Goal: Task Accomplishment & Management: Use online tool/utility

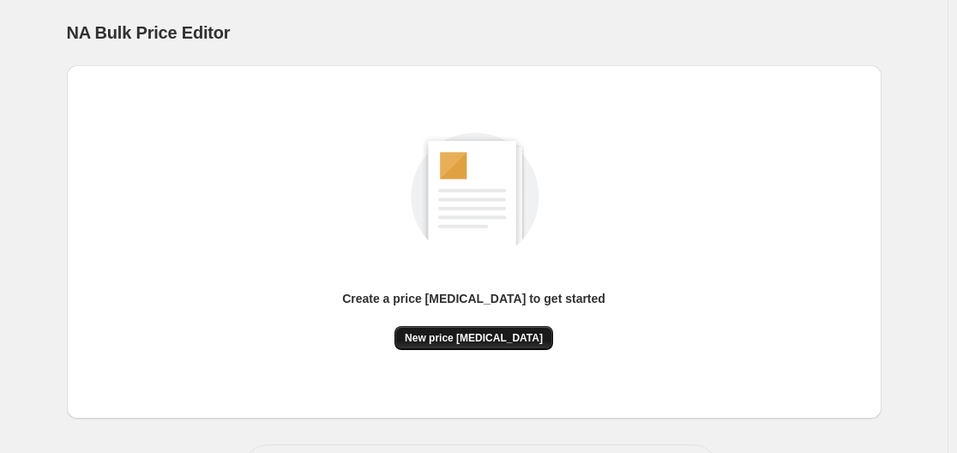
click at [496, 338] on span "New price [MEDICAL_DATA]" at bounding box center [474, 338] width 138 height 14
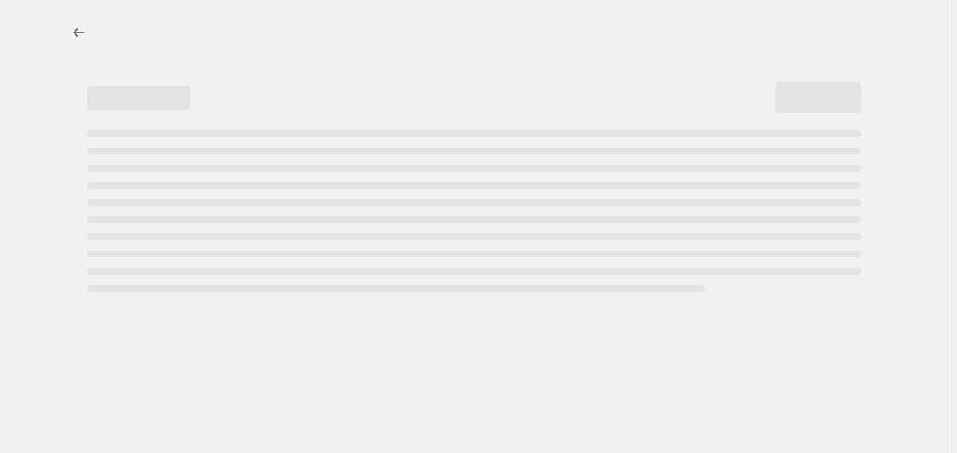
select select "percentage"
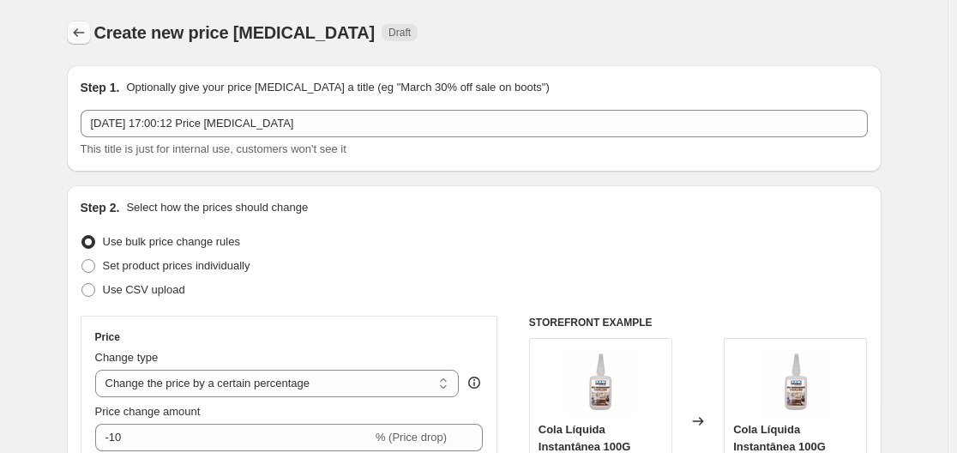
click at [78, 38] on icon "Price change jobs" at bounding box center [78, 32] width 17 height 17
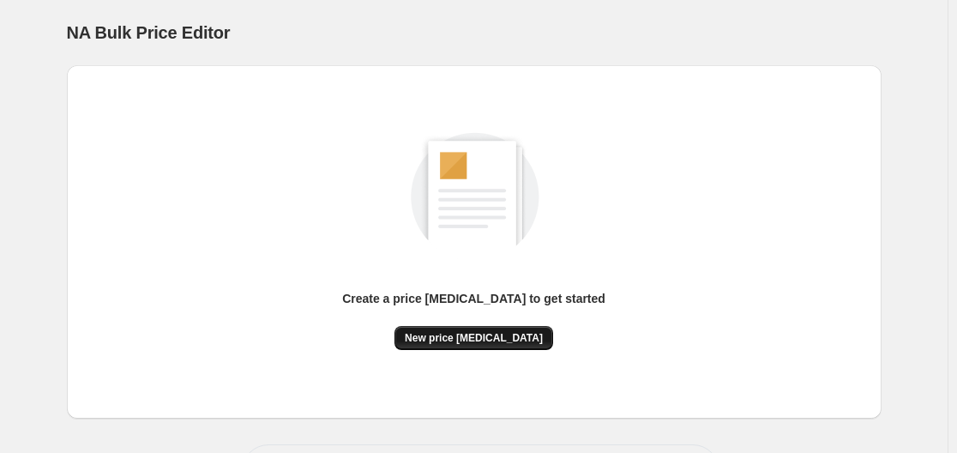
click at [473, 334] on span "New price [MEDICAL_DATA]" at bounding box center [474, 338] width 138 height 14
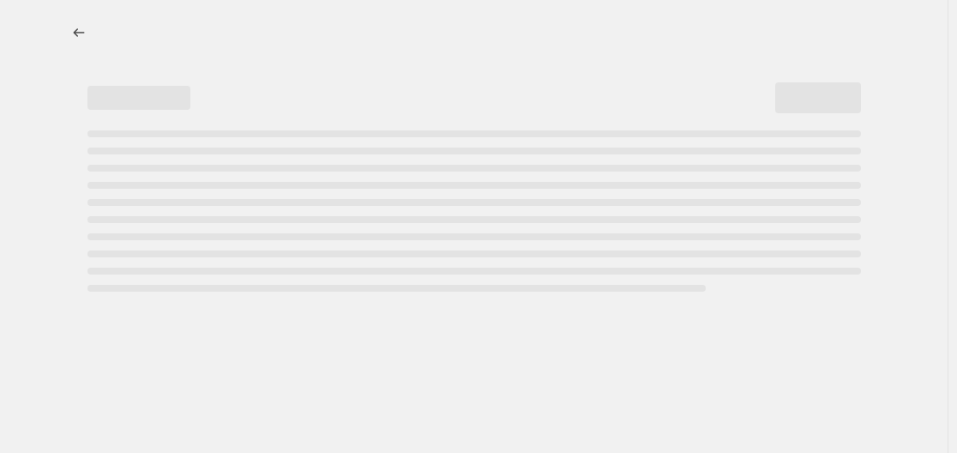
select select "percentage"
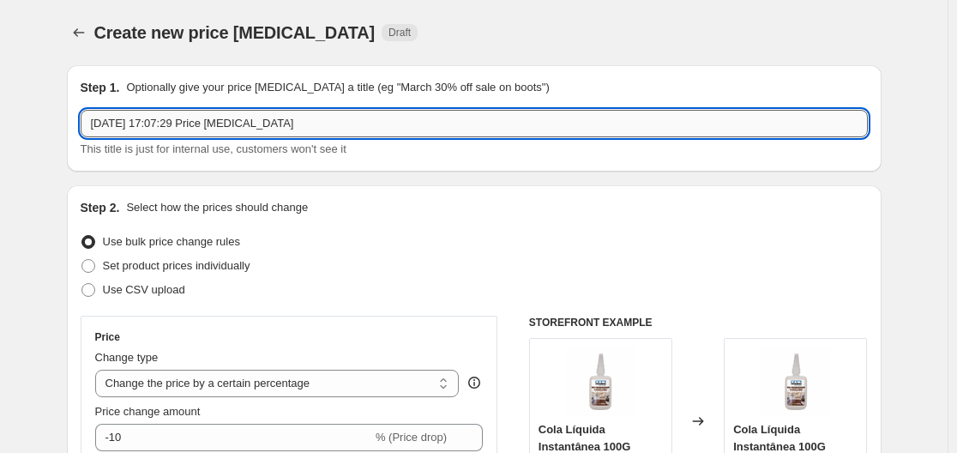
drag, startPoint x: 328, startPoint y: 123, endPoint x: 468, endPoint y: 120, distance: 139.8
click at [468, 120] on input "[DATE] 17:07:29 Price [MEDICAL_DATA]" at bounding box center [474, 123] width 787 height 27
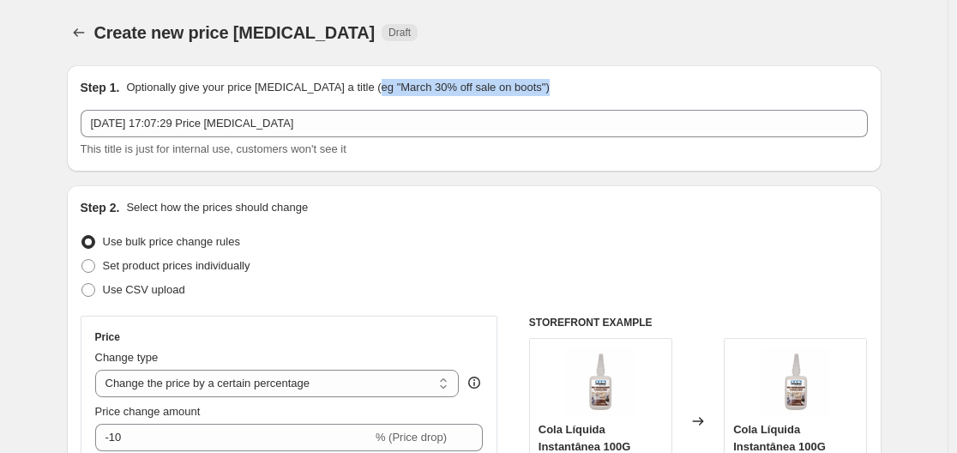
drag, startPoint x: 394, startPoint y: 93, endPoint x: 463, endPoint y: 99, distance: 68.9
click at [463, 99] on div "Step 1. Optionally give your price [MEDICAL_DATA] a title (eg "March 30% off sa…" at bounding box center [474, 118] width 787 height 79
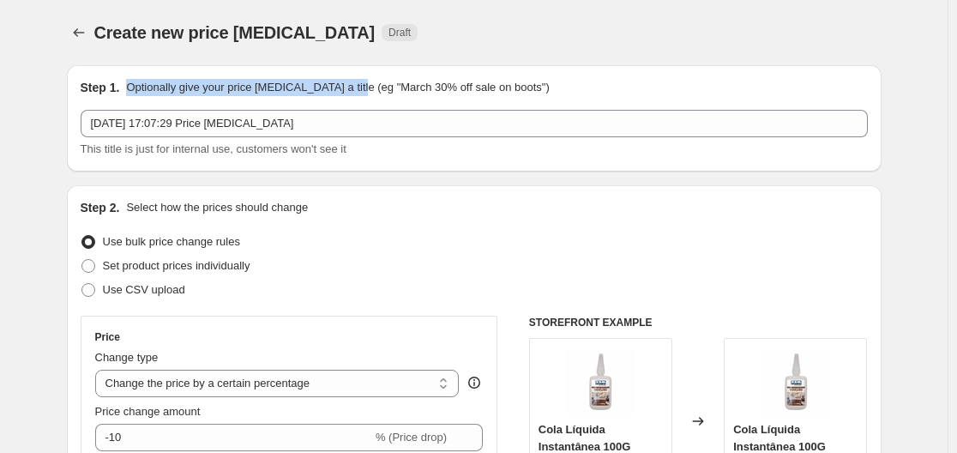
drag, startPoint x: 135, startPoint y: 86, endPoint x: 376, endPoint y: 88, distance: 241.8
click at [376, 88] on div "Step 1. Optionally give your price [MEDICAL_DATA] a title (eg "March 30% off sa…" at bounding box center [474, 87] width 787 height 17
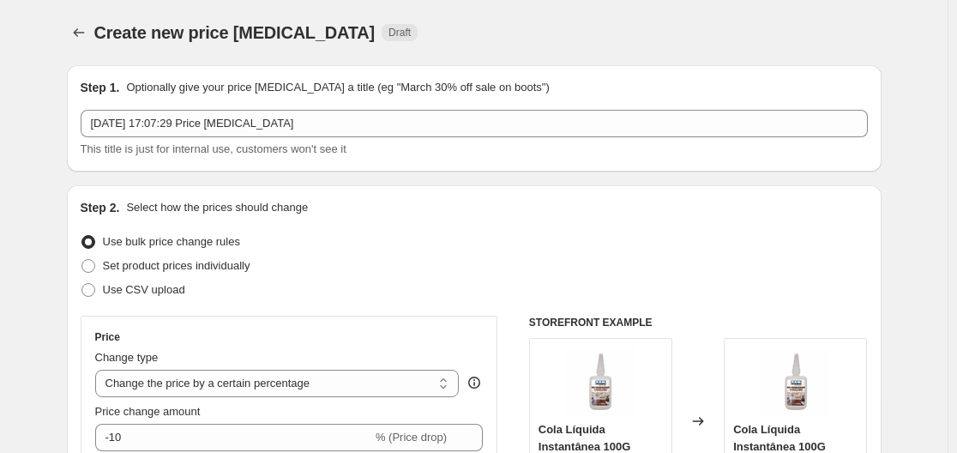
click at [511, 93] on p "Optionally give your price [MEDICAL_DATA] a title (eg "March 30% off sale on bo…" at bounding box center [337, 87] width 423 height 17
click at [609, 14] on div "Create new price [MEDICAL_DATA]. This page is ready Create new price [MEDICAL_D…" at bounding box center [474, 32] width 815 height 65
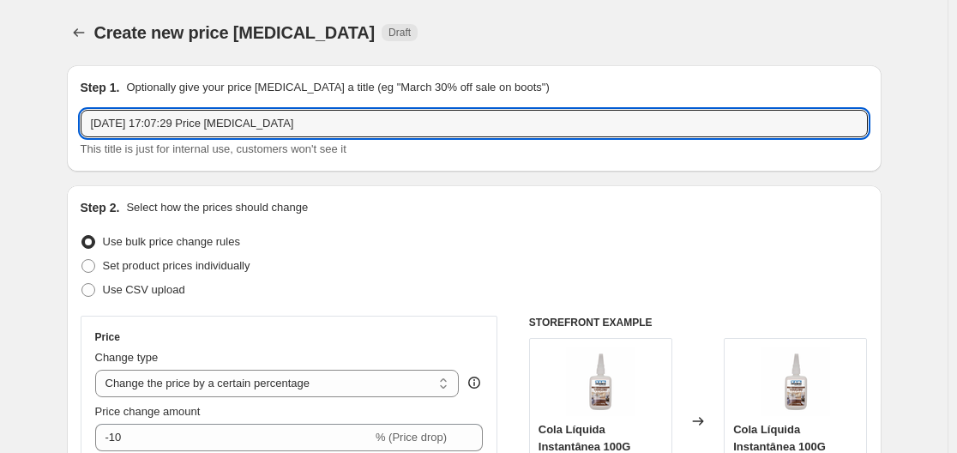
drag, startPoint x: 352, startPoint y: 125, endPoint x: 41, endPoint y: 133, distance: 310.5
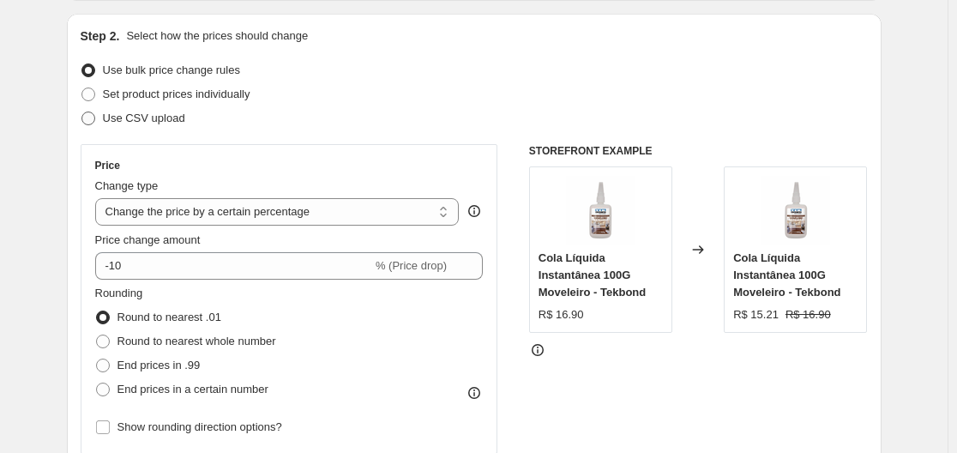
scroll to position [257, 0]
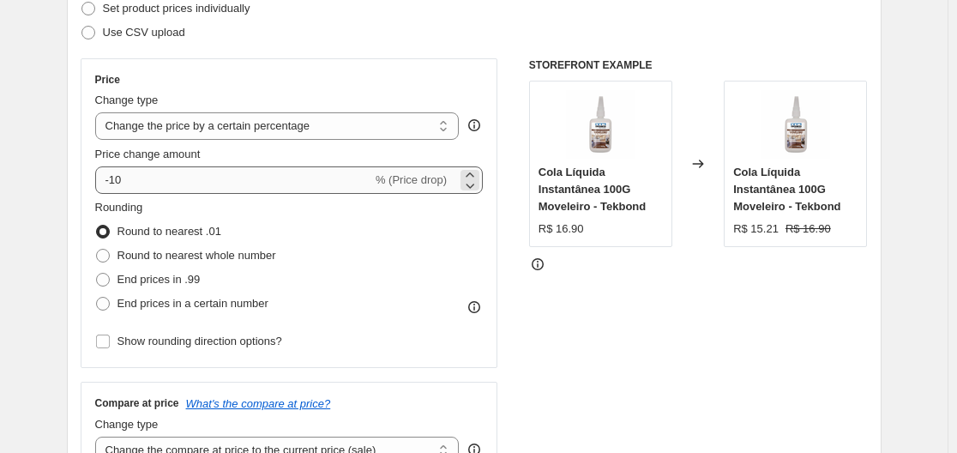
type input "Parafusos Preço"
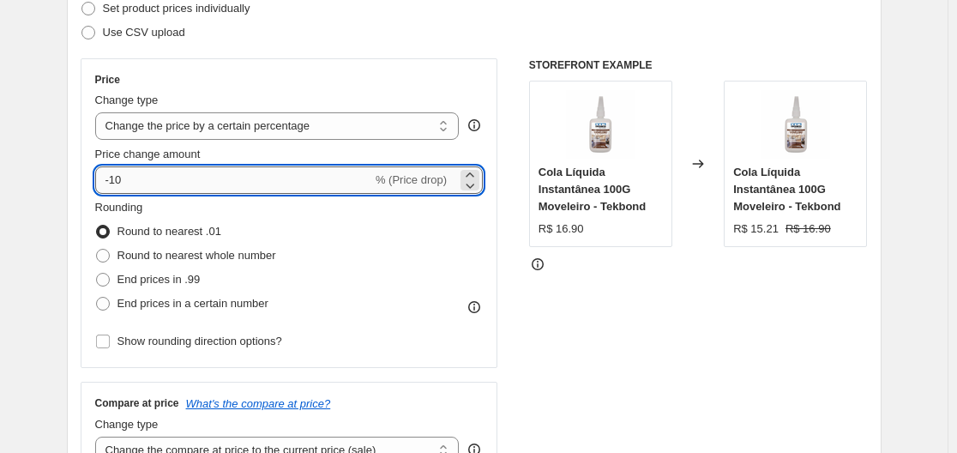
click at [268, 174] on input "-10" at bounding box center [233, 179] width 277 height 27
click at [268, 175] on input "-10" at bounding box center [233, 179] width 277 height 27
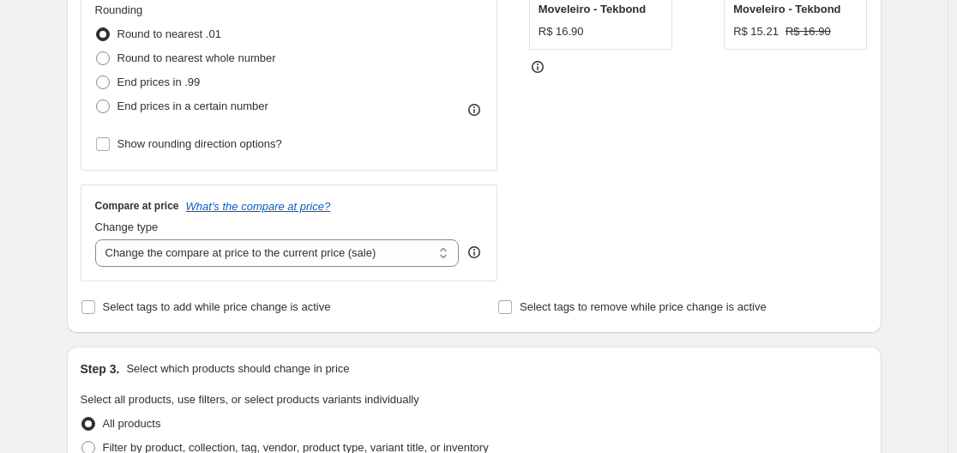
scroll to position [429, 0]
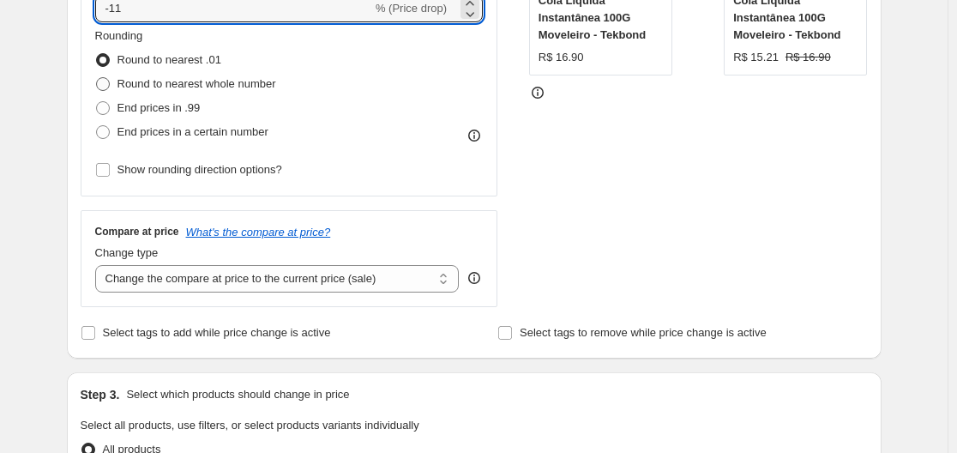
type input "-11"
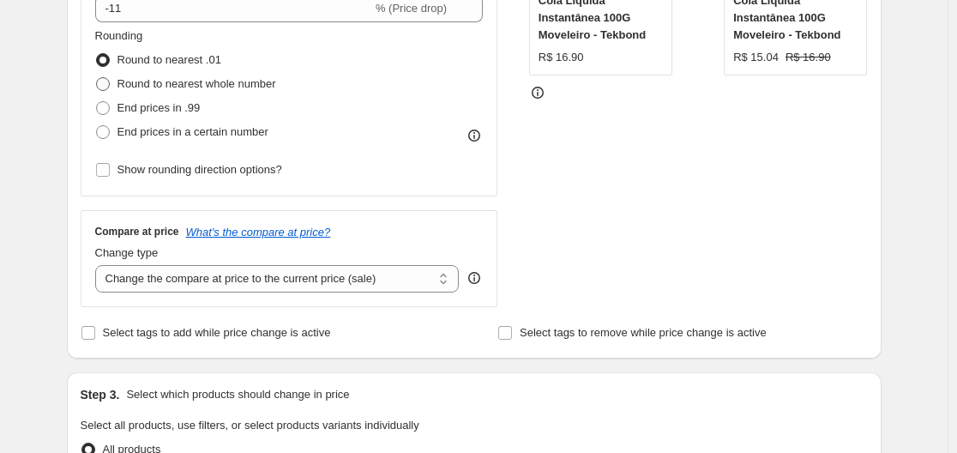
click at [110, 80] on span at bounding box center [103, 84] width 14 height 14
click at [97, 78] on input "Round to nearest whole number" at bounding box center [96, 77] width 1 height 1
radio input "true"
click at [110, 169] on input "Show rounding direction options?" at bounding box center [103, 170] width 14 height 14
checkbox input "true"
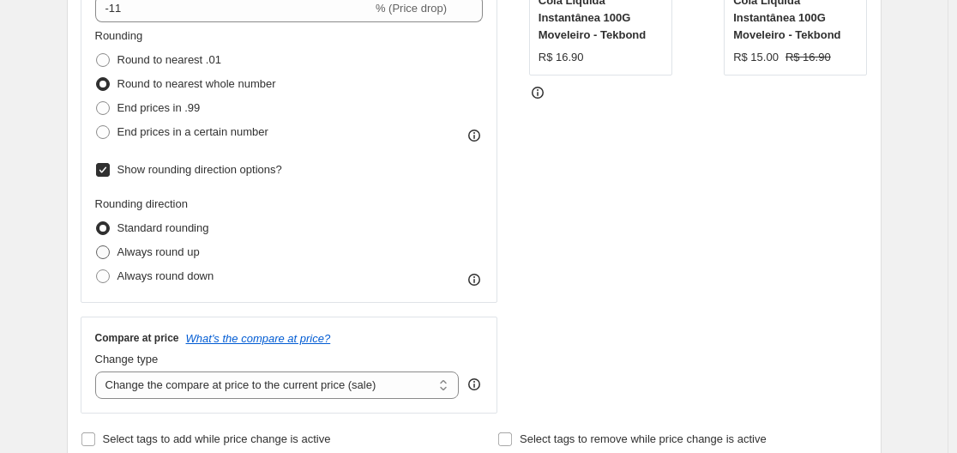
click at [104, 260] on span at bounding box center [102, 251] width 15 height 15
click at [97, 246] on input "Always round up" at bounding box center [96, 245] width 1 height 1
radio input "true"
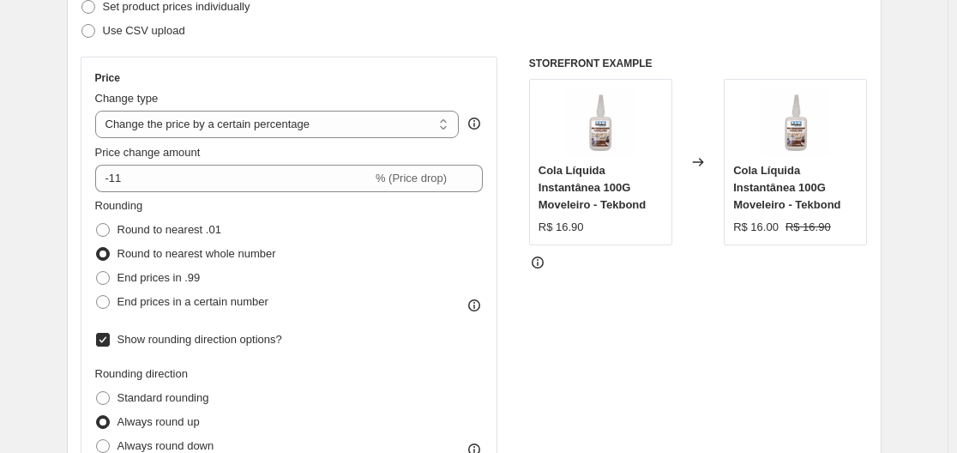
scroll to position [257, 0]
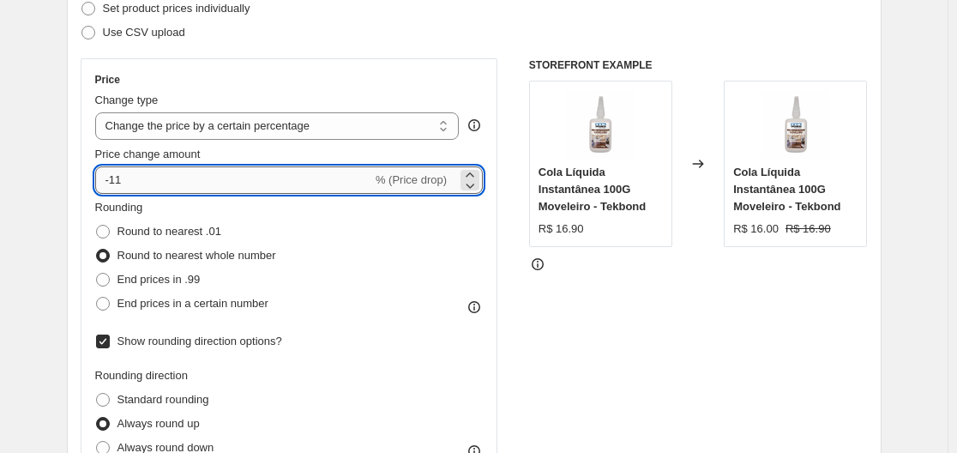
click at [302, 177] on input "-11" at bounding box center [233, 179] width 277 height 27
click at [474, 181] on icon at bounding box center [469, 185] width 17 height 17
click at [473, 174] on icon at bounding box center [470, 174] width 8 height 4
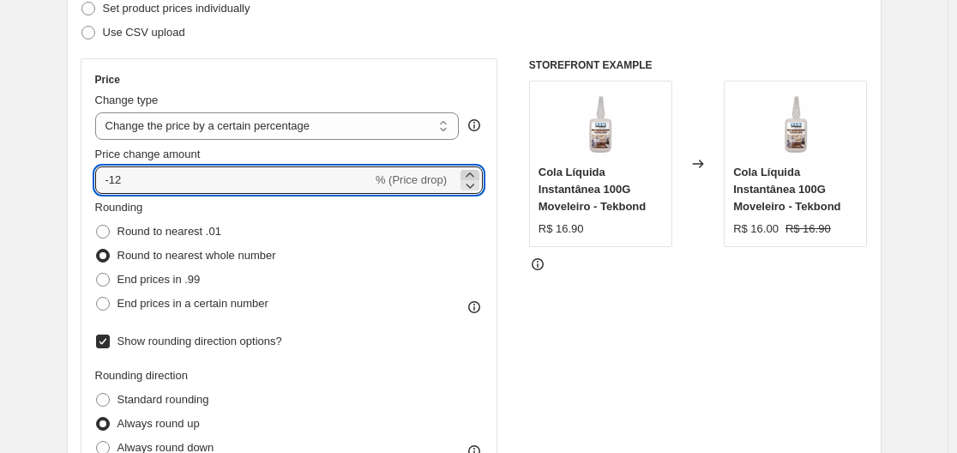
click at [473, 174] on icon at bounding box center [470, 174] width 8 height 4
type input "-10"
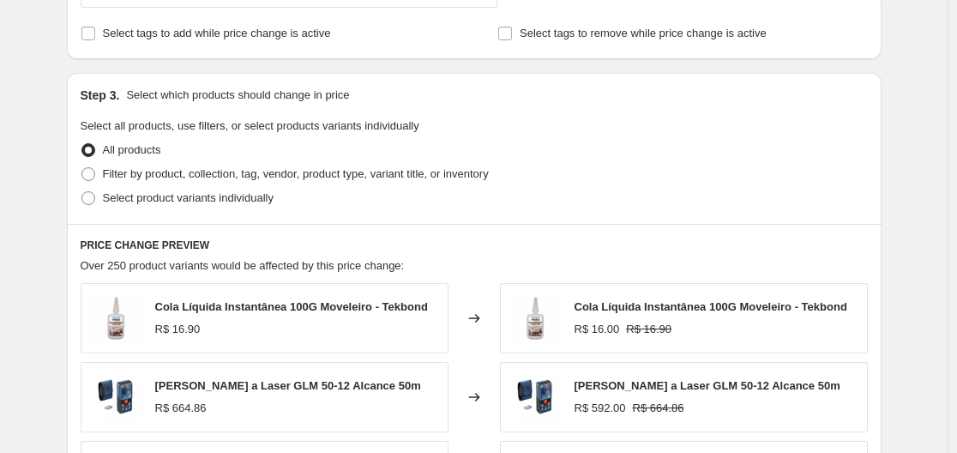
scroll to position [853, 0]
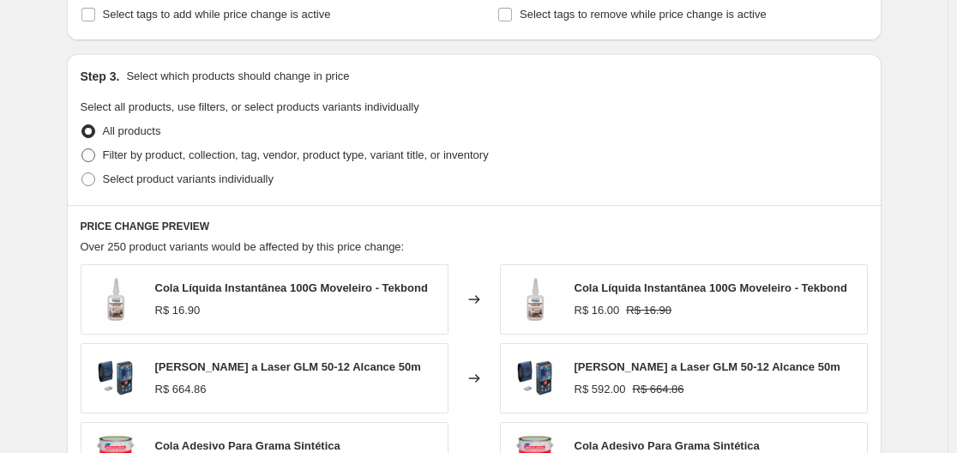
click at [95, 153] on span at bounding box center [88, 155] width 14 height 14
click at [82, 149] on input "Filter by product, collection, tag, vendor, product type, variant title, or inv…" at bounding box center [81, 148] width 1 height 1
radio input "true"
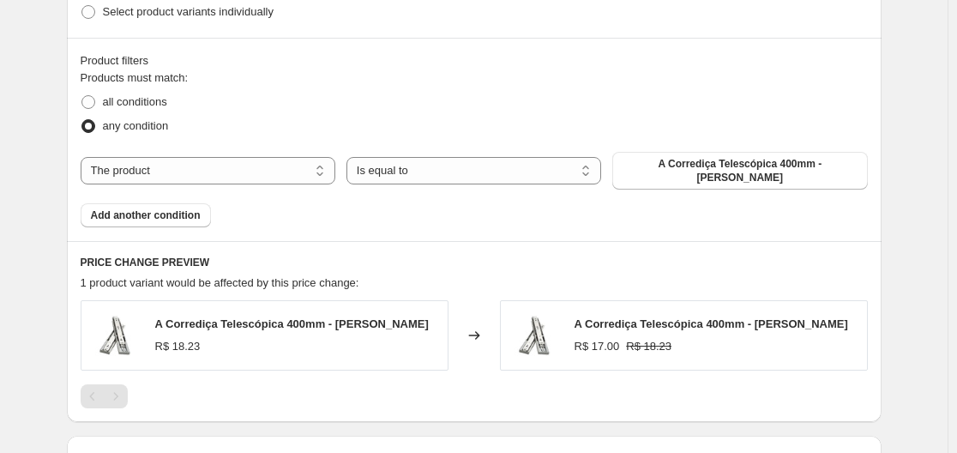
scroll to position [1025, 0]
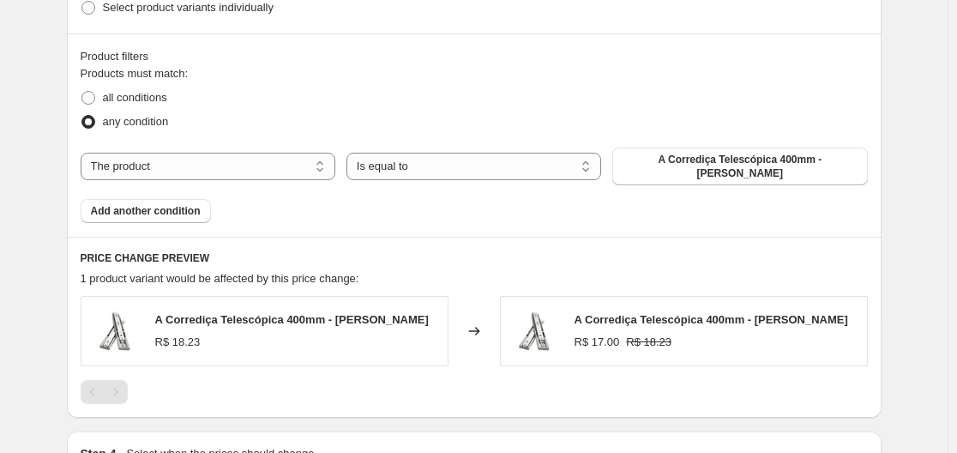
click at [234, 177] on div "Products must match: all conditions any condition The product The product's col…" at bounding box center [474, 144] width 787 height 158
click at [243, 162] on select "The product The product's collection The product's vendor The product's type Th…" at bounding box center [208, 166] width 255 height 27
select select "collection"
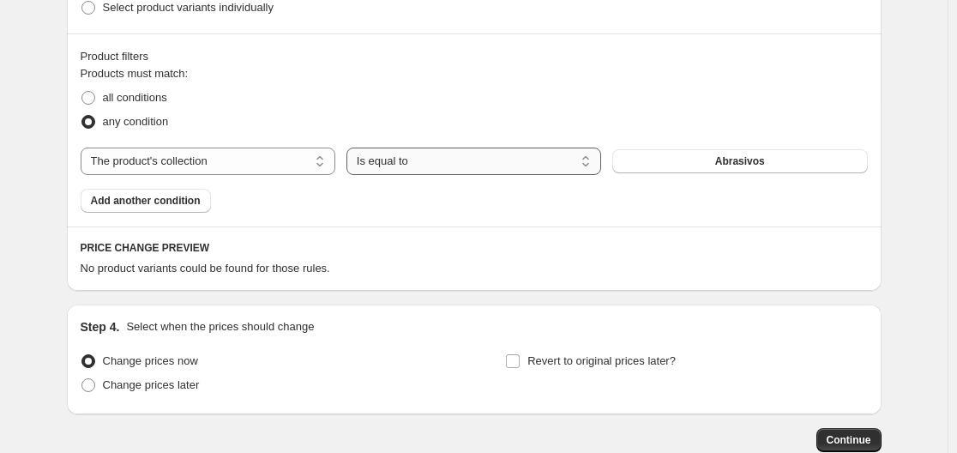
click at [430, 172] on select "Is equal to Is not equal to" at bounding box center [473, 160] width 255 height 27
click at [350, 147] on select "Is equal to Is not equal to" at bounding box center [473, 160] width 255 height 27
click at [636, 167] on button "Abrasivos" at bounding box center [739, 161] width 255 height 24
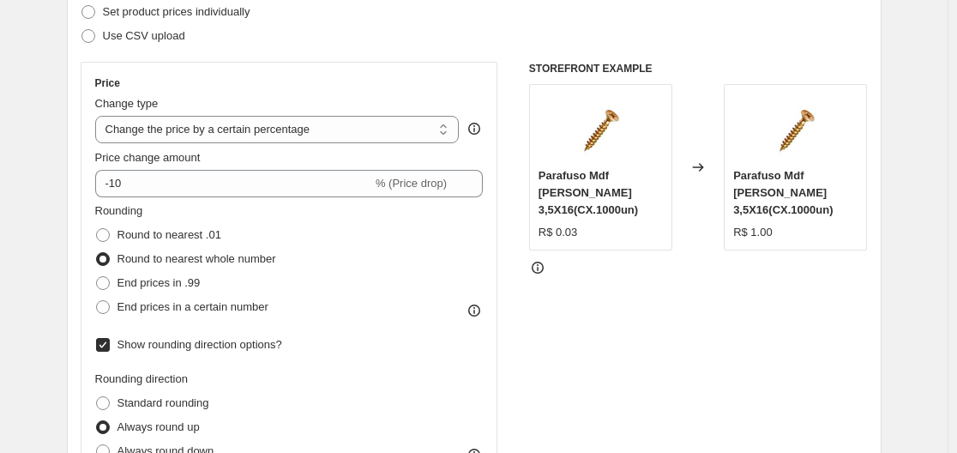
scroll to position [253, 0]
click at [227, 200] on div "Price Change type Change the price to a certain amount Change the price by a ce…" at bounding box center [289, 270] width 388 height 387
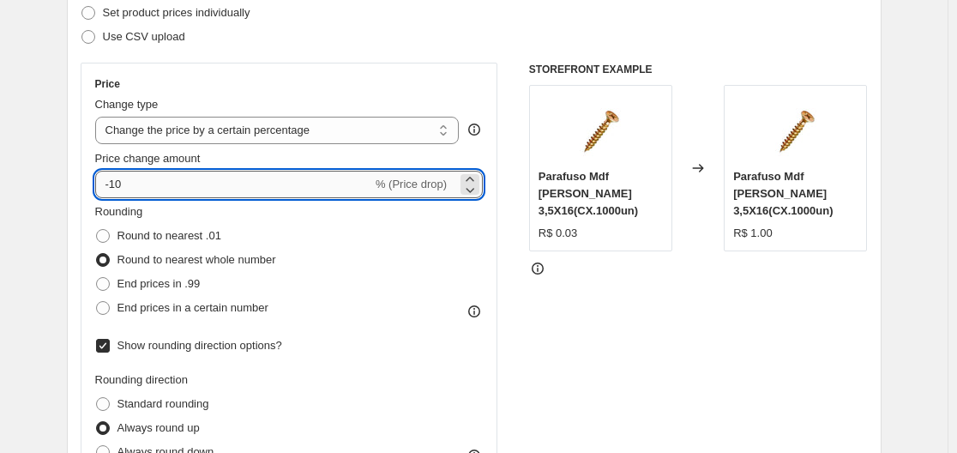
click at [225, 186] on input "-10" at bounding box center [233, 184] width 277 height 27
click at [348, 261] on div "Rounding Round to nearest .01 Round to nearest whole number End prices in .99 E…" at bounding box center [289, 261] width 388 height 117
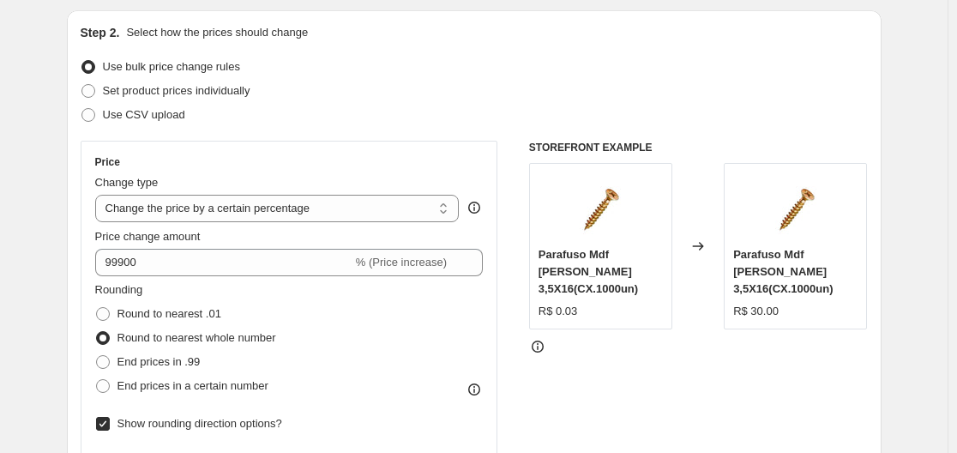
scroll to position [167, 0]
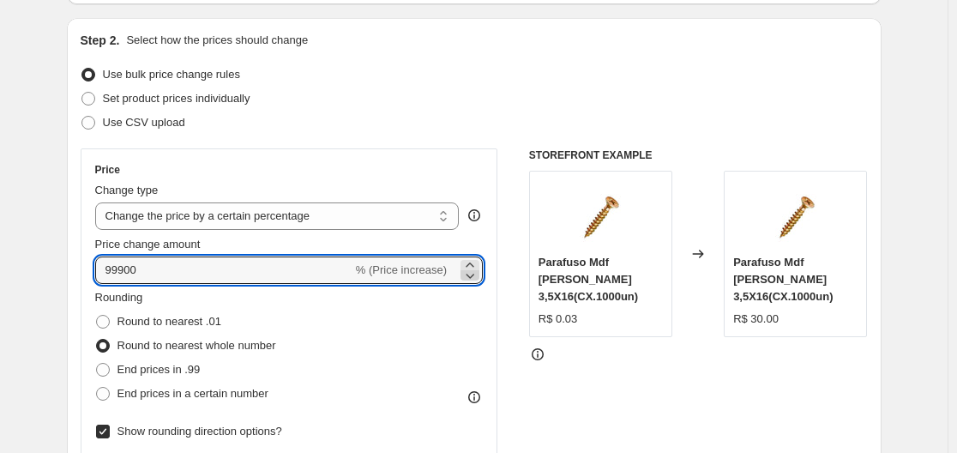
click at [474, 268] on icon at bounding box center [469, 275] width 17 height 17
click at [472, 262] on icon at bounding box center [469, 264] width 17 height 17
type input "99900"
click at [461, 300] on div "Rounding Round to nearest .01 Round to nearest whole number End prices in .99 E…" at bounding box center [289, 347] width 388 height 117
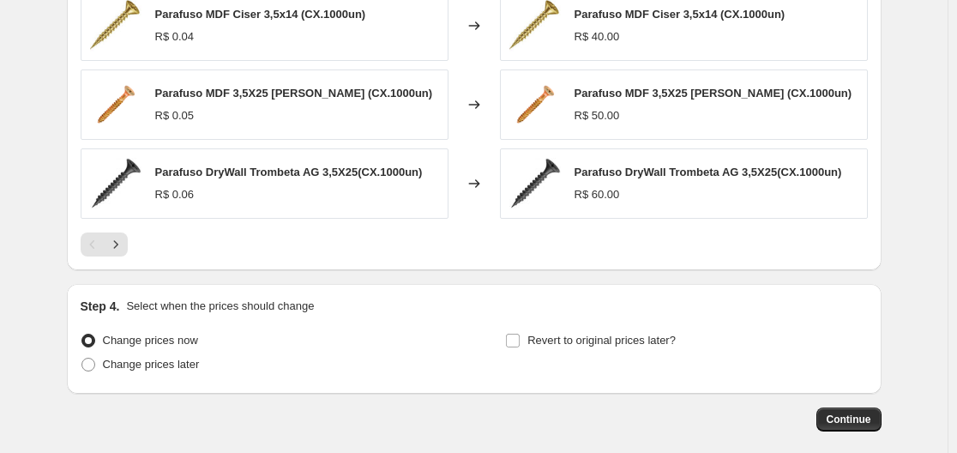
scroll to position [1560, 0]
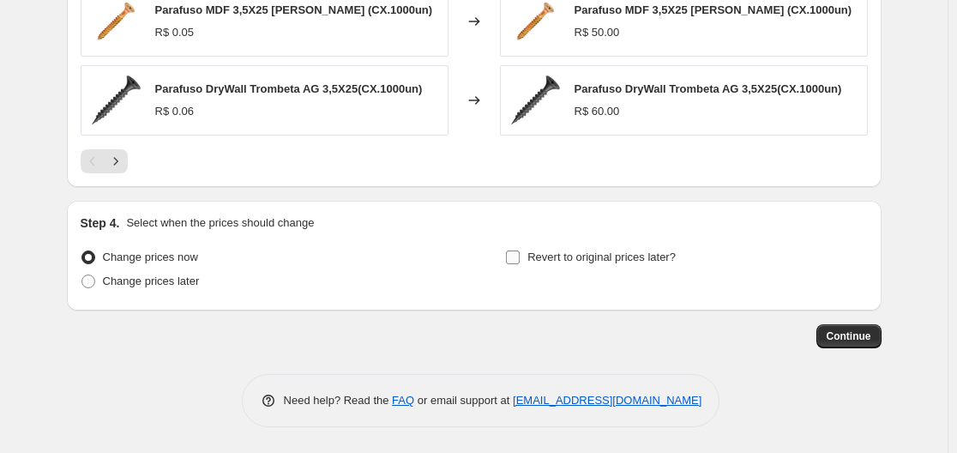
click at [531, 261] on label "Revert to original prices later?" at bounding box center [590, 257] width 171 height 24
click at [520, 261] on input "Revert to original prices later?" at bounding box center [513, 257] width 14 height 14
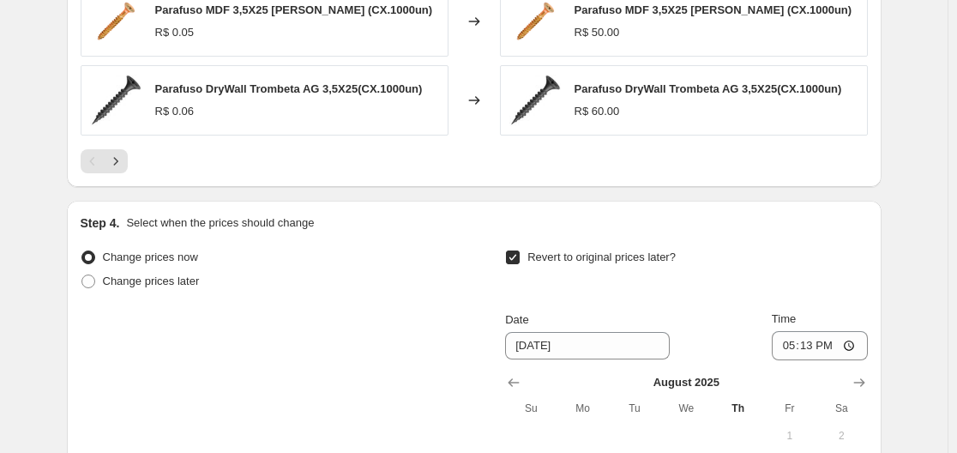
click at [531, 261] on label "Revert to original prices later?" at bounding box center [590, 257] width 171 height 24
click at [520, 261] on input "Revert to original prices later?" at bounding box center [513, 257] width 14 height 14
checkbox input "false"
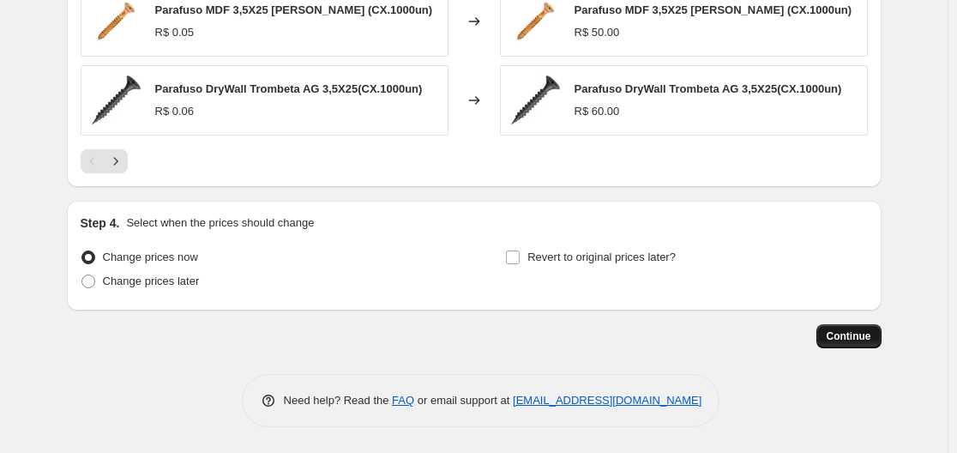
click at [859, 336] on span "Continue" at bounding box center [849, 336] width 45 height 14
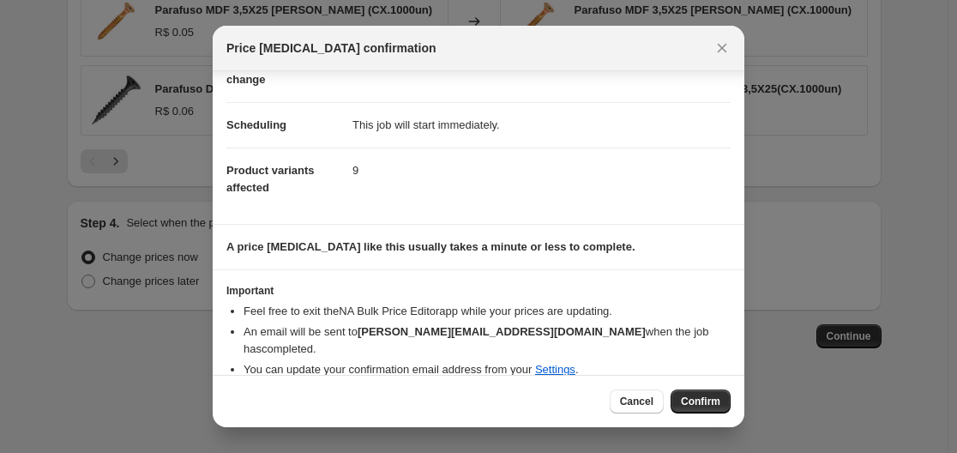
scroll to position [111, 0]
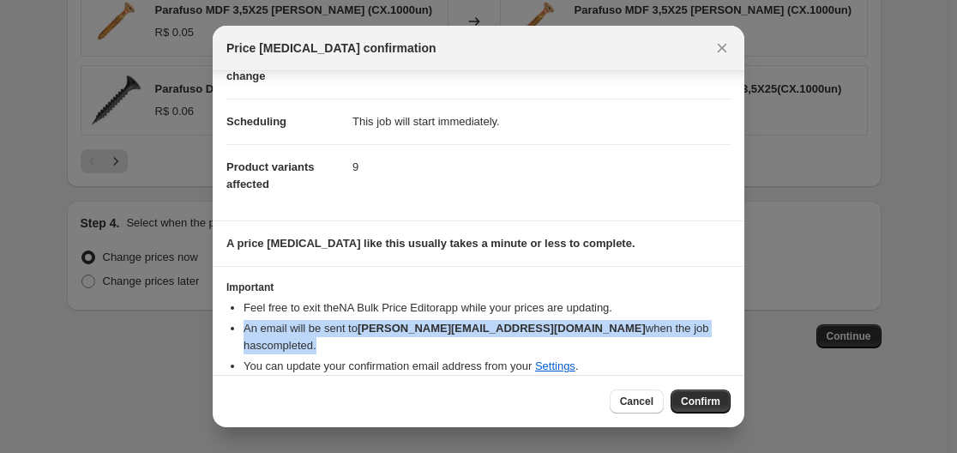
drag, startPoint x: 245, startPoint y: 326, endPoint x: 702, endPoint y: 317, distance: 457.1
click at [702, 317] on ul "Feel free to exit the NA Bulk Price Editor app while your prices are updating. …" at bounding box center [478, 336] width 504 height 75
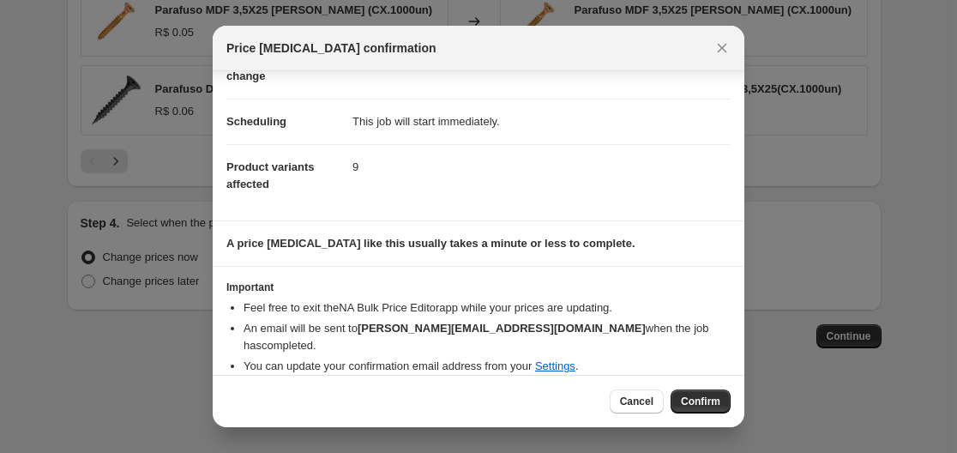
click at [689, 315] on li "Feel free to exit the NA Bulk Price Editor app while your prices are updating." at bounding box center [486, 307] width 487 height 17
click at [695, 400] on span "Confirm" at bounding box center [700, 401] width 39 height 14
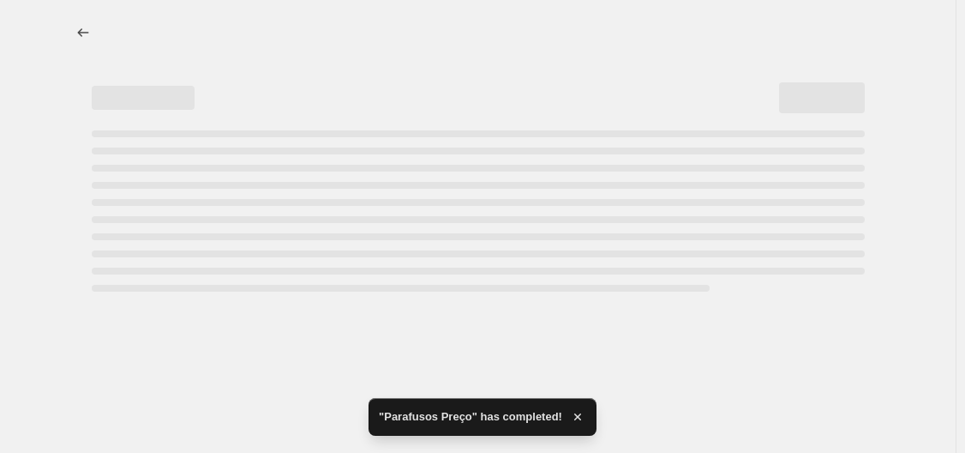
select select "percentage"
select select "collection"
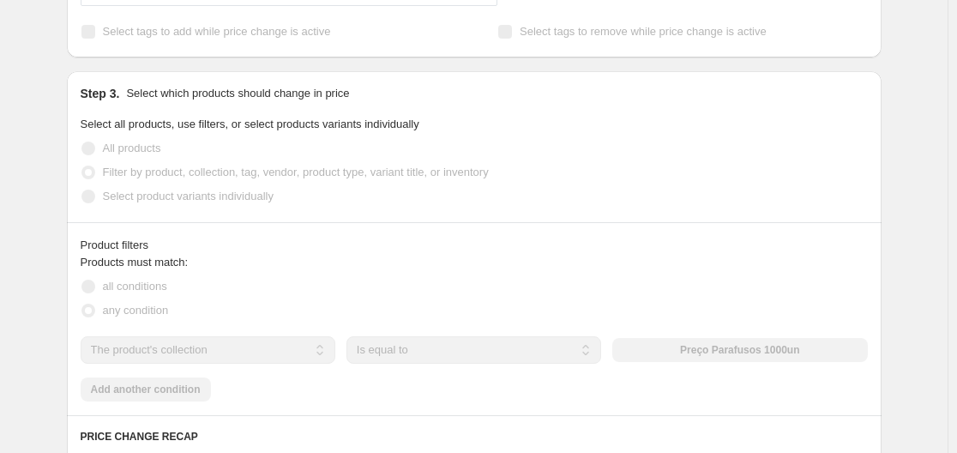
scroll to position [808, 0]
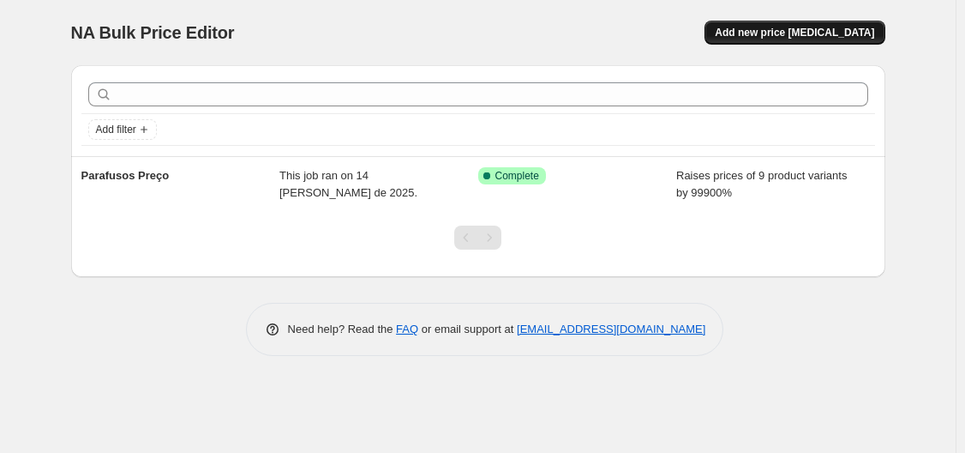
click at [780, 39] on button "Add new price [MEDICAL_DATA]" at bounding box center [795, 33] width 180 height 24
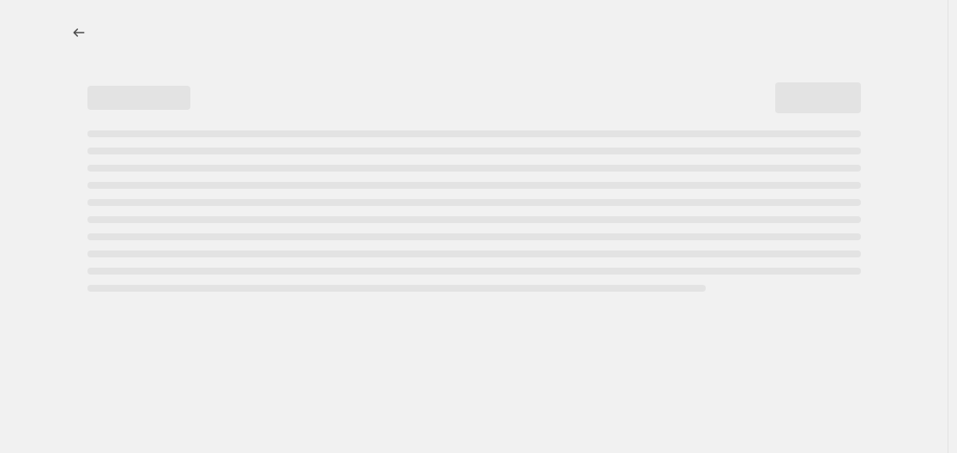
select select "percentage"
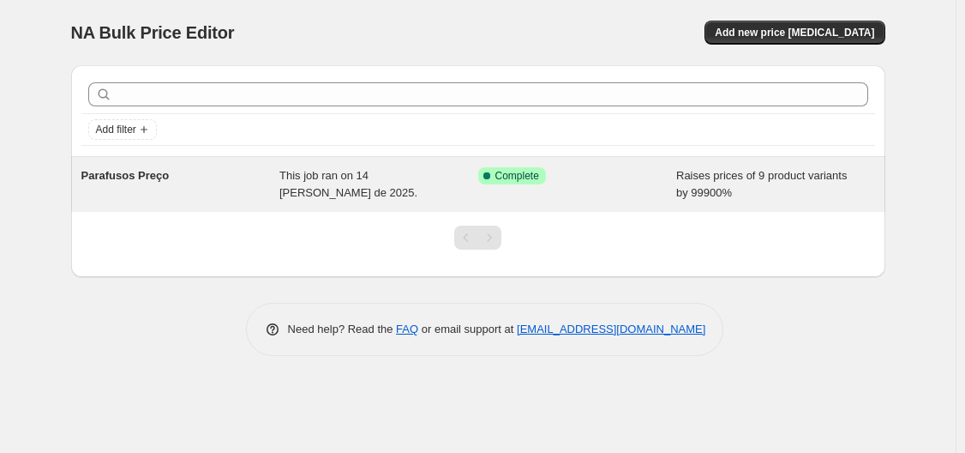
click at [154, 179] on span "Parafusos Preço" at bounding box center [125, 175] width 88 height 13
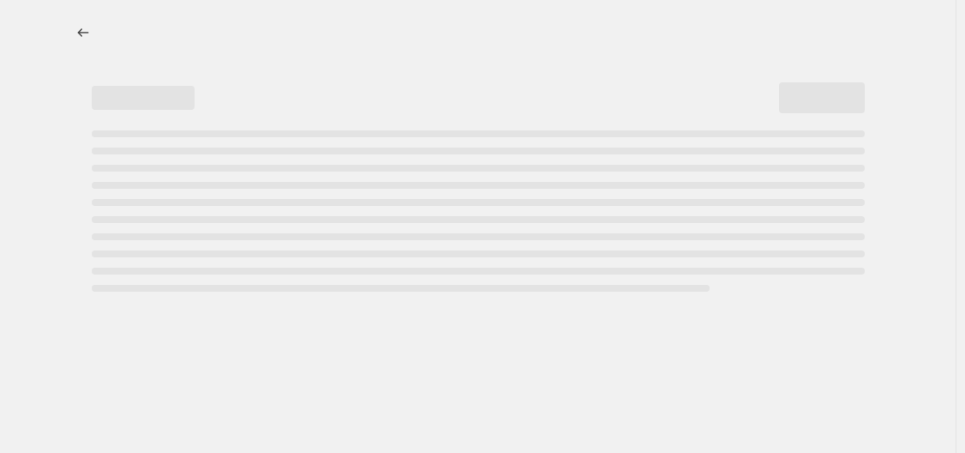
select select "percentage"
select select "collection"
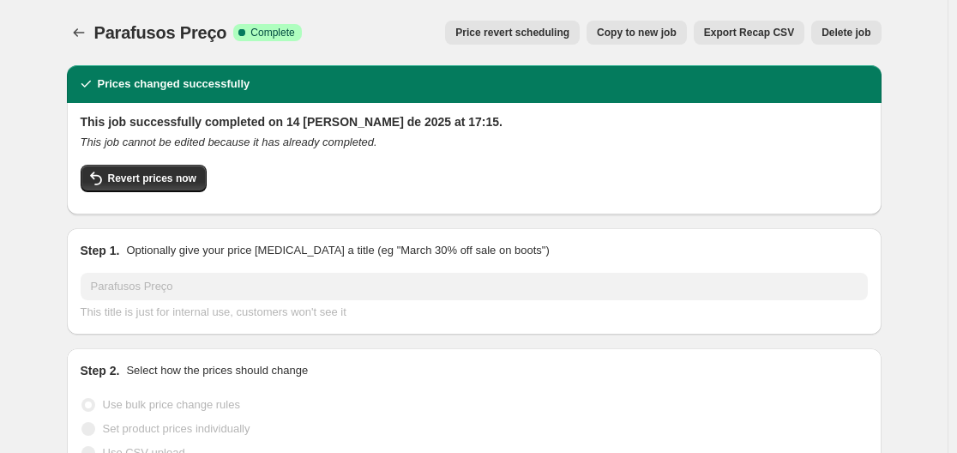
click at [231, 16] on div "Parafusos Preço. This page is ready Parafusos Preço Success Complete Complete P…" at bounding box center [474, 32] width 815 height 65
click at [227, 37] on span "Parafusos Preço" at bounding box center [160, 32] width 133 height 19
click at [228, 272] on div "Step 1. Optionally give your price [MEDICAL_DATA] a title (eg "March 30% off sa…" at bounding box center [474, 281] width 787 height 79
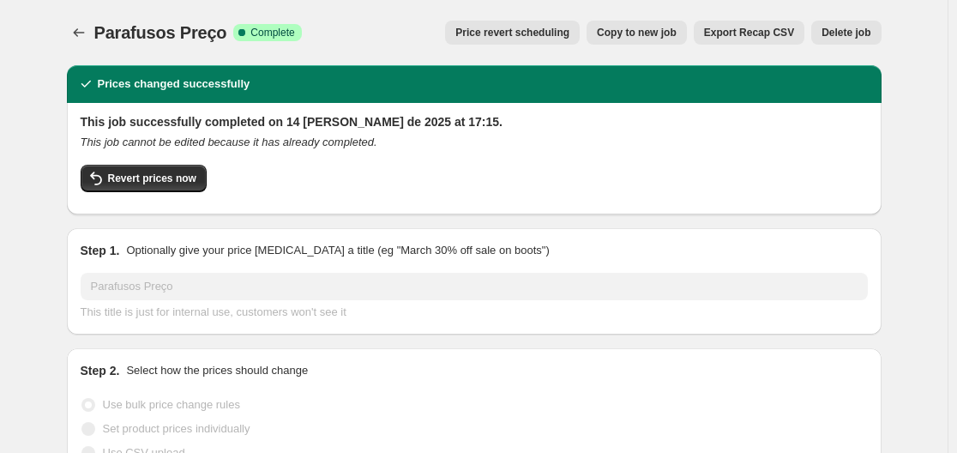
click at [530, 134] on div "This job cannot be edited because it has already completed." at bounding box center [474, 142] width 787 height 17
click at [262, 37] on span "Complete" at bounding box center [272, 33] width 44 height 14
click at [663, 29] on span "Copy to new job" at bounding box center [637, 33] width 80 height 14
select select "percentage"
select select "collection"
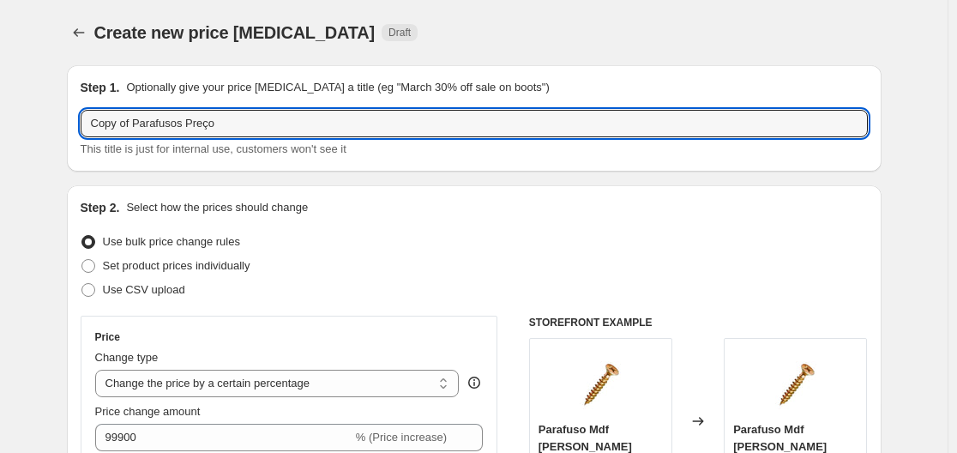
drag, startPoint x: 141, startPoint y: 125, endPoint x: 70, endPoint y: 137, distance: 71.3
click at [70, 137] on div "Step 1. Optionally give your price [MEDICAL_DATA] a title (eg "March 30% off sa…" at bounding box center [474, 118] width 815 height 106
click at [187, 125] on input "Parafusos Preço" at bounding box center [474, 123] width 787 height 27
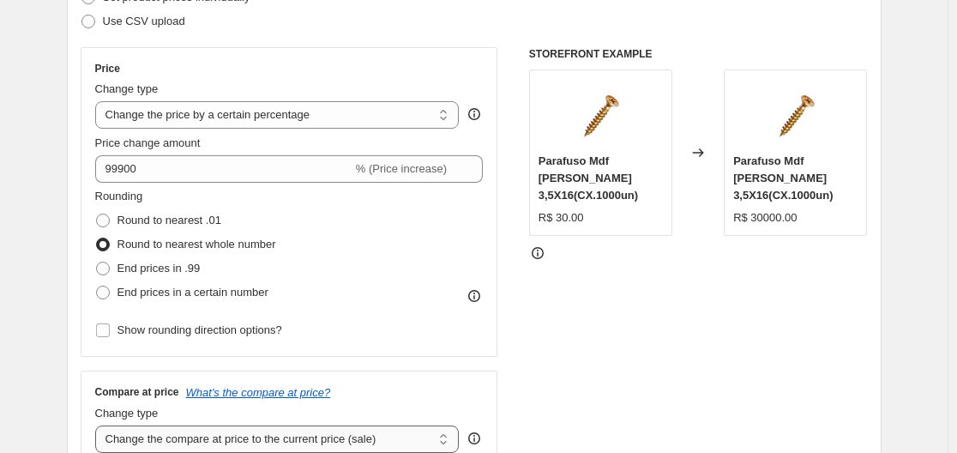
scroll to position [257, 0]
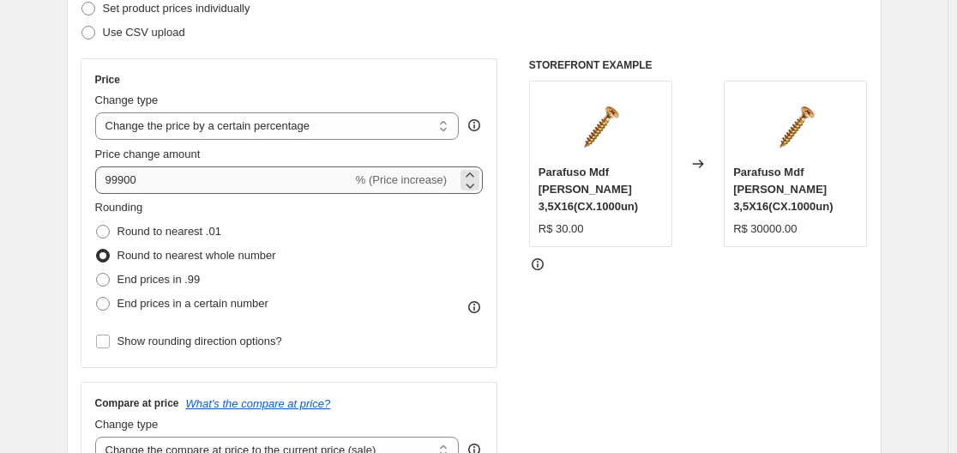
type input "Parafusos Preço 500"
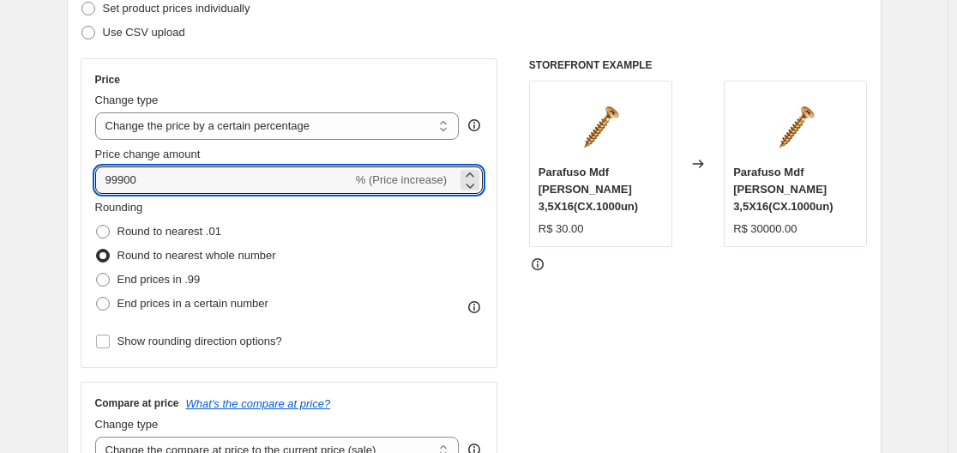
drag, startPoint x: 228, startPoint y: 183, endPoint x: 75, endPoint y: 197, distance: 153.3
click at [75, 197] on div "Step 2. Select how the prices should change Use bulk price change rules Set pro…" at bounding box center [474, 229] width 815 height 602
type input "49900"
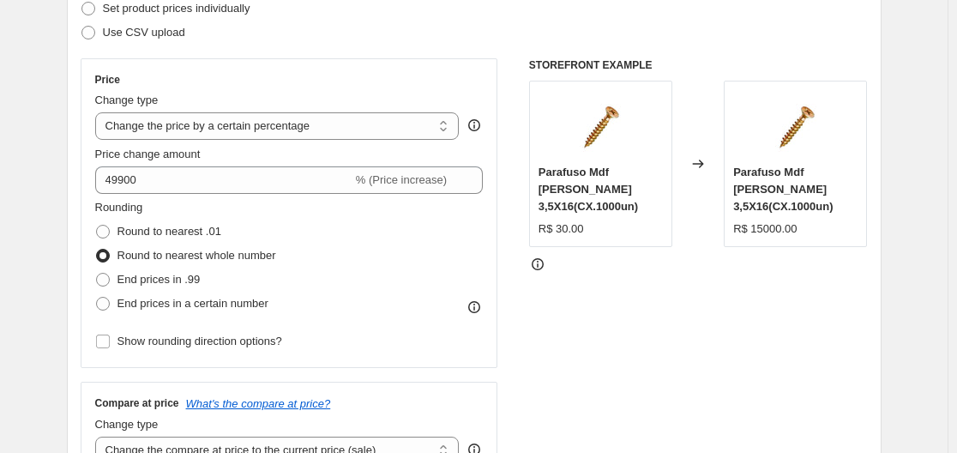
click at [633, 323] on div "STOREFRONT EXAMPLE Parafuso Mdf [PERSON_NAME] 3,5X16(CX.1000un) R$ 30.00 Change…" at bounding box center [698, 268] width 339 height 420
drag, startPoint x: 784, startPoint y: 214, endPoint x: 772, endPoint y: 217, distance: 13.1
click at [772, 220] on div "R$ 15000.00" at bounding box center [764, 228] width 63 height 17
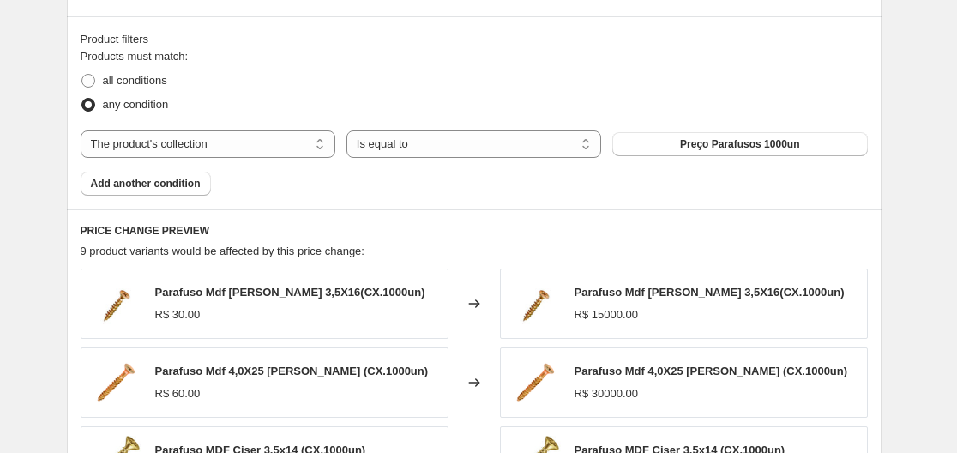
scroll to position [943, 0]
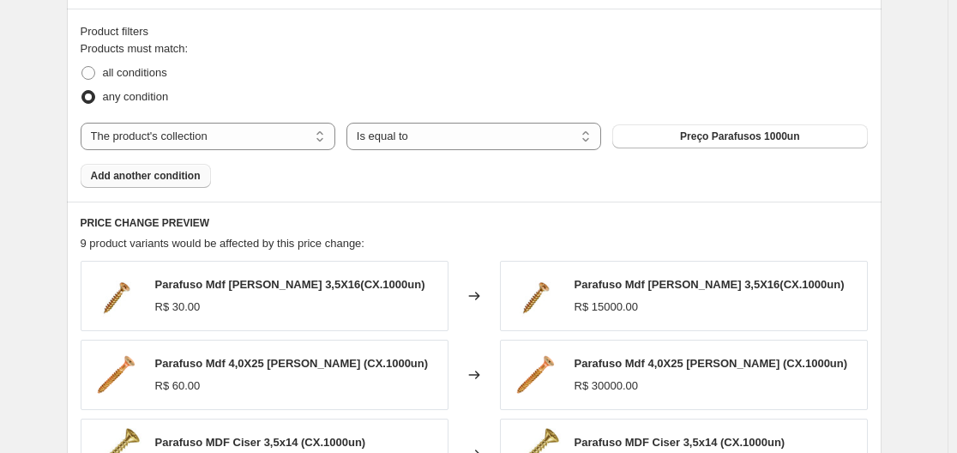
click at [165, 185] on button "Add another condition" at bounding box center [146, 176] width 130 height 24
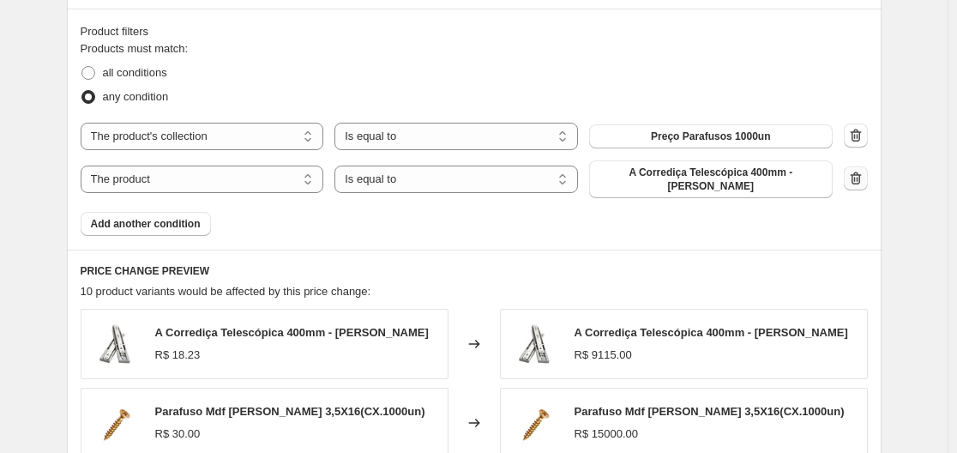
click at [857, 175] on icon "button" at bounding box center [855, 178] width 17 height 17
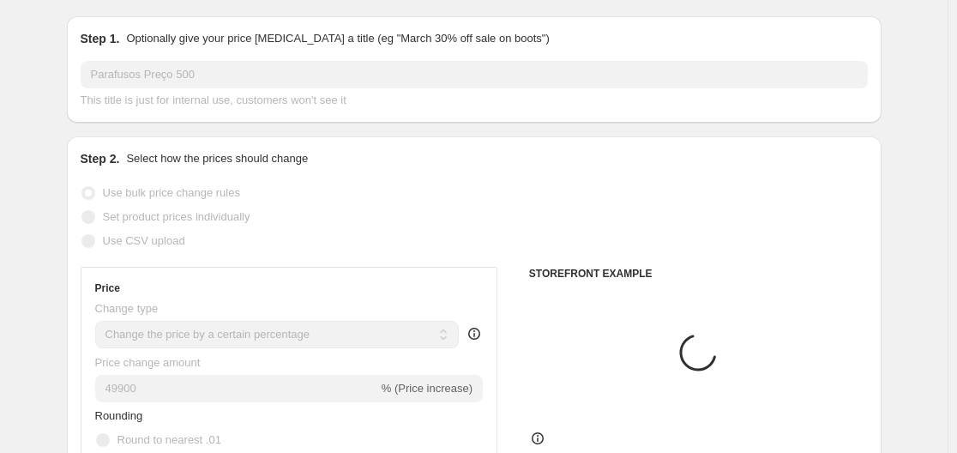
scroll to position [0, 0]
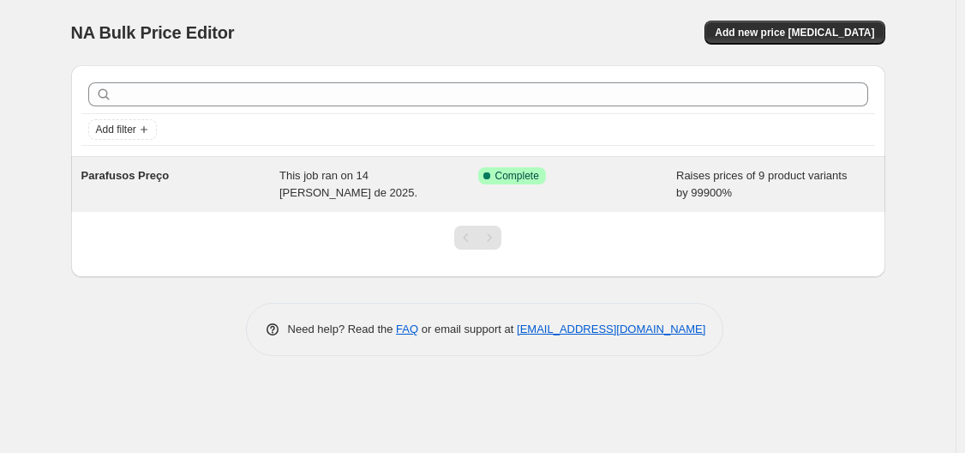
click at [346, 189] on div "This job ran on 14 [PERSON_NAME] de 2025." at bounding box center [379, 184] width 199 height 34
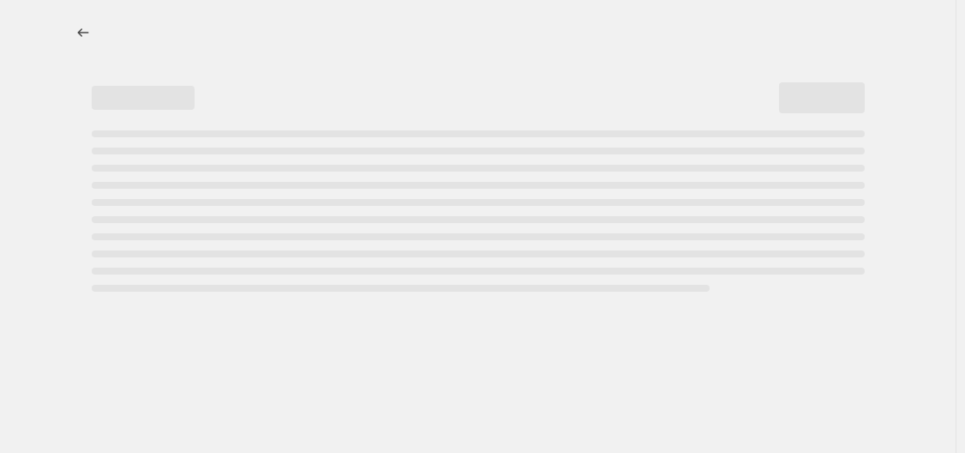
select select "percentage"
select select "collection"
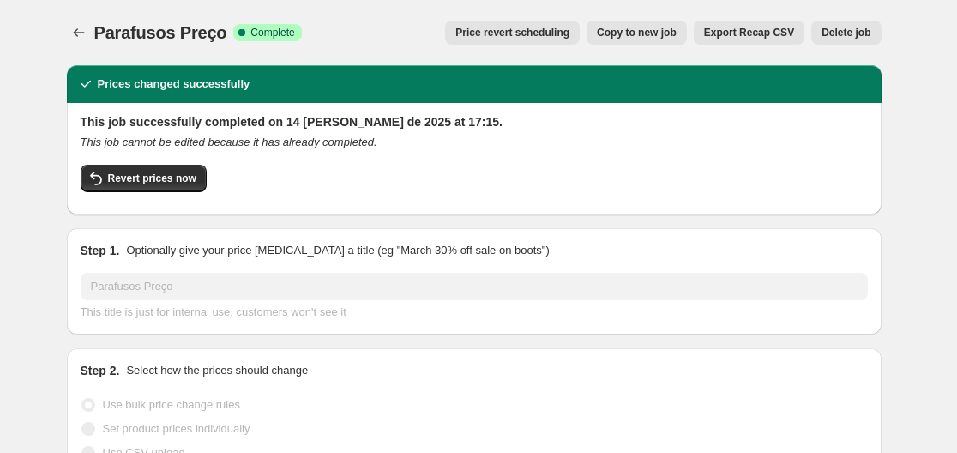
click at [675, 15] on div "Parafusos Preço. This page is ready Parafusos Preço Success Complete Complete P…" at bounding box center [474, 32] width 815 height 65
click at [666, 35] on span "Copy to new job" at bounding box center [637, 33] width 80 height 14
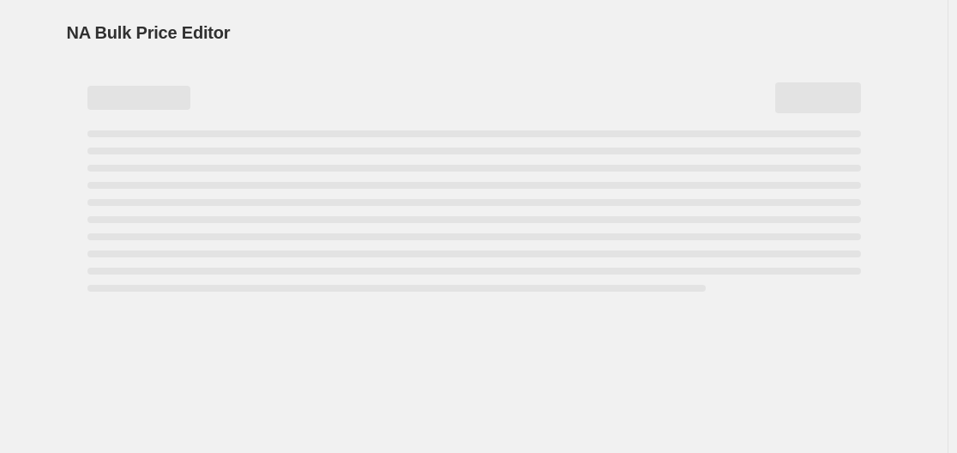
select select "percentage"
select select "collection"
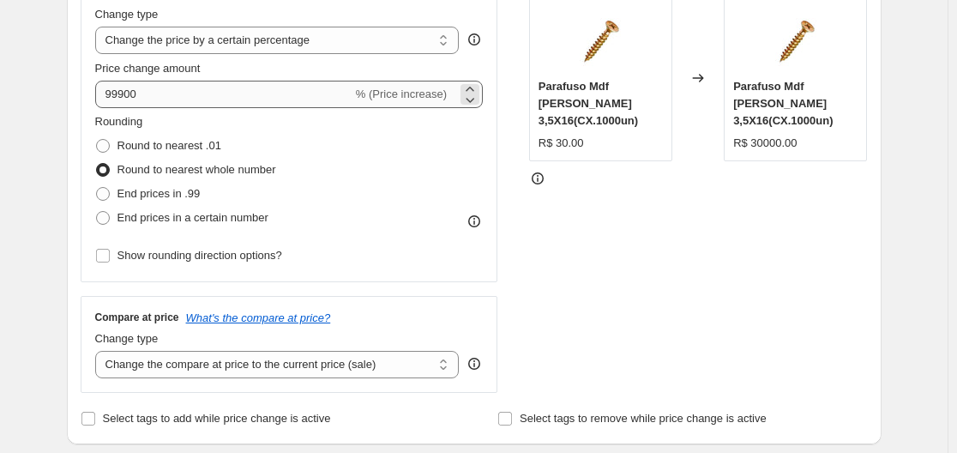
scroll to position [257, 0]
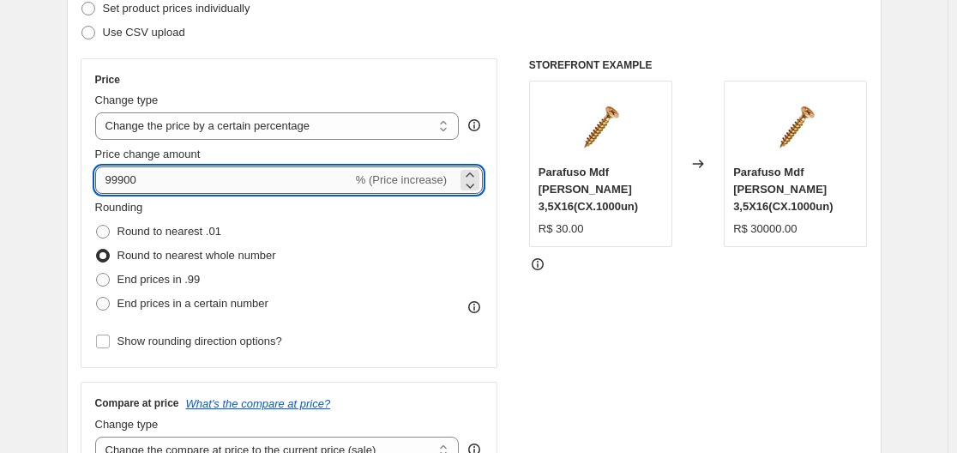
click at [250, 189] on input "99900" at bounding box center [223, 179] width 257 height 27
type input "9"
click at [125, 186] on input "40900" at bounding box center [223, 179] width 257 height 27
type input "40900"
click at [586, 303] on div "STOREFRONT EXAMPLE Parafuso Mdf [PERSON_NAME] 3,5X16(CX.1000un) R$ 30.00 Change…" at bounding box center [698, 268] width 339 height 420
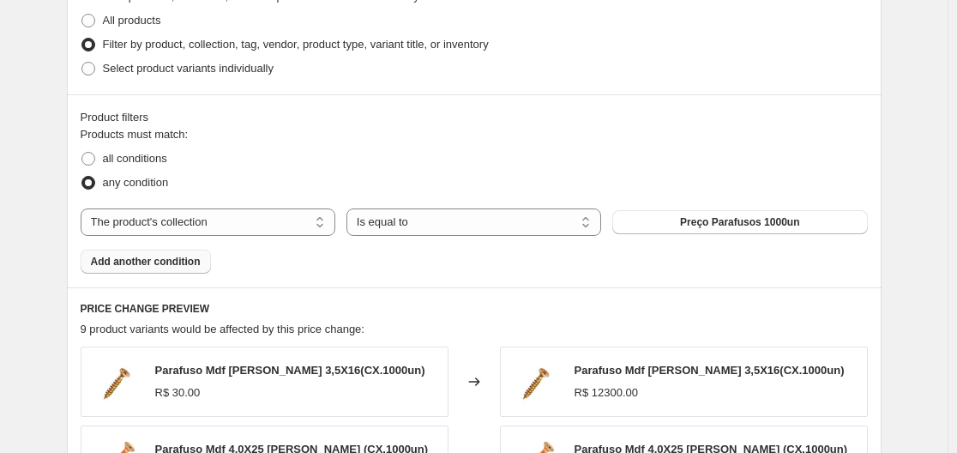
click at [129, 267] on span "Add another condition" at bounding box center [146, 262] width 110 height 14
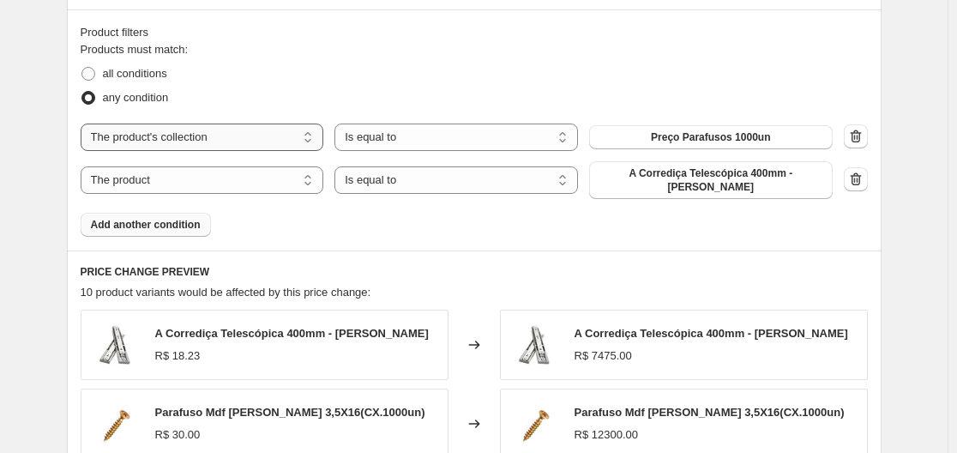
scroll to position [943, 0]
click at [643, 136] on button "Preço Parafusos 1000un" at bounding box center [710, 136] width 243 height 24
click at [360, 135] on select "Is equal to Is not equal to" at bounding box center [455, 136] width 243 height 27
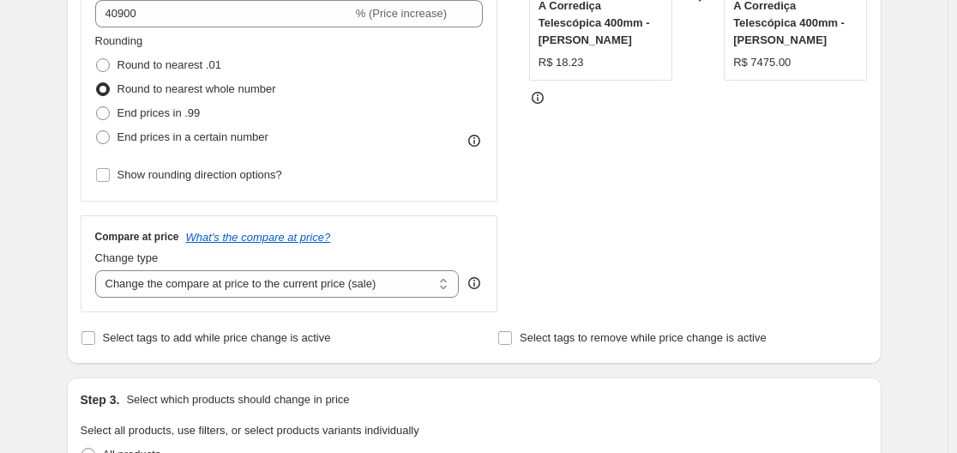
scroll to position [429, 0]
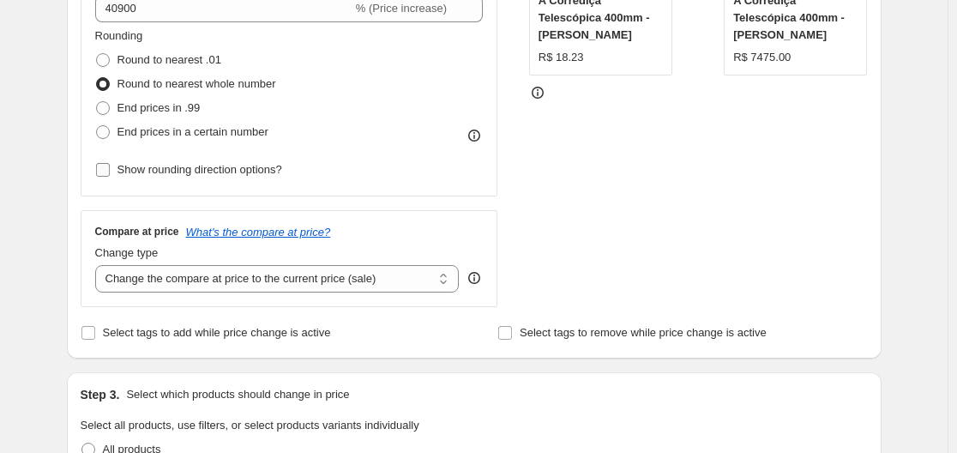
click at [109, 171] on input "Show rounding direction options?" at bounding box center [103, 170] width 14 height 14
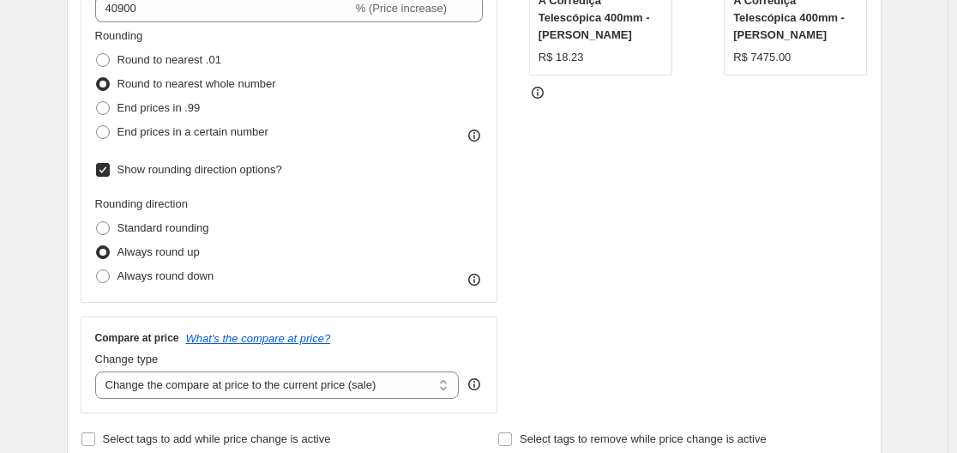
click at [109, 171] on input "Show rounding direction options?" at bounding box center [103, 170] width 14 height 14
checkbox input "false"
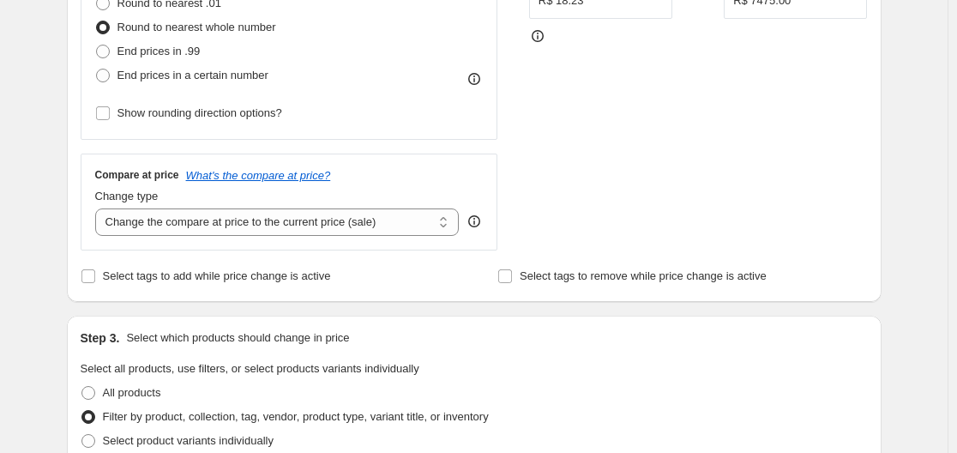
scroll to position [514, 0]
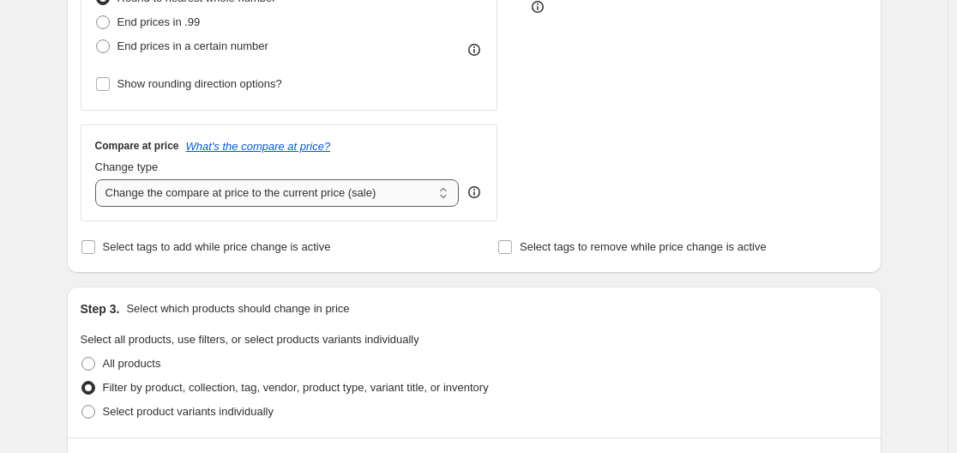
click at [419, 206] on select "Change the compare at price to the current price (sale) Change the compare at p…" at bounding box center [277, 192] width 364 height 27
click at [597, 163] on div "STOREFRONT EXAMPLE A Corrediça Telescópica 400mm - [PERSON_NAME] R$ 18.23 Chang…" at bounding box center [698, 11] width 339 height 420
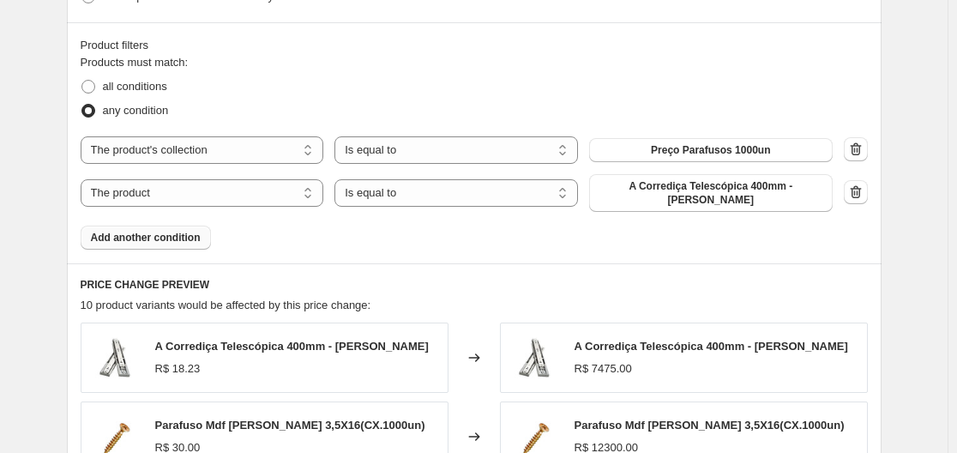
scroll to position [943, 0]
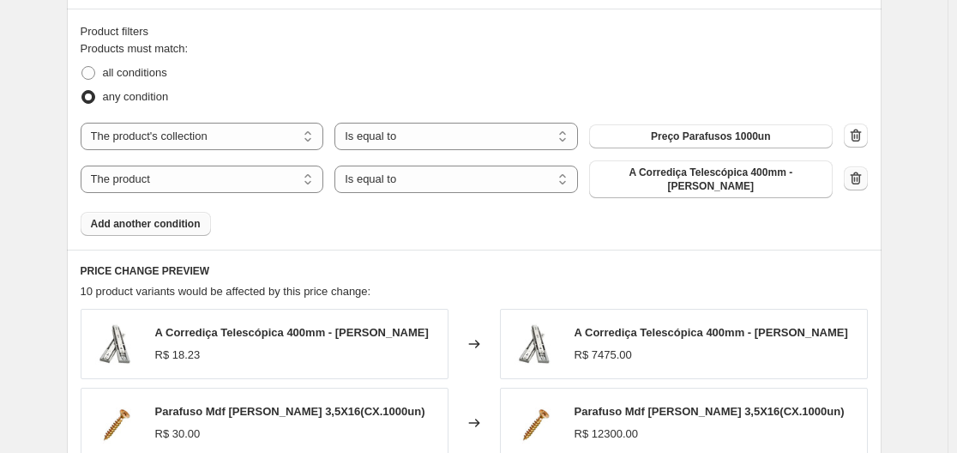
click at [850, 177] on button "button" at bounding box center [856, 178] width 24 height 24
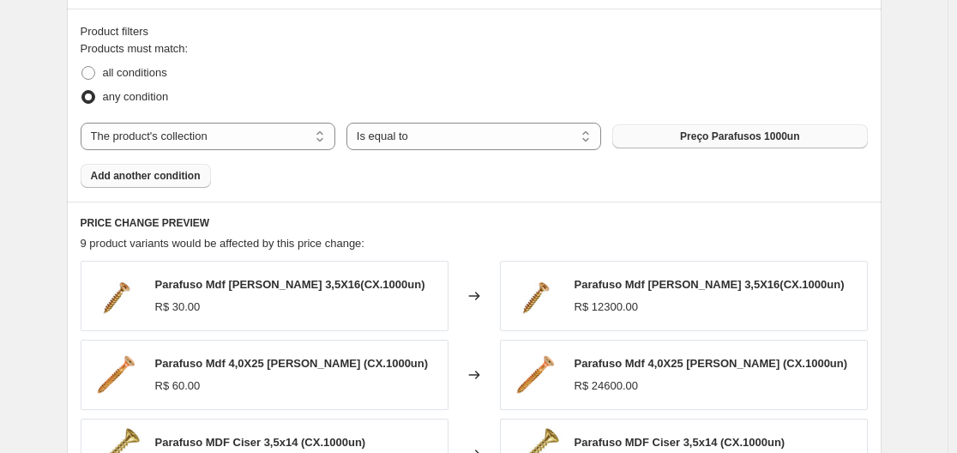
click at [775, 139] on span "Preço Parafusos 1000un" at bounding box center [739, 136] width 119 height 14
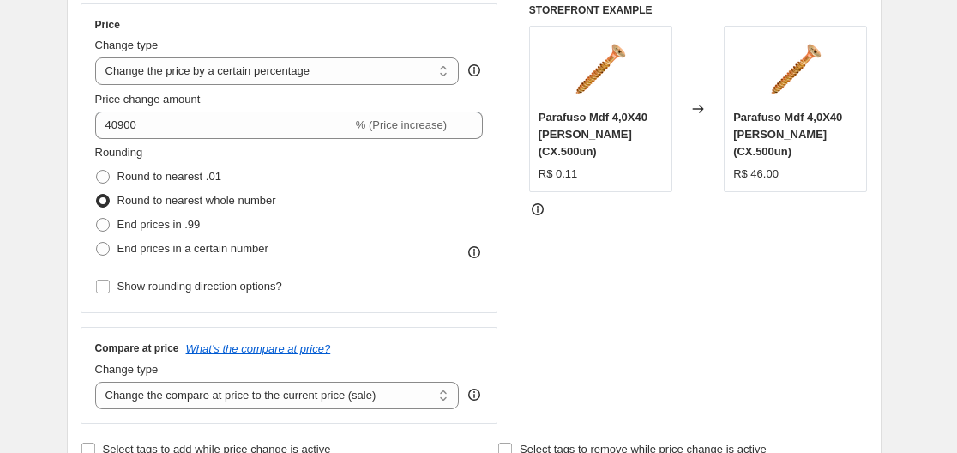
scroll to position [281, 0]
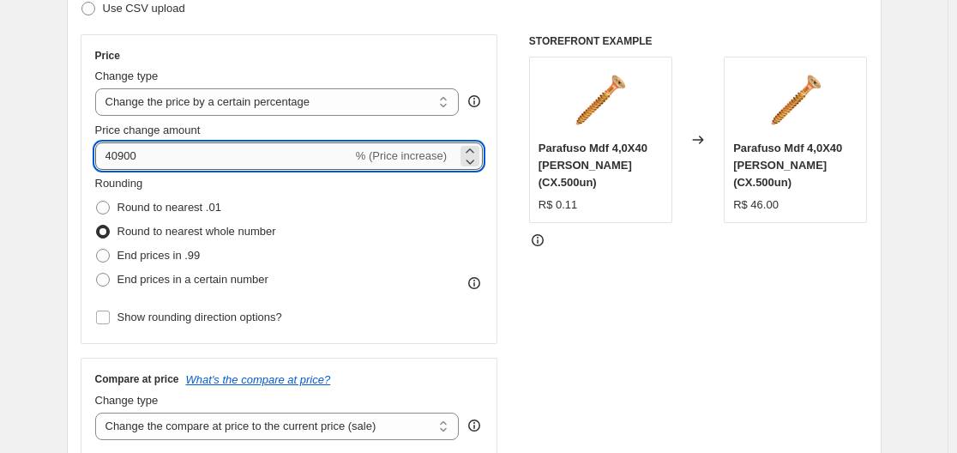
click at [123, 158] on input "40900" at bounding box center [223, 155] width 257 height 27
type input "49900"
click at [703, 261] on div "STOREFRONT EXAMPLE Parafuso Mdf 4,0X40 [PERSON_NAME] (CX.500un) R$ 0.11 Changed…" at bounding box center [698, 244] width 339 height 420
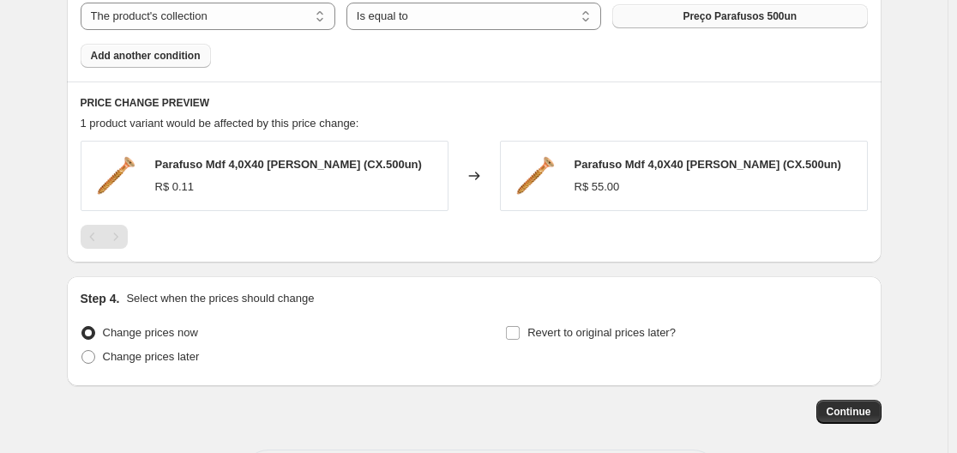
scroll to position [1139, 0]
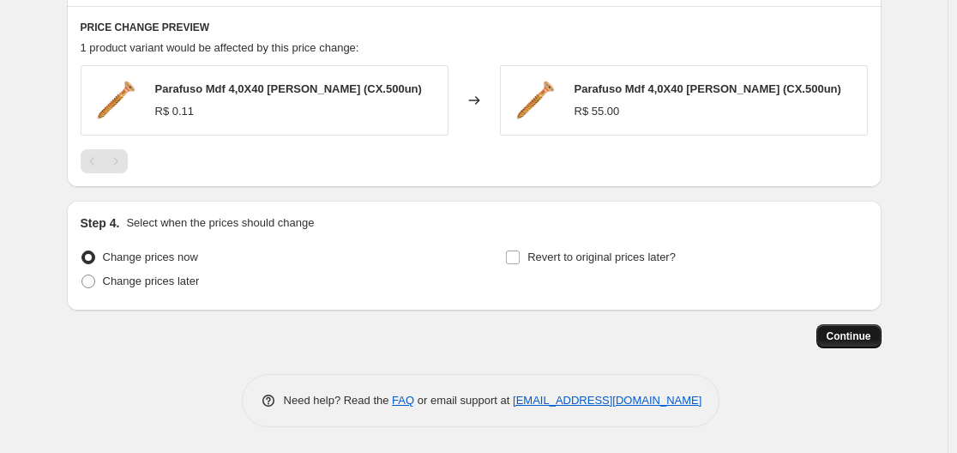
click at [871, 339] on span "Continue" at bounding box center [849, 336] width 45 height 14
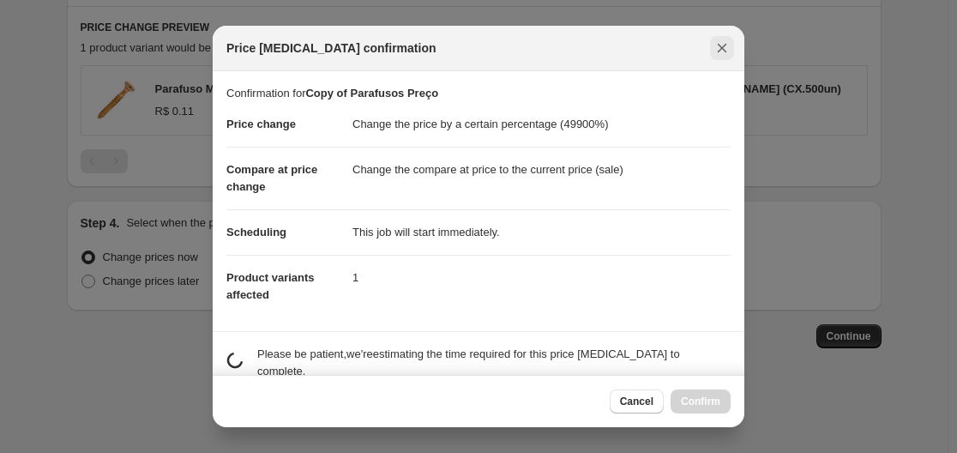
click at [718, 45] on icon "Close" at bounding box center [721, 47] width 17 height 17
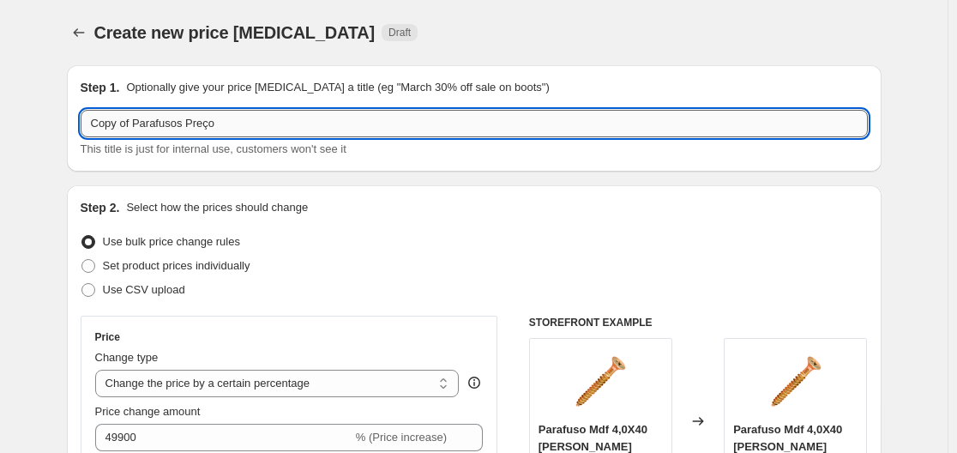
click at [244, 122] on input "Copy of Parafusos Preço" at bounding box center [474, 123] width 787 height 27
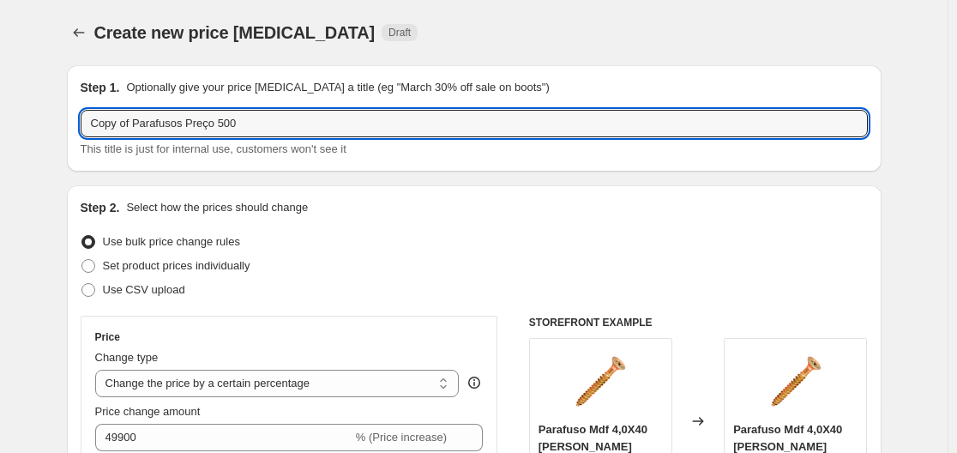
drag, startPoint x: 139, startPoint y: 127, endPoint x: 9, endPoint y: 131, distance: 130.4
click at [334, 116] on input "Parafusos Preço 500" at bounding box center [474, 123] width 787 height 27
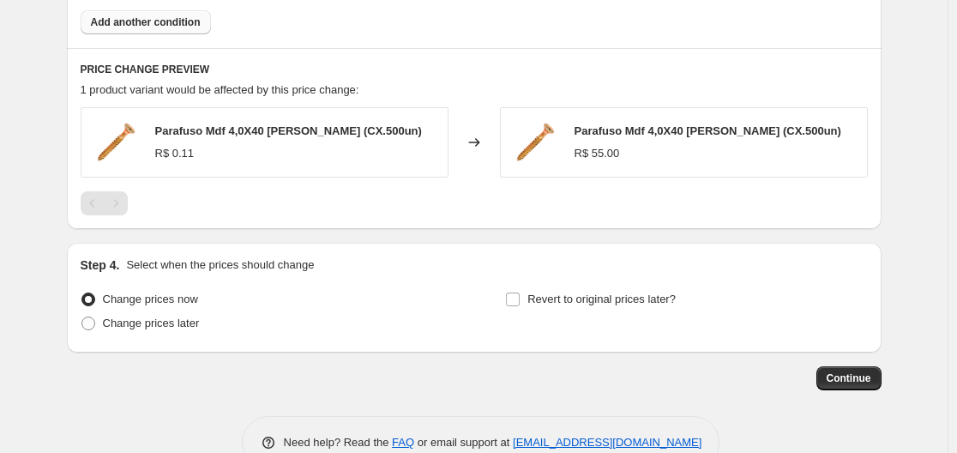
scroll to position [1139, 0]
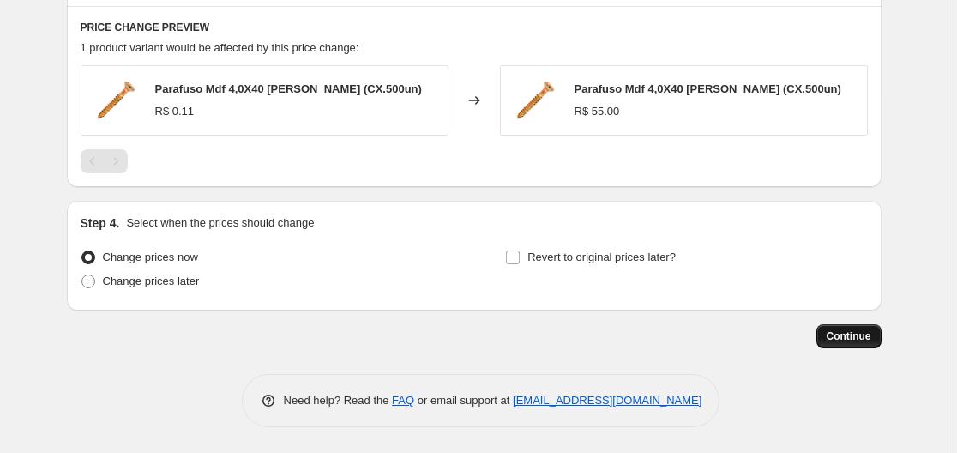
type input "Parafusos Preço 500"
click at [854, 324] on button "Continue" at bounding box center [848, 336] width 65 height 24
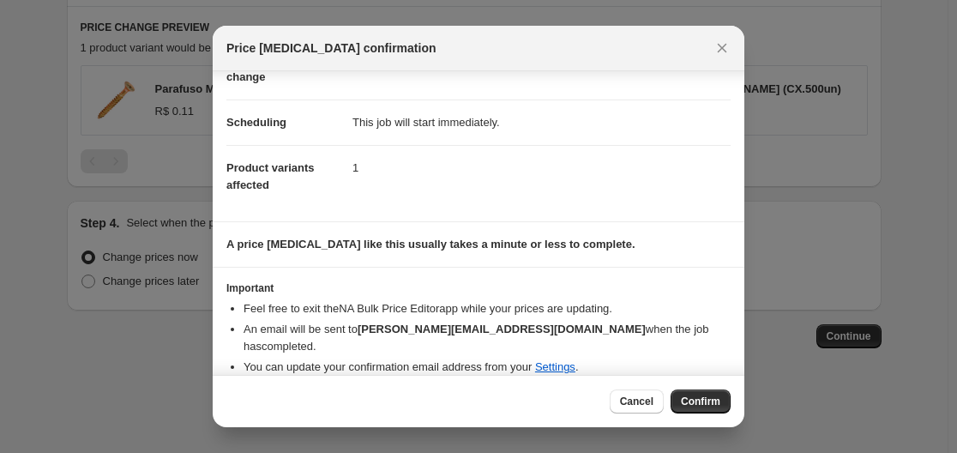
scroll to position [111, 0]
click at [724, 402] on button "Confirm" at bounding box center [700, 401] width 60 height 24
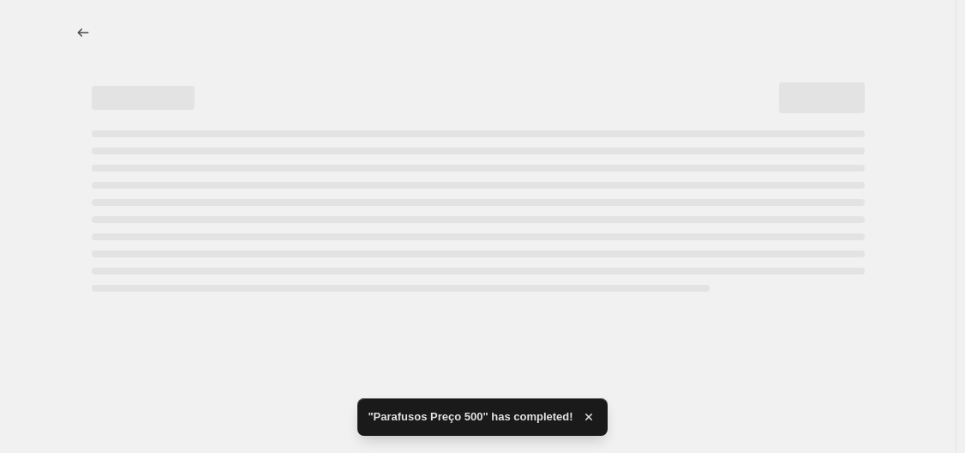
select select "percentage"
select select "collection"
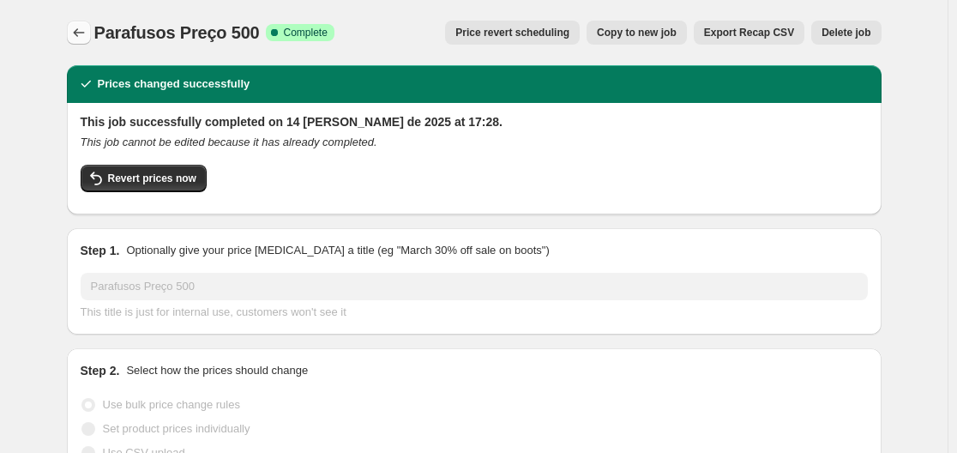
click at [80, 31] on icon "Price change jobs" at bounding box center [78, 32] width 11 height 9
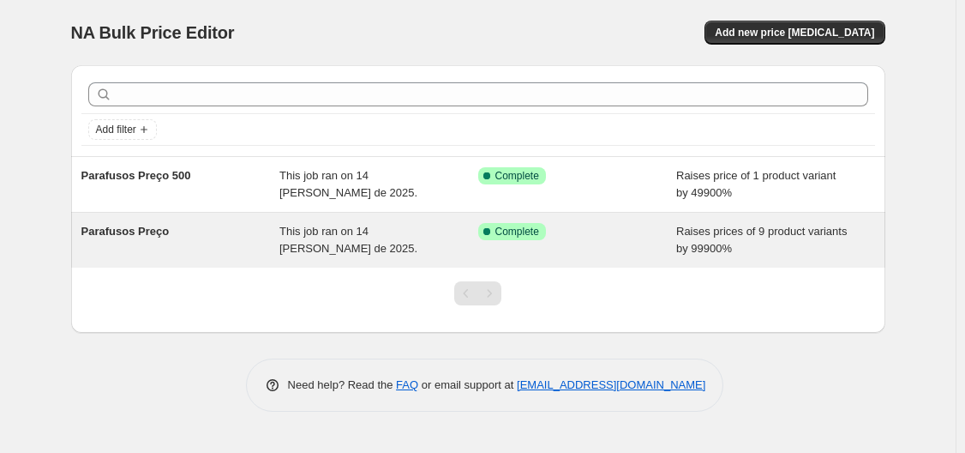
click at [364, 252] on div "This job ran on 14 [PERSON_NAME] de 2025." at bounding box center [379, 240] width 199 height 34
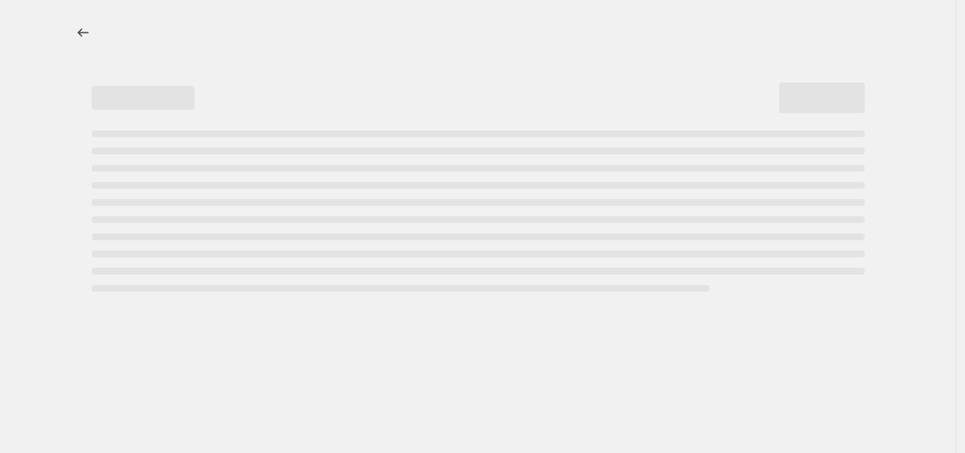
select select "percentage"
select select "collection"
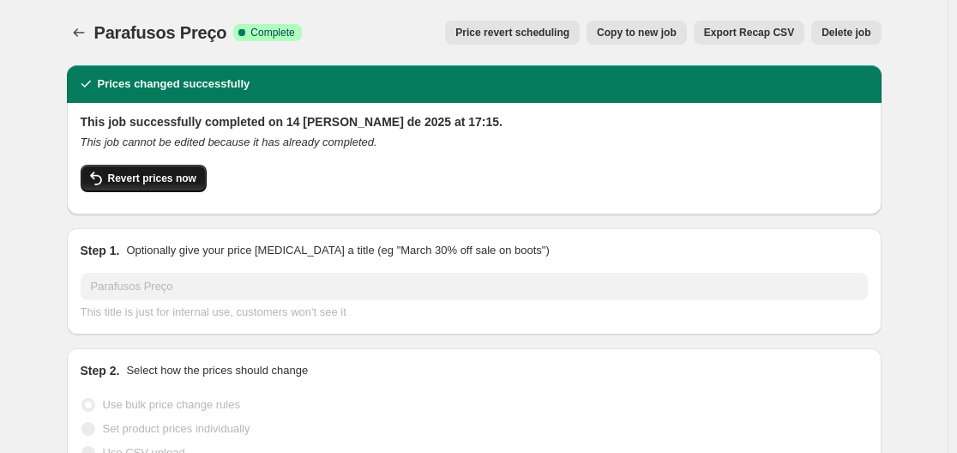
click at [129, 184] on span "Revert prices now" at bounding box center [152, 178] width 88 height 14
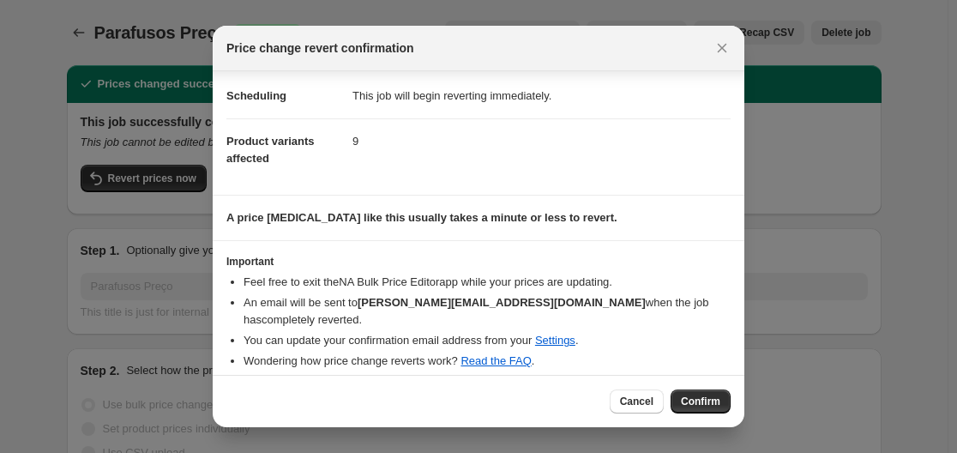
scroll to position [40, 0]
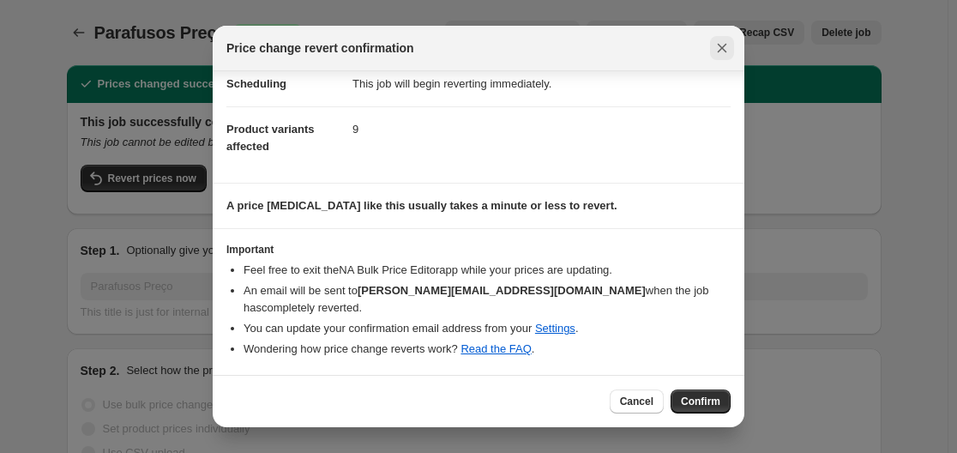
click at [718, 58] on button "Close" at bounding box center [722, 48] width 24 height 24
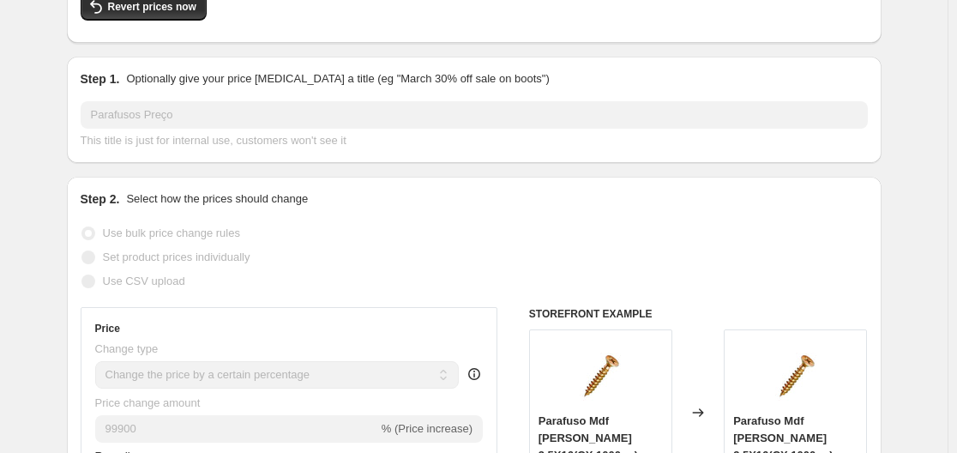
scroll to position [86, 0]
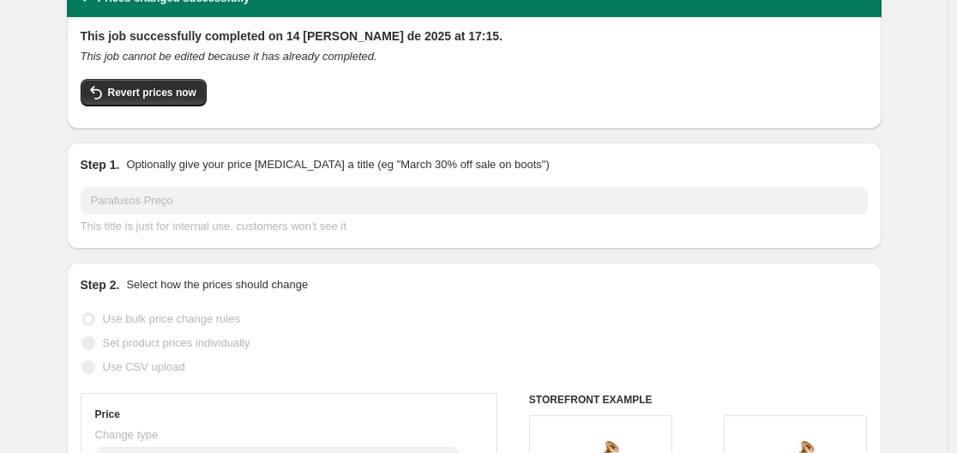
click at [265, 228] on span "This title is just for internal use, customers won't see it" at bounding box center [214, 225] width 266 height 13
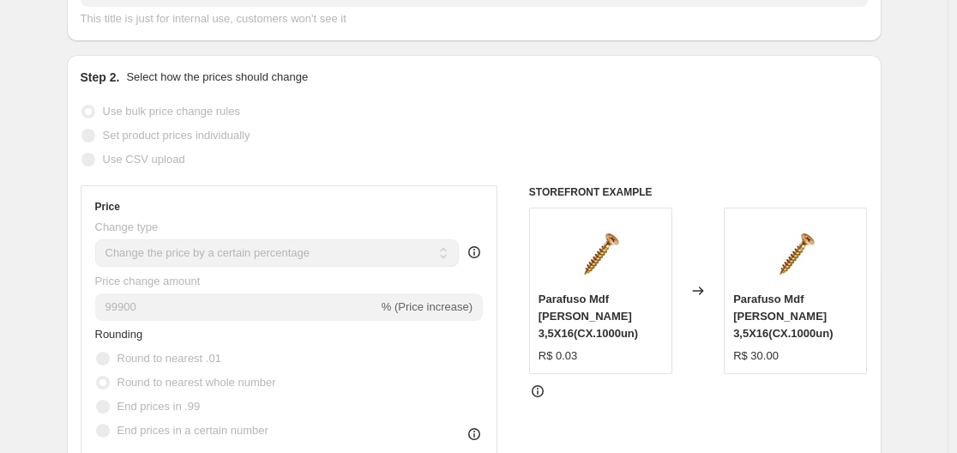
scroll to position [0, 0]
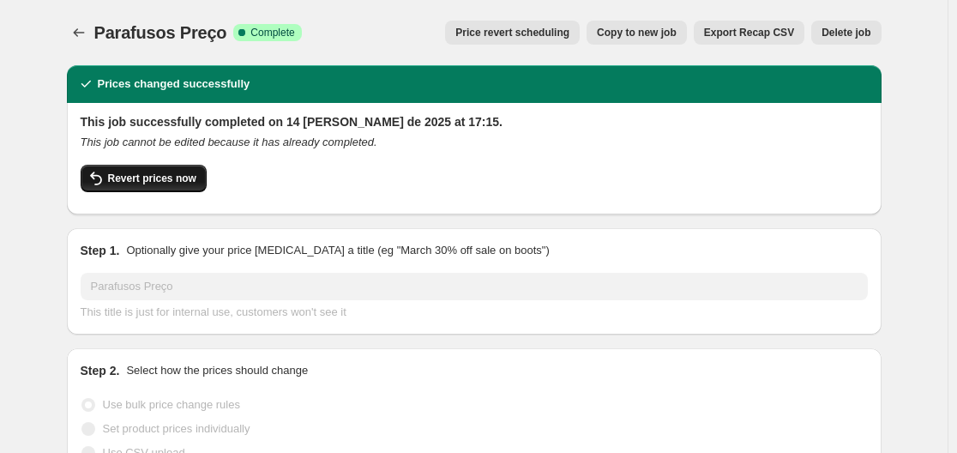
click at [149, 178] on span "Revert prices now" at bounding box center [152, 178] width 88 height 14
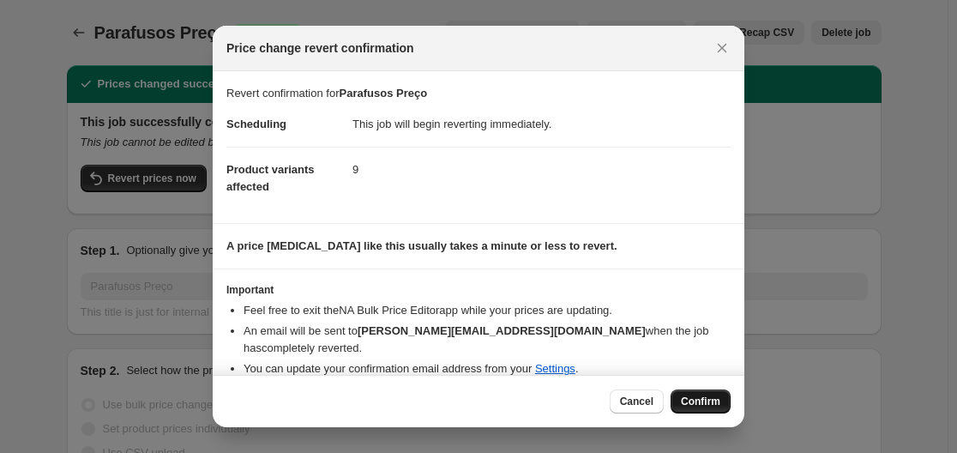
click at [723, 410] on button "Confirm" at bounding box center [700, 401] width 60 height 24
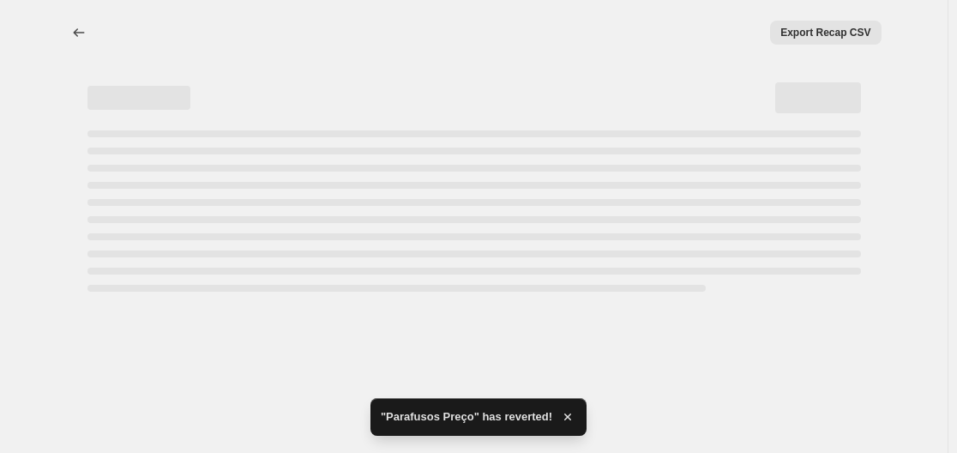
select select "percentage"
select select "collection"
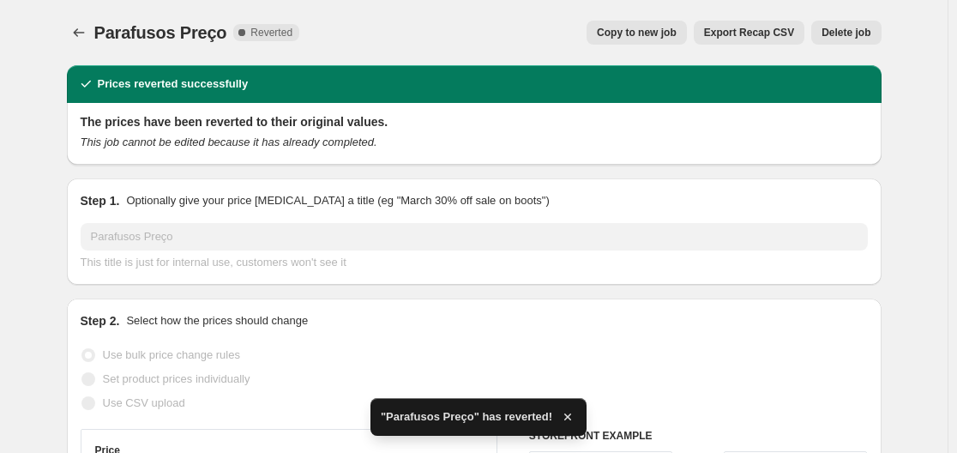
click at [237, 221] on div "Step 1. Optionally give your price [MEDICAL_DATA] a title (eg "March 30% off sa…" at bounding box center [474, 231] width 787 height 79
click at [248, 268] on span "This title is just for internal use, customers won't see it" at bounding box center [214, 261] width 266 height 13
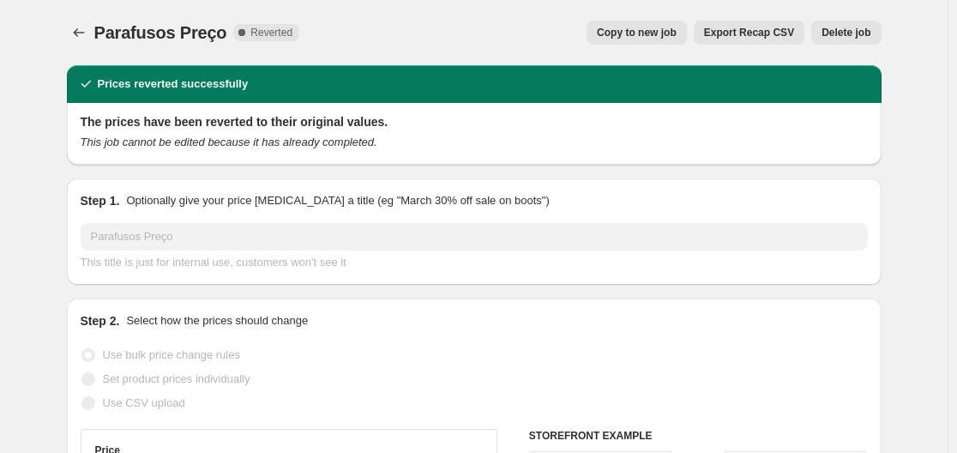
click at [841, 33] on span "Delete job" at bounding box center [845, 33] width 49 height 14
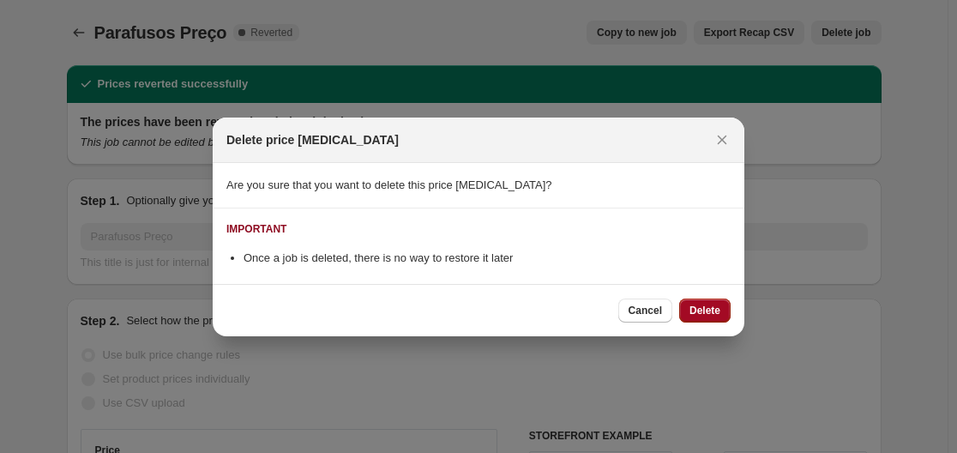
click at [725, 310] on button "Delete" at bounding box center [704, 310] width 51 height 24
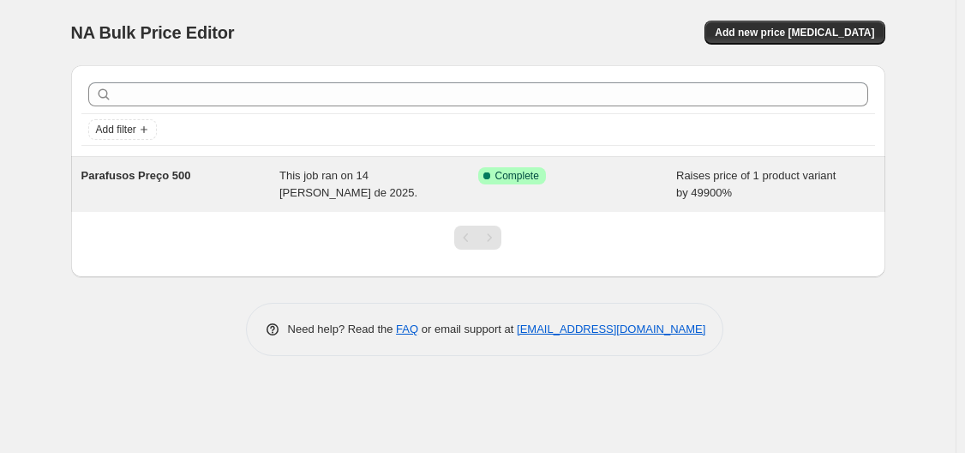
click at [204, 175] on div "Parafusos Preço 500" at bounding box center [180, 184] width 199 height 34
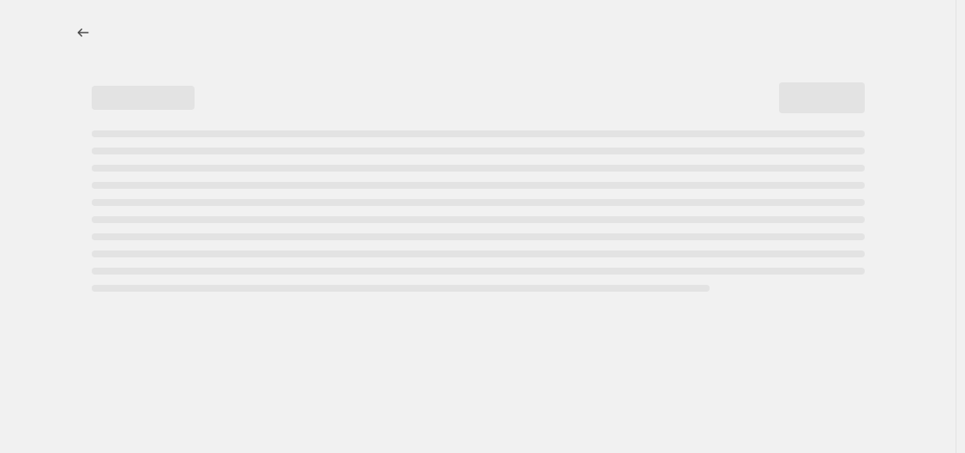
select select "percentage"
select select "collection"
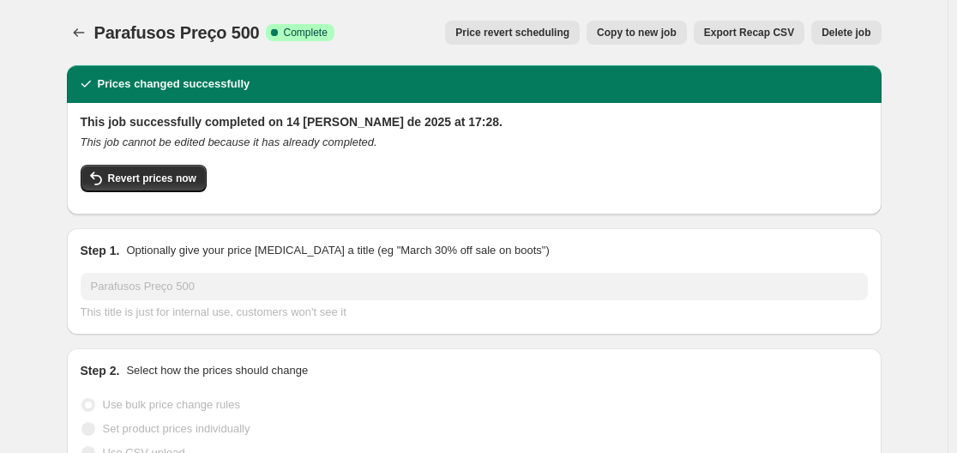
click at [654, 43] on button "Copy to new job" at bounding box center [636, 33] width 100 height 24
select select "percentage"
select select "collection"
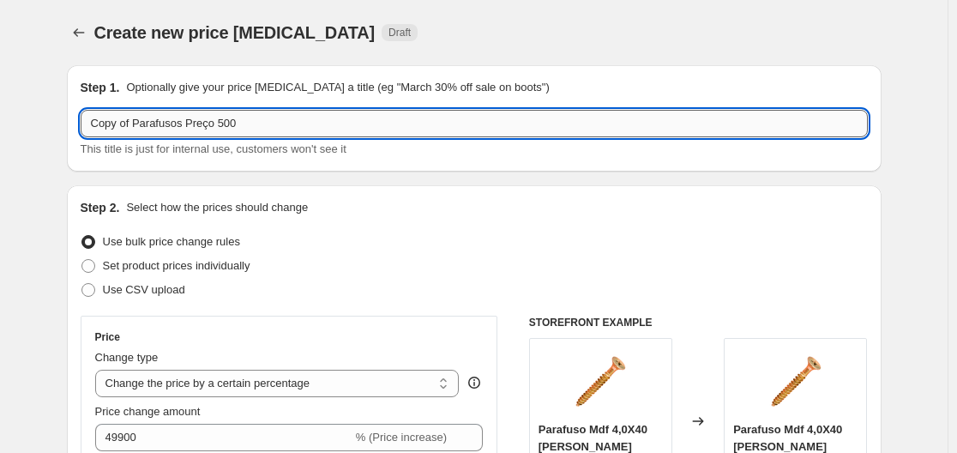
drag, startPoint x: 274, startPoint y: 129, endPoint x: 231, endPoint y: 135, distance: 43.2
click at [231, 135] on input "Copy of Parafusos Preço 500" at bounding box center [474, 123] width 787 height 27
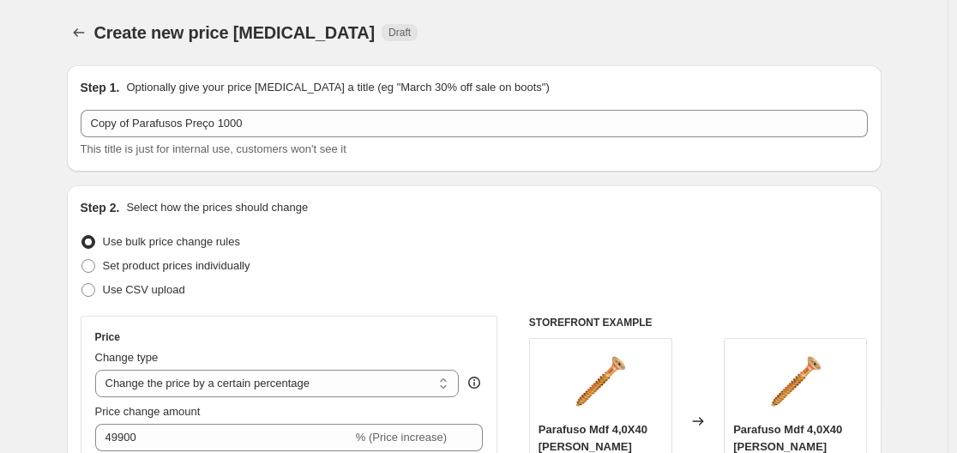
click at [509, 77] on div "Step 1. Optionally give your price [MEDICAL_DATA] a title (eg "March 30% off sa…" at bounding box center [474, 118] width 815 height 106
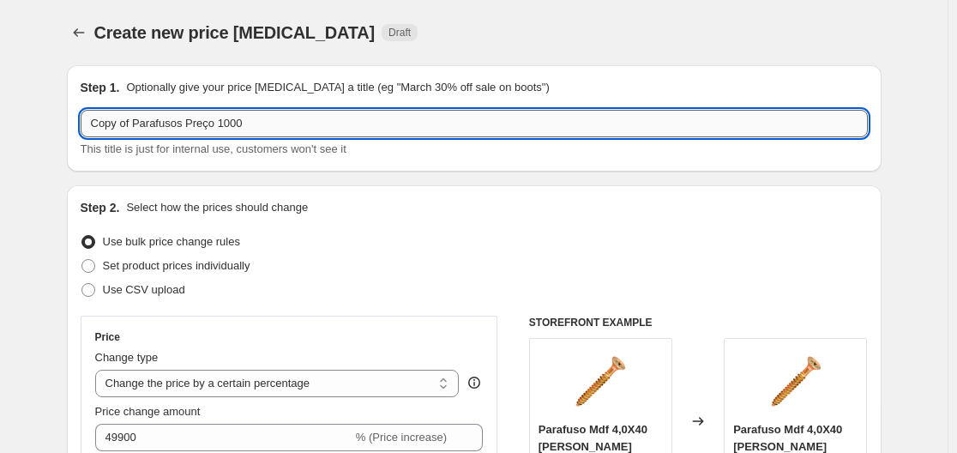
drag, startPoint x: 146, startPoint y: 129, endPoint x: 128, endPoint y: 135, distance: 19.3
click at [128, 135] on input "Copy of Parafusos Preço 1000" at bounding box center [474, 123] width 787 height 27
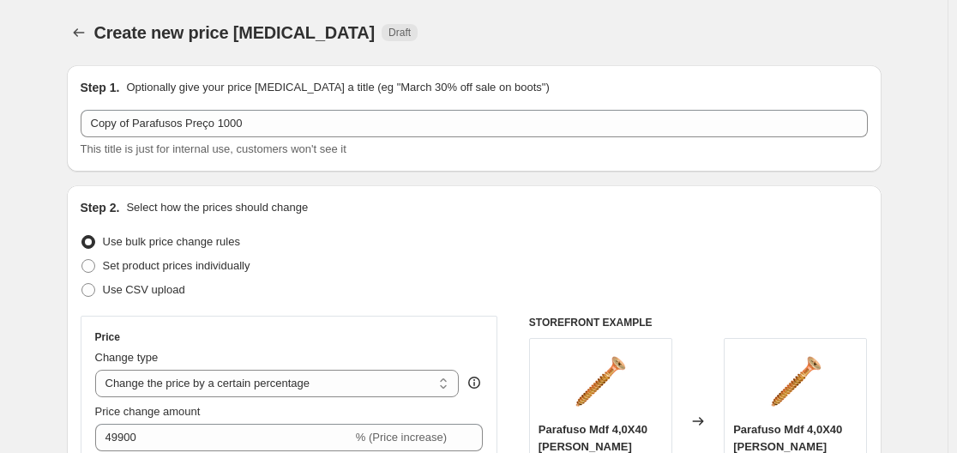
click at [138, 137] on div "Copy of Parafusos Preço 1000 This title is just for internal use, customers won…" at bounding box center [474, 134] width 787 height 48
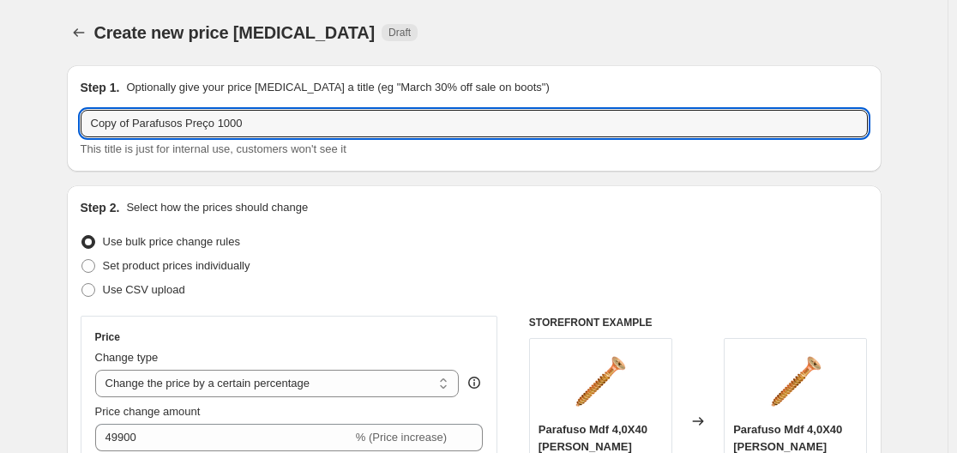
drag, startPoint x: 135, startPoint y: 129, endPoint x: 29, endPoint y: 141, distance: 106.9
type input "Parafusos Preço 1000"
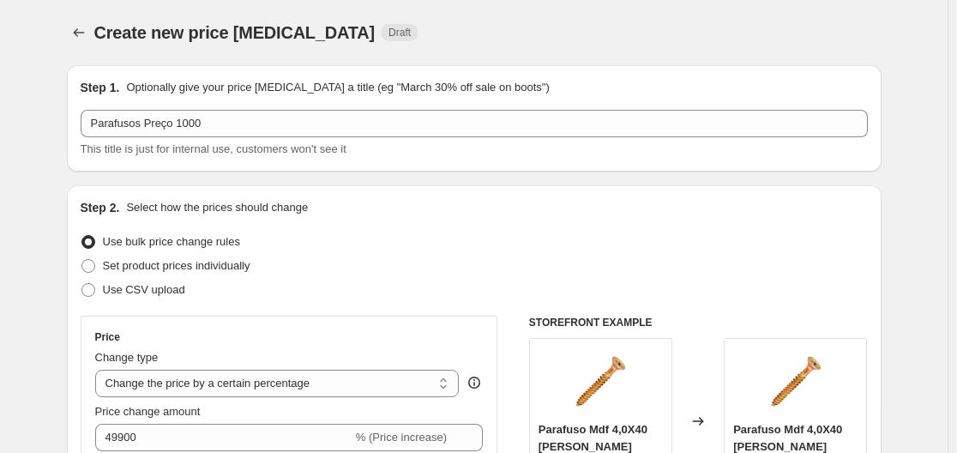
click at [769, 57] on div "Create new price [MEDICAL_DATA]. This page is ready Create new price [MEDICAL_D…" at bounding box center [474, 32] width 815 height 65
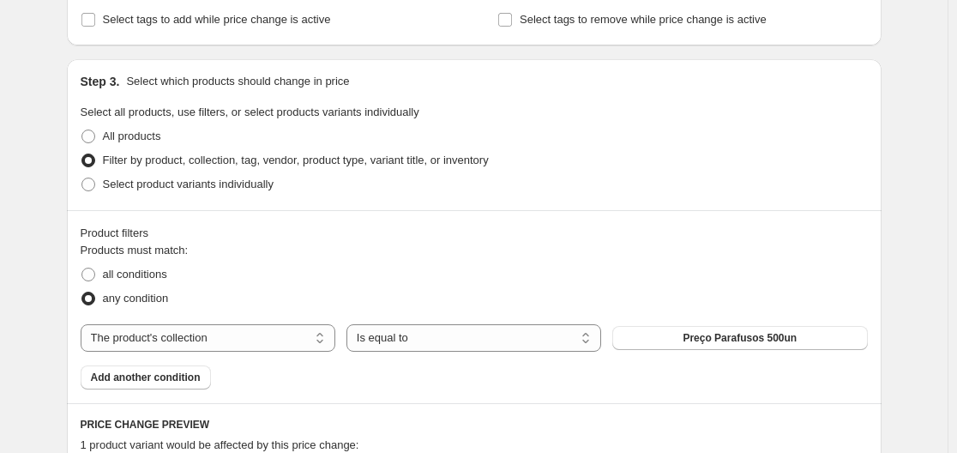
scroll to position [772, 0]
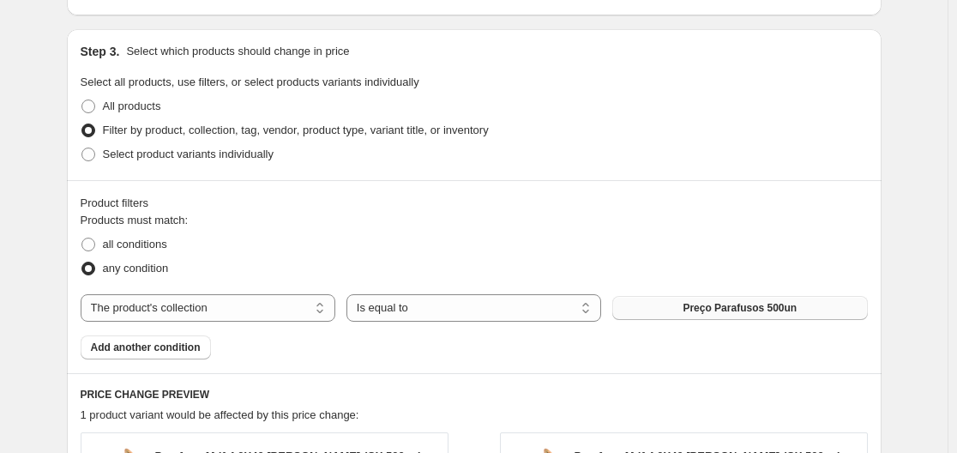
click at [733, 304] on span "Preço Parafusos 500un" at bounding box center [739, 308] width 114 height 14
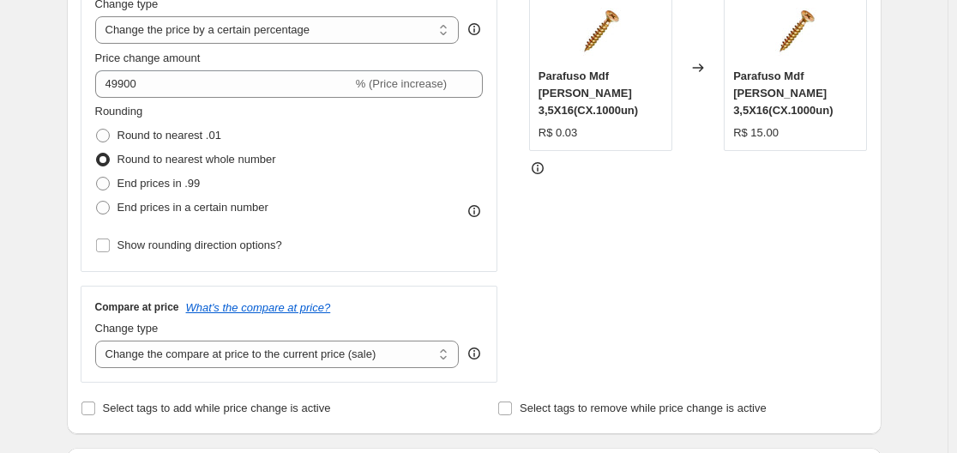
scroll to position [257, 0]
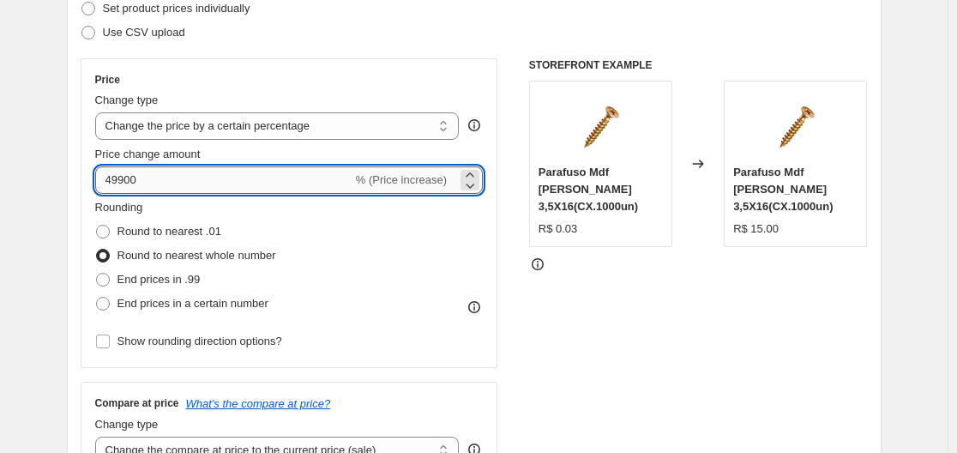
click at [205, 177] on input "49900" at bounding box center [223, 179] width 257 height 27
type input "99900"
click at [706, 322] on div "STOREFRONT EXAMPLE Parafuso Mdf [PERSON_NAME] 3,5X16(CX.1000un) R$ 0.03 Changed…" at bounding box center [698, 268] width 339 height 420
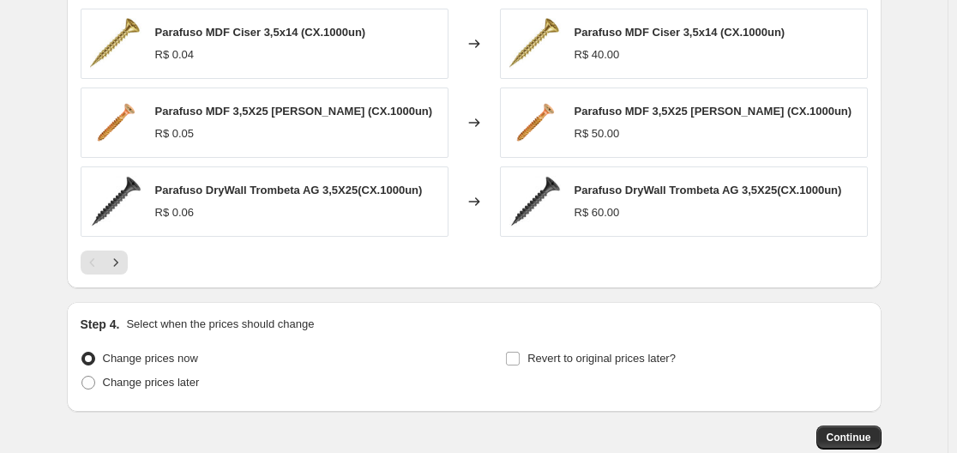
scroll to position [1454, 0]
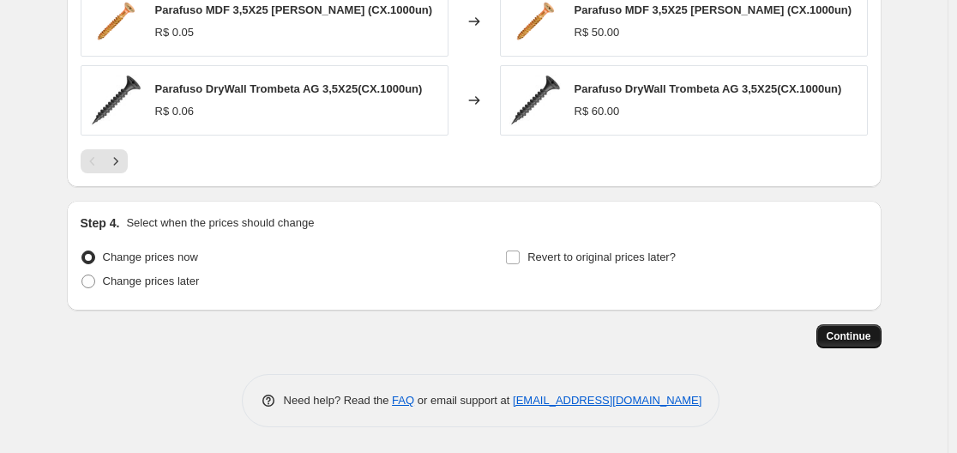
click at [849, 341] on span "Continue" at bounding box center [849, 336] width 45 height 14
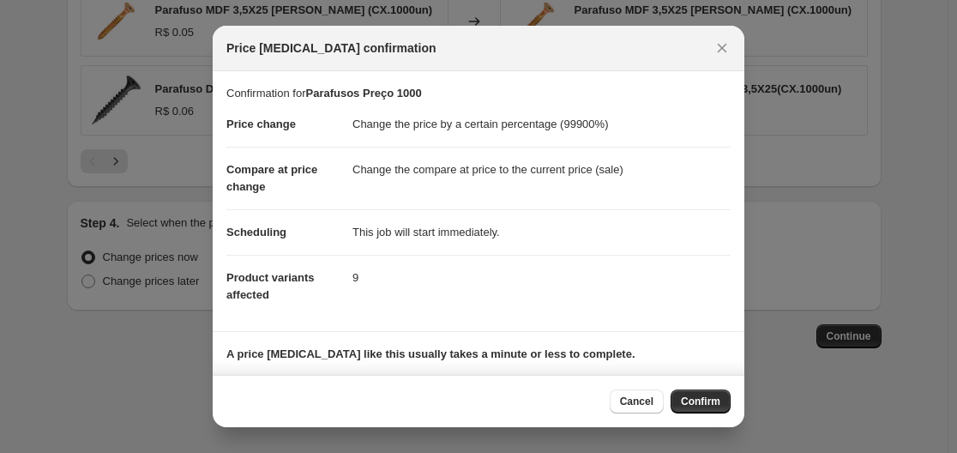
click at [724, 416] on div "Cancel Confirm" at bounding box center [479, 401] width 532 height 52
click at [721, 399] on button "Confirm" at bounding box center [700, 401] width 60 height 24
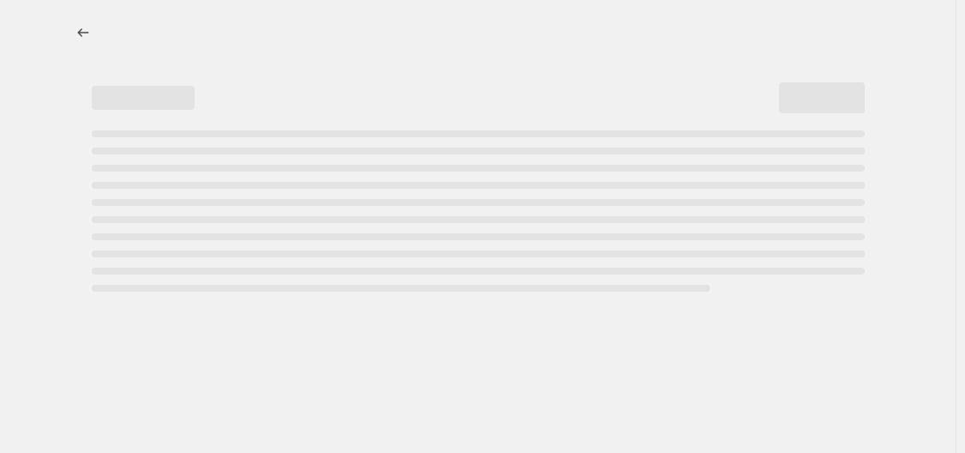
select select "percentage"
select select "collection"
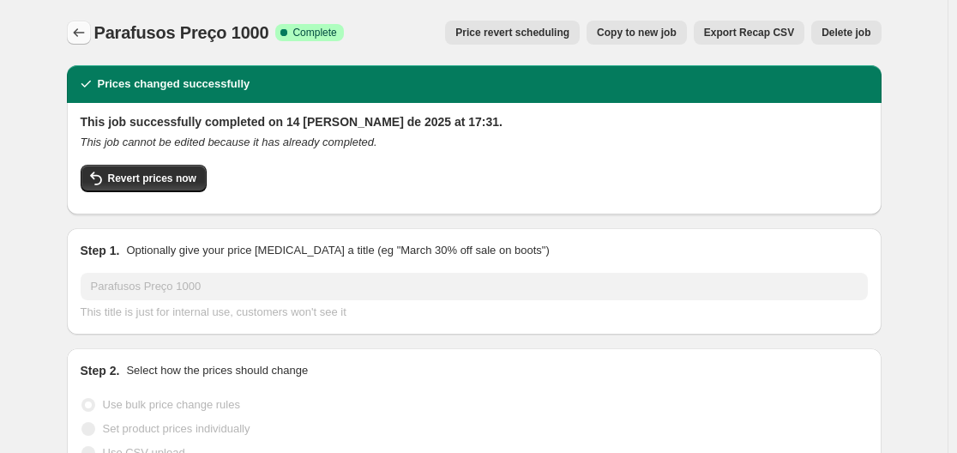
click at [77, 33] on icon "Price change jobs" at bounding box center [78, 32] width 17 height 17
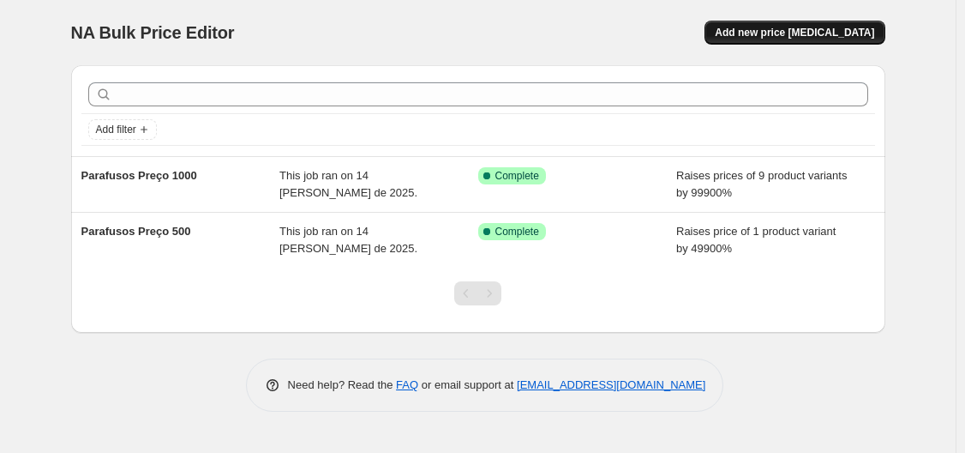
click at [837, 34] on span "Add new price [MEDICAL_DATA]" at bounding box center [794, 33] width 159 height 14
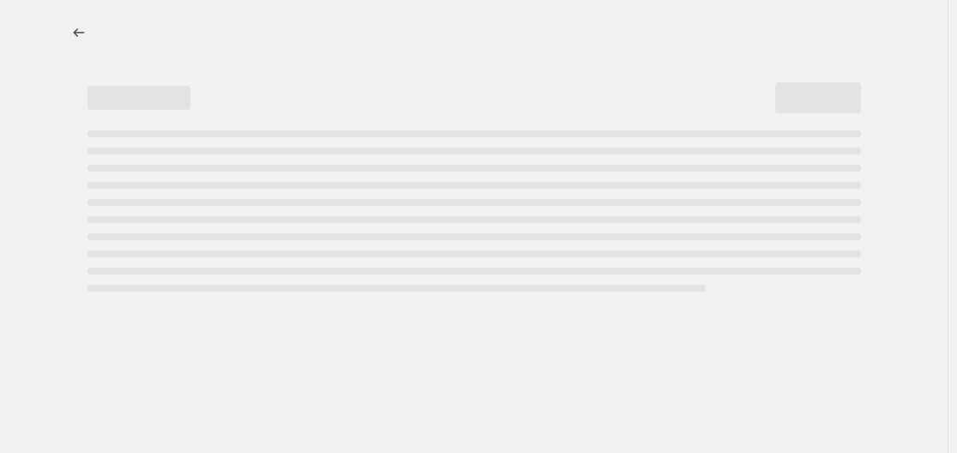
select select "percentage"
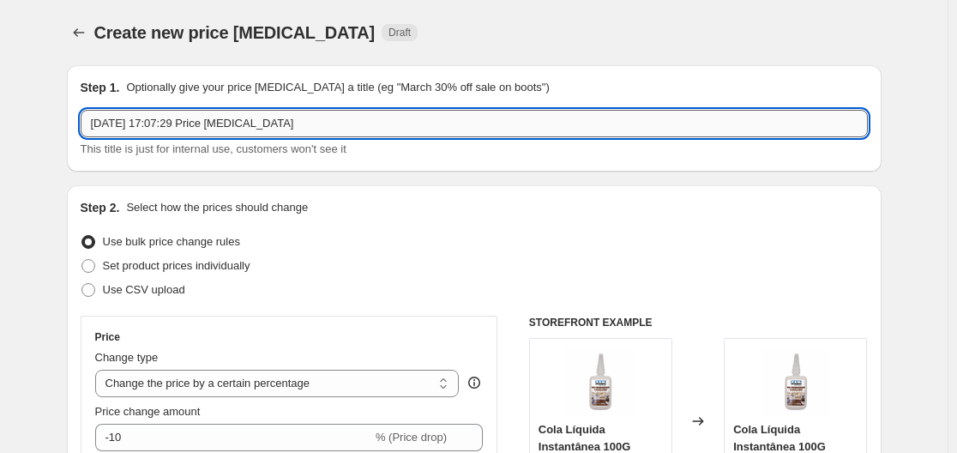
drag, startPoint x: 337, startPoint y: 123, endPoint x: 308, endPoint y: 123, distance: 29.2
click at [308, 123] on input "[DATE] 17:07:29 Price [MEDICAL_DATA]" at bounding box center [474, 123] width 787 height 27
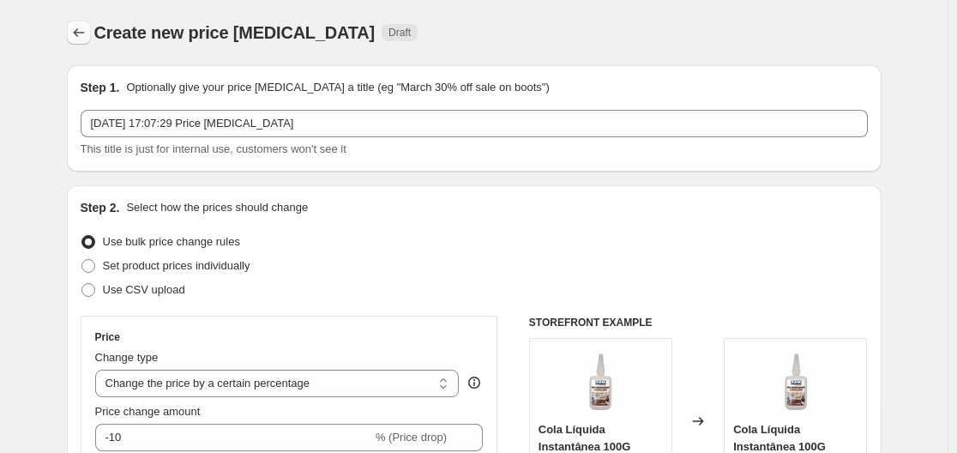
click at [76, 43] on button "Price change jobs" at bounding box center [79, 33] width 24 height 24
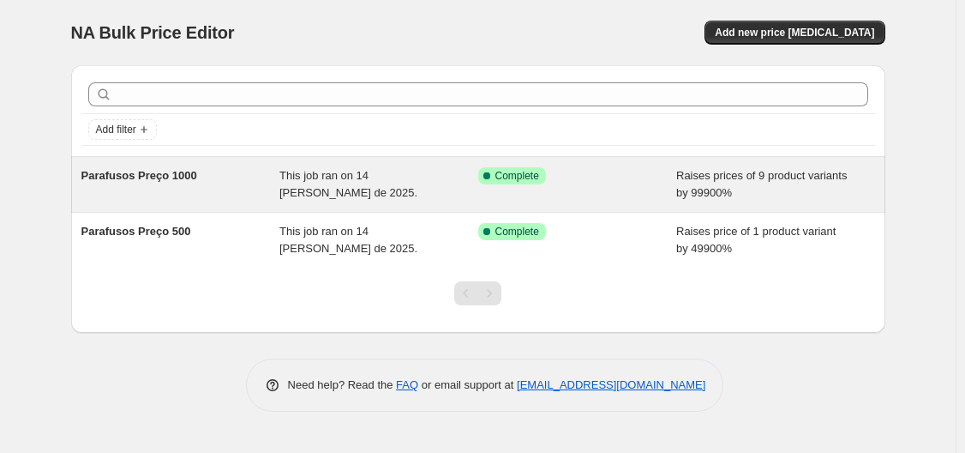
click at [364, 186] on div "This job ran on 14 [PERSON_NAME] de 2025." at bounding box center [379, 184] width 199 height 34
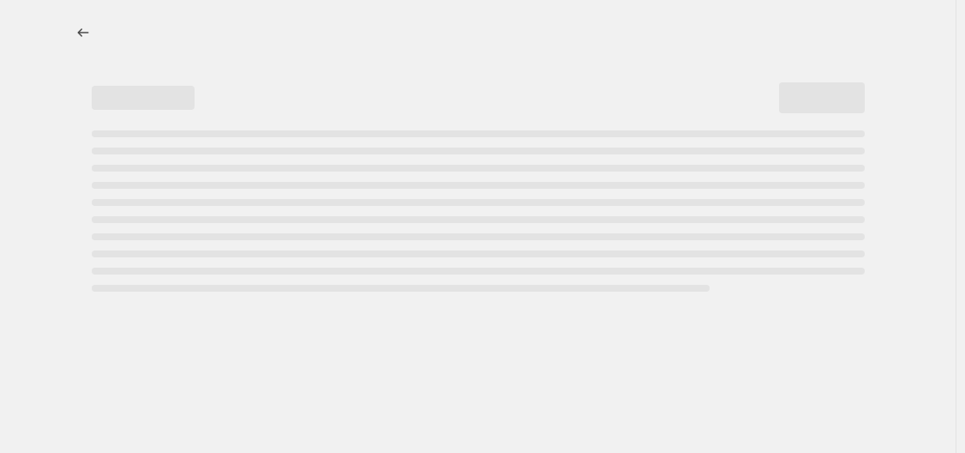
select select "percentage"
select select "collection"
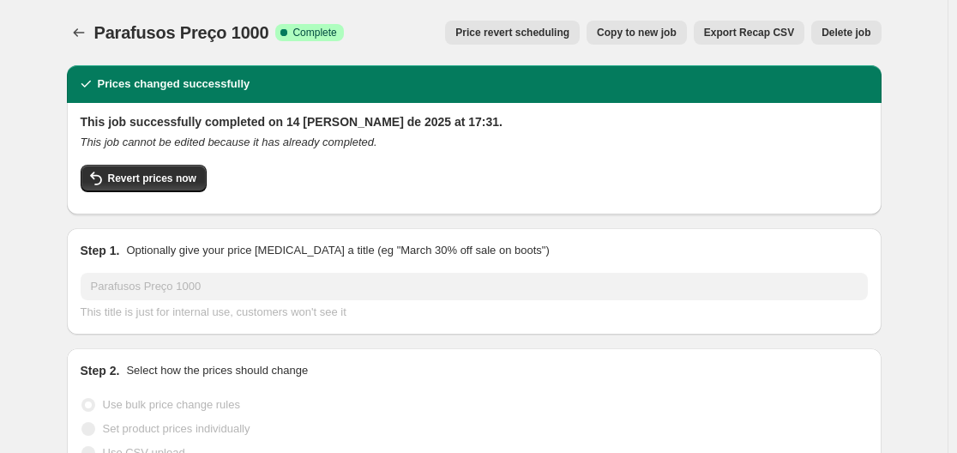
click at [663, 39] on button "Copy to new job" at bounding box center [636, 33] width 100 height 24
select select "percentage"
select select "collection"
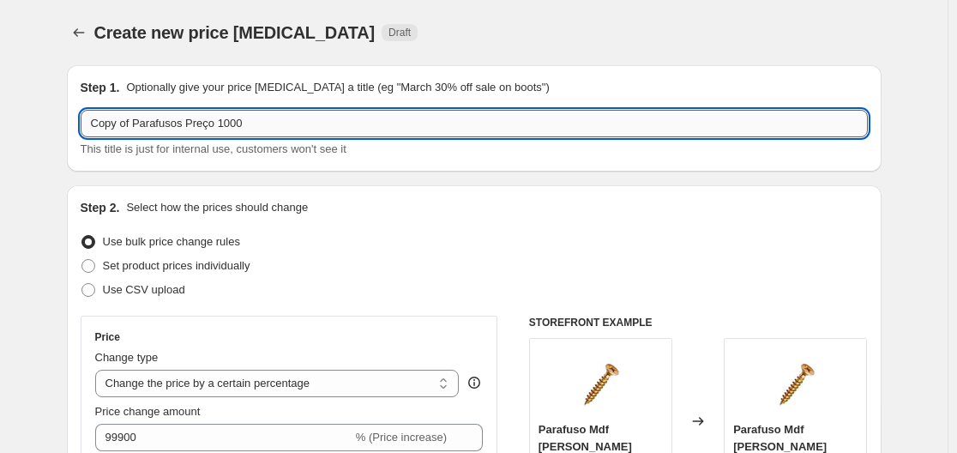
drag, startPoint x: 289, startPoint y: 124, endPoint x: 229, endPoint y: 135, distance: 60.9
click at [229, 135] on input "Copy of Parafusos Preço 1000" at bounding box center [474, 123] width 787 height 27
drag, startPoint x: 141, startPoint y: 127, endPoint x: 63, endPoint y: 132, distance: 78.2
type input "Parafusos Preço 300"
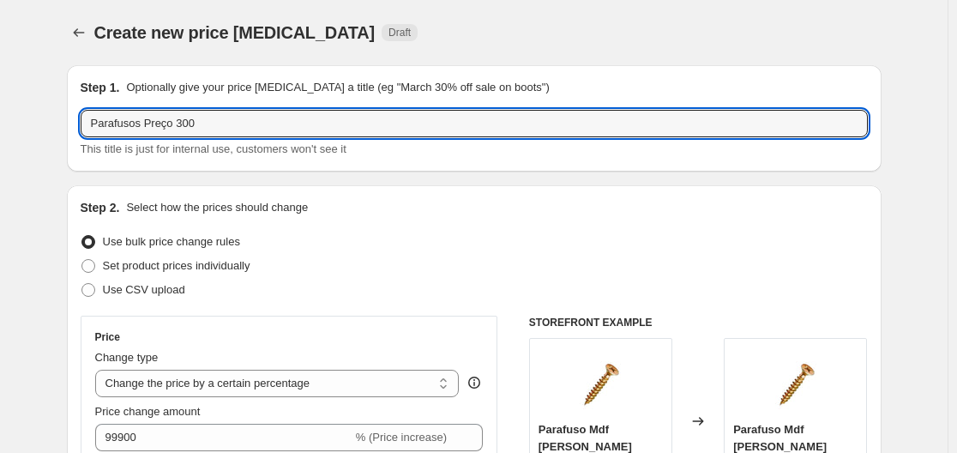
click at [727, 30] on div "Create new price [MEDICAL_DATA] Draft" at bounding box center [474, 33] width 815 height 24
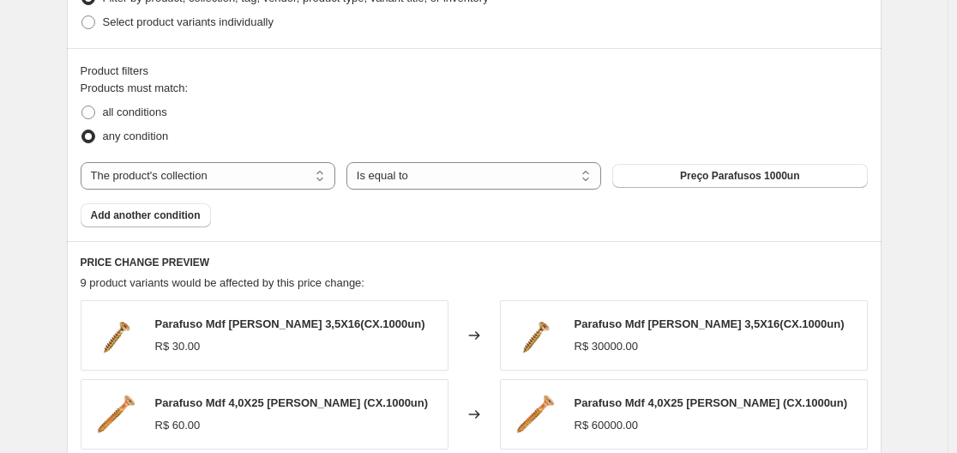
scroll to position [857, 0]
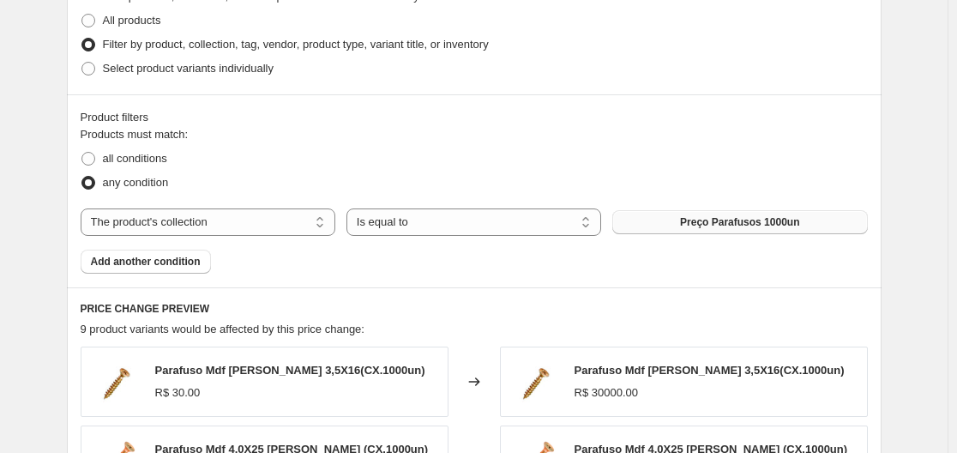
click at [651, 217] on button "Preço Parafusos 1000un" at bounding box center [739, 222] width 255 height 24
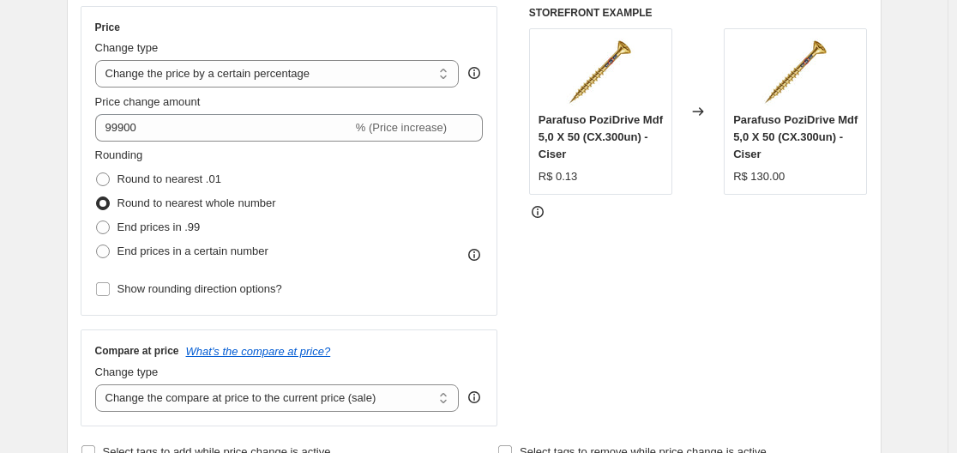
scroll to position [274, 0]
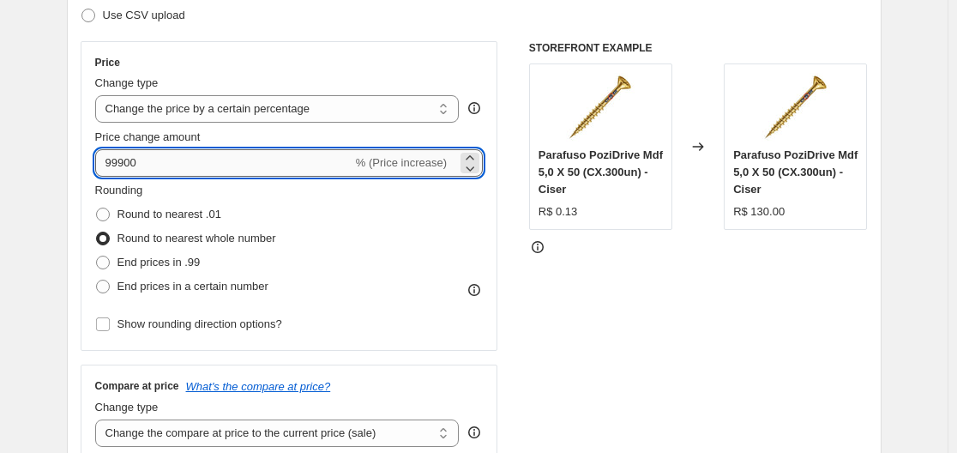
click at [211, 159] on input "99900" at bounding box center [223, 162] width 257 height 27
click at [180, 164] on input "99900" at bounding box center [223, 162] width 257 height 27
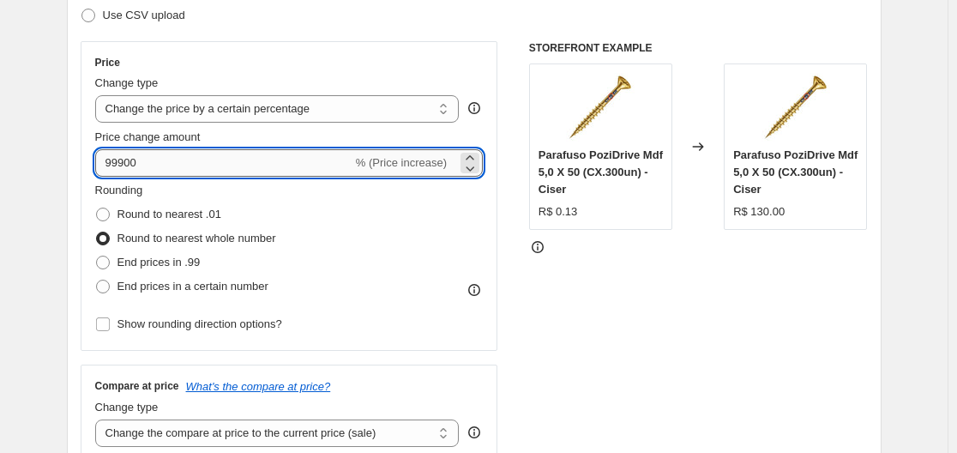
click at [180, 164] on input "99900" at bounding box center [223, 162] width 257 height 27
drag, startPoint x: 180, startPoint y: 164, endPoint x: 116, endPoint y: 173, distance: 65.0
click at [116, 173] on input "99900" at bounding box center [223, 162] width 257 height 27
type input "29900"
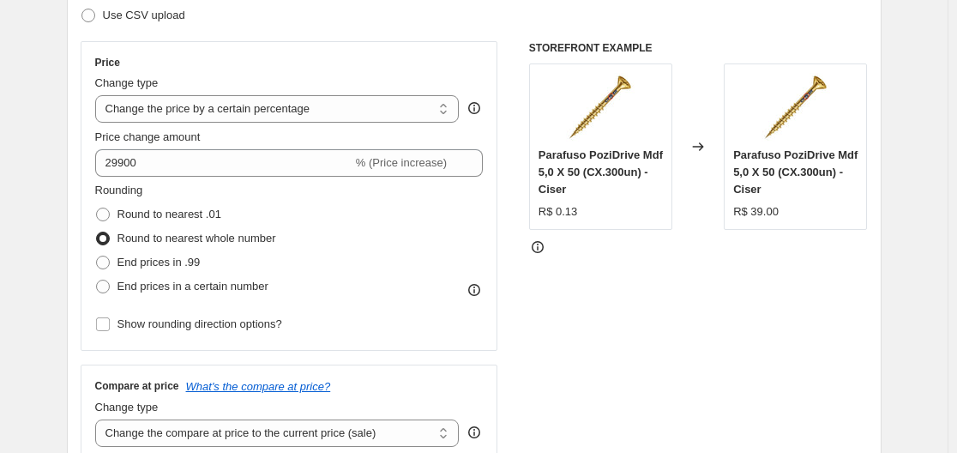
click at [568, 320] on div "STOREFRONT EXAMPLE Parafuso PoziDrive Mdf 5,0 X 50 (CX.300un) - Ciser R$ 0.13 C…" at bounding box center [698, 251] width 339 height 420
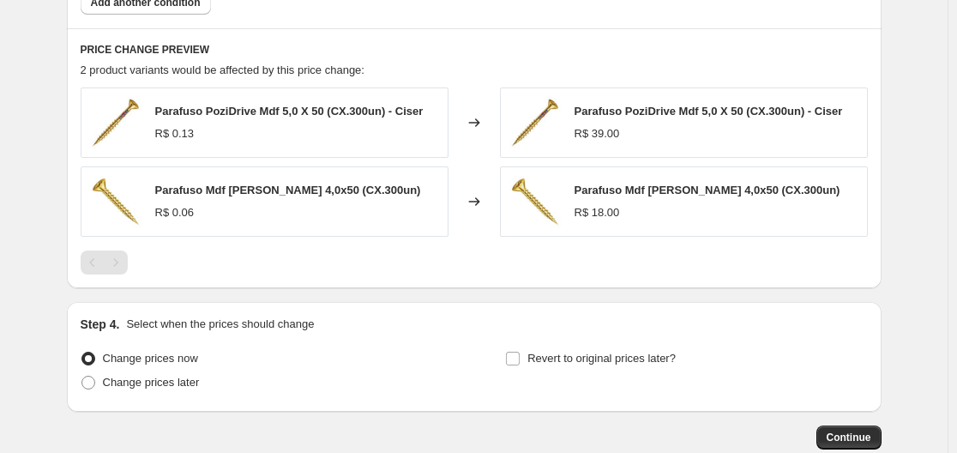
scroll to position [1217, 0]
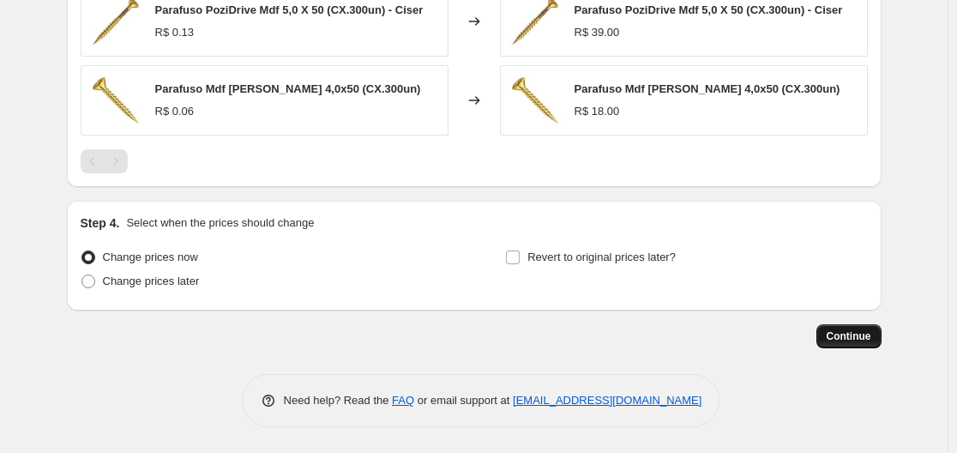
click at [835, 338] on span "Continue" at bounding box center [849, 336] width 45 height 14
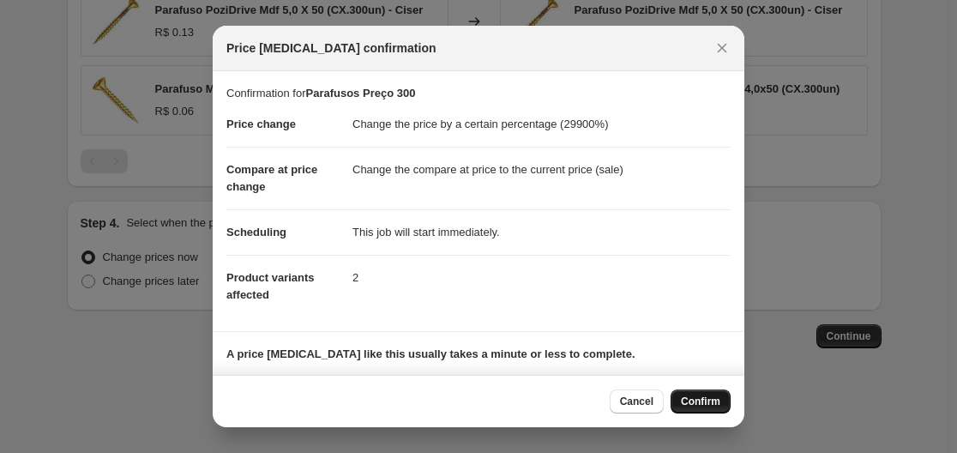
click at [709, 400] on span "Confirm" at bounding box center [700, 401] width 39 height 14
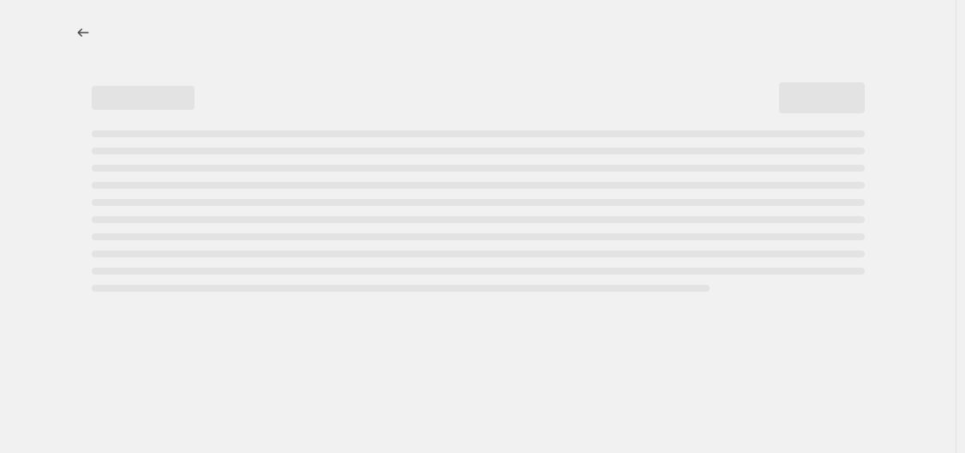
select select "percentage"
select select "collection"
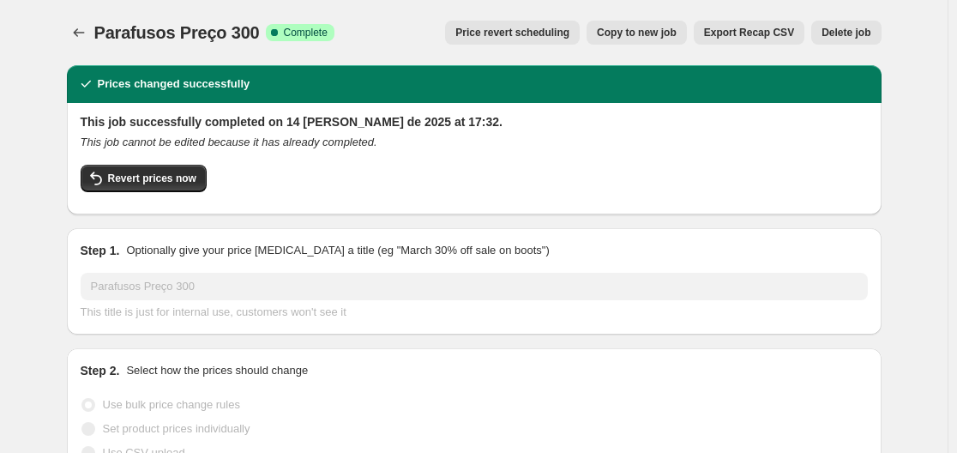
click at [671, 32] on span "Copy to new job" at bounding box center [637, 33] width 80 height 14
select select "percentage"
select select "collection"
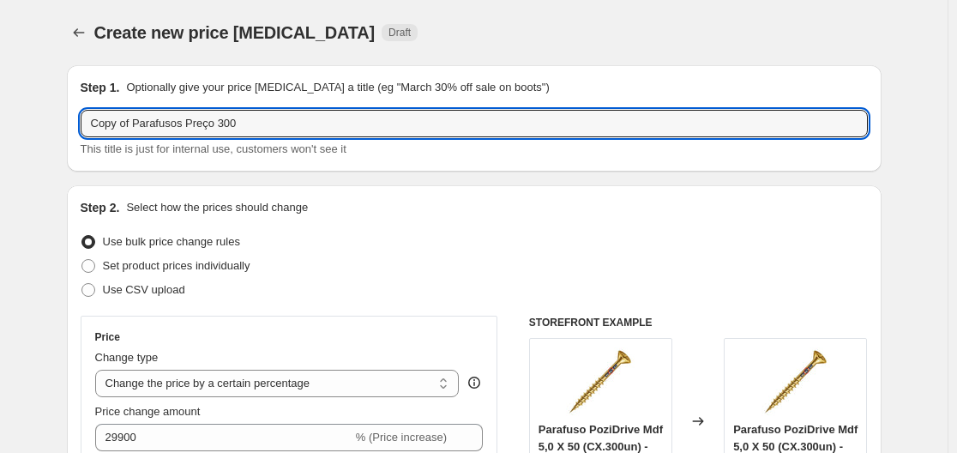
drag, startPoint x: 141, startPoint y: 129, endPoint x: 79, endPoint y: 125, distance: 62.7
click at [79, 125] on div "Step 1. Optionally give your price [MEDICAL_DATA] a title (eg "March 30% off sa…" at bounding box center [474, 118] width 815 height 106
drag, startPoint x: 280, startPoint y: 118, endPoint x: 185, endPoint y: 131, distance: 95.2
click at [185, 131] on input "Parafusos Preço 300" at bounding box center [474, 123] width 787 height 27
type input "Parafusos Preço 200"
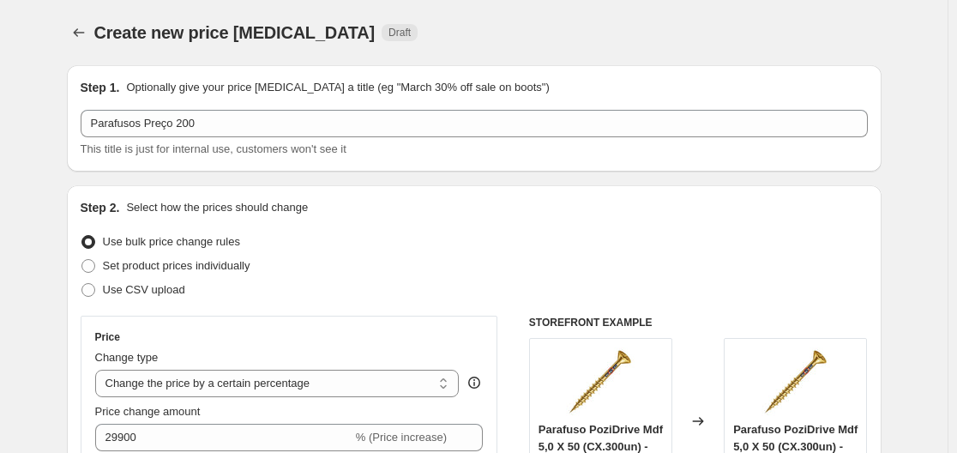
click at [400, 165] on div "Step 1. Optionally give your price [MEDICAL_DATA] a title (eg "March 30% off sa…" at bounding box center [474, 118] width 815 height 106
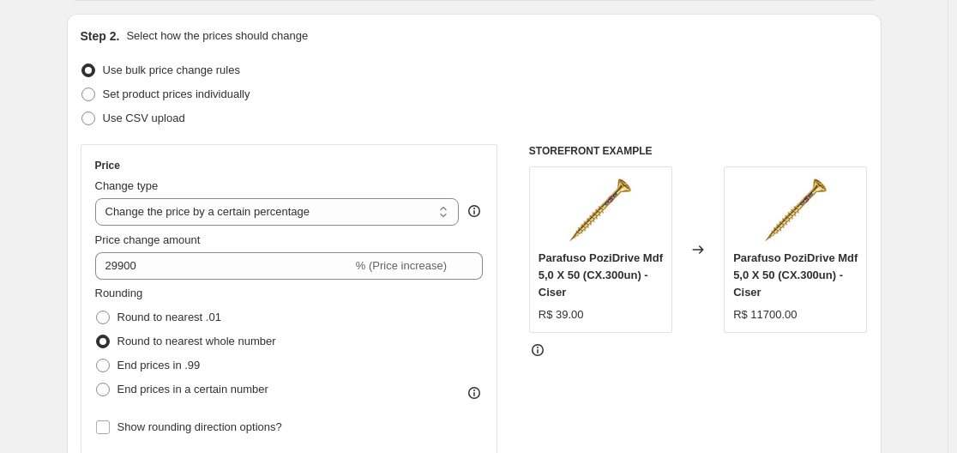
scroll to position [257, 0]
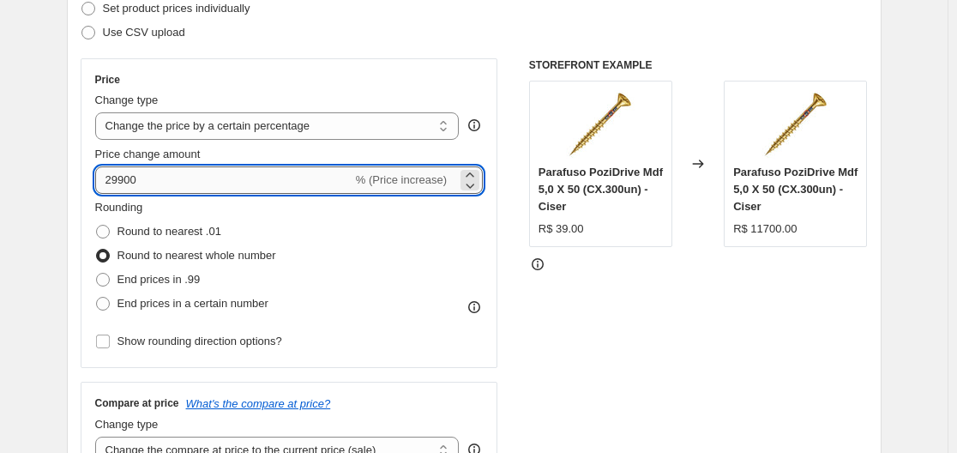
click at [225, 180] on input "29900" at bounding box center [223, 179] width 257 height 27
drag, startPoint x: 225, startPoint y: 180, endPoint x: 110, endPoint y: 189, distance: 116.1
click at [110, 189] on input "29900" at bounding box center [223, 179] width 257 height 27
type input "19900"
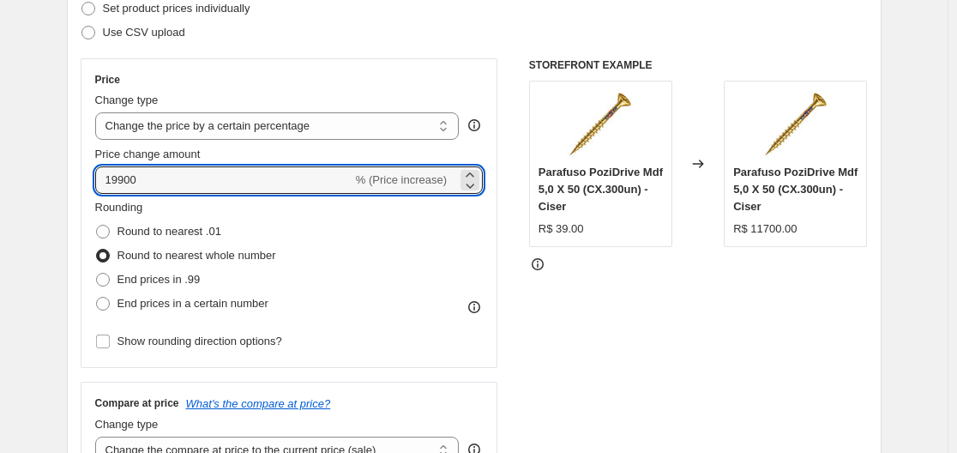
click at [577, 333] on div "STOREFRONT EXAMPLE Parafuso PoziDrive Mdf 5,0 X 50 (CX.300un) - Ciser R$ 39.00 …" at bounding box center [698, 268] width 339 height 420
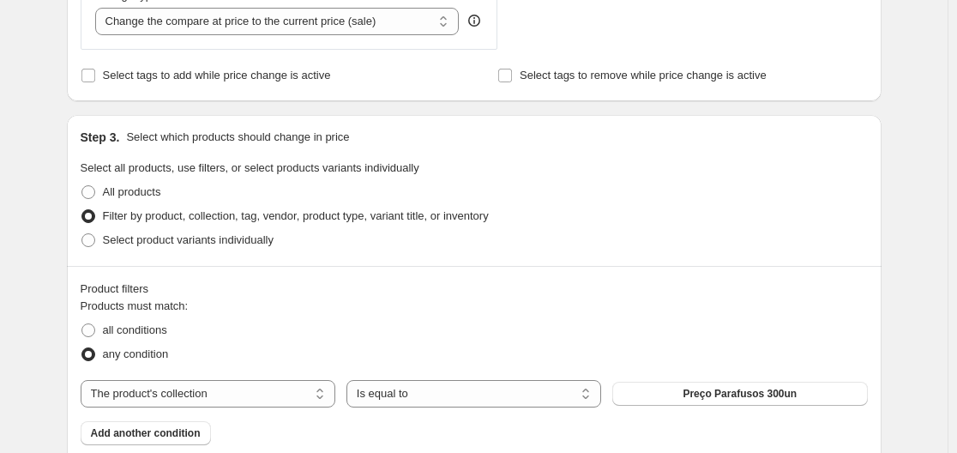
scroll to position [772, 0]
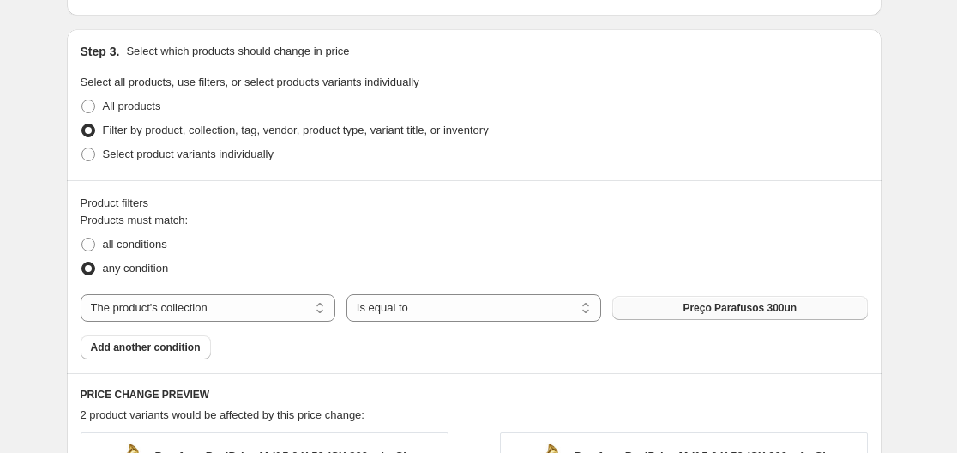
click at [724, 316] on button "Preço Parafusos 300un" at bounding box center [739, 308] width 255 height 24
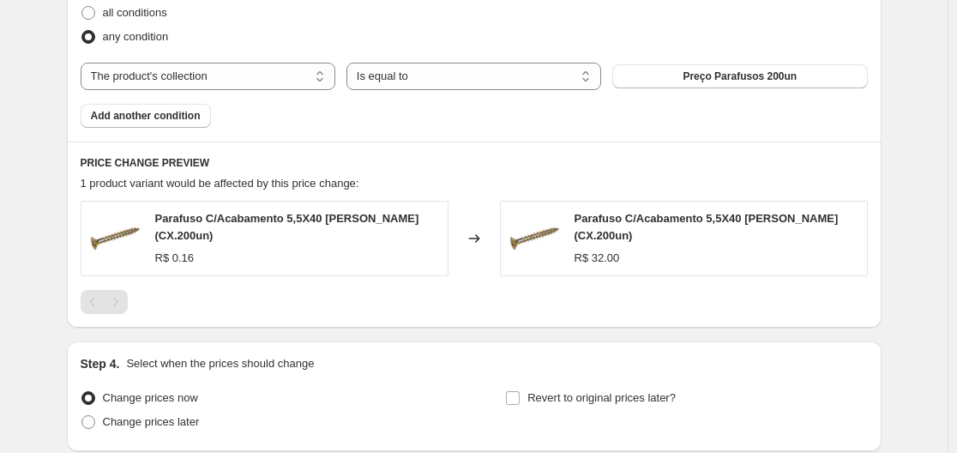
scroll to position [1144, 0]
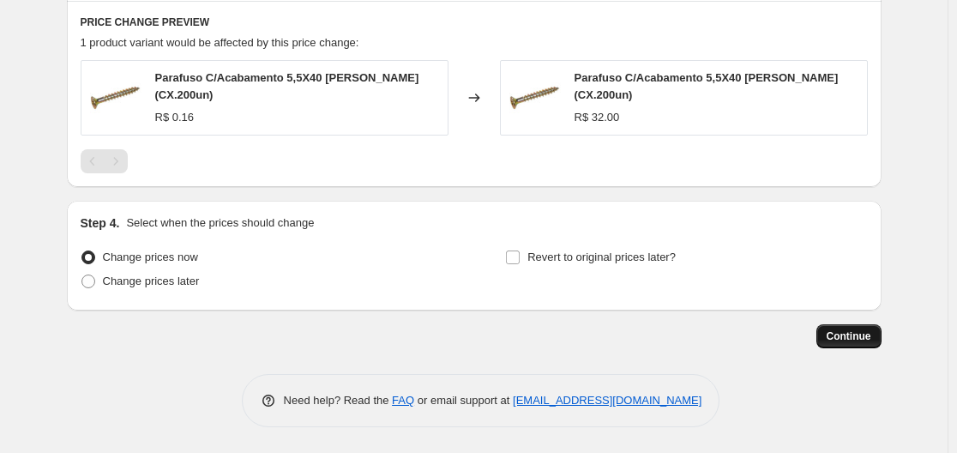
click at [860, 335] on span "Continue" at bounding box center [849, 336] width 45 height 14
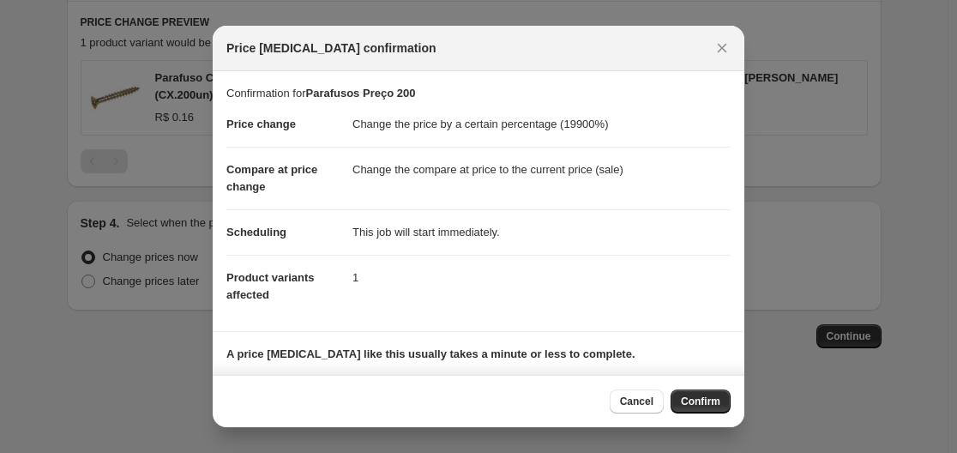
click at [699, 400] on span "Confirm" at bounding box center [700, 401] width 39 height 14
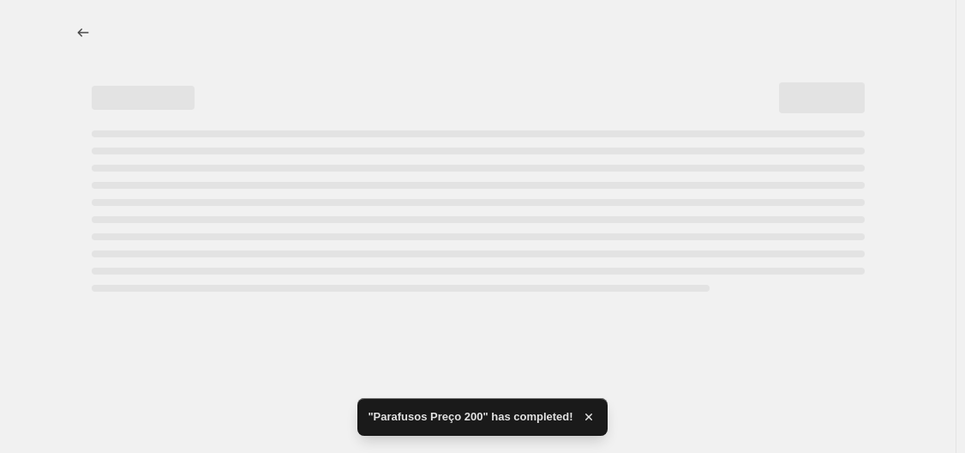
select select "percentage"
select select "collection"
